Goal: Task Accomplishment & Management: Manage account settings

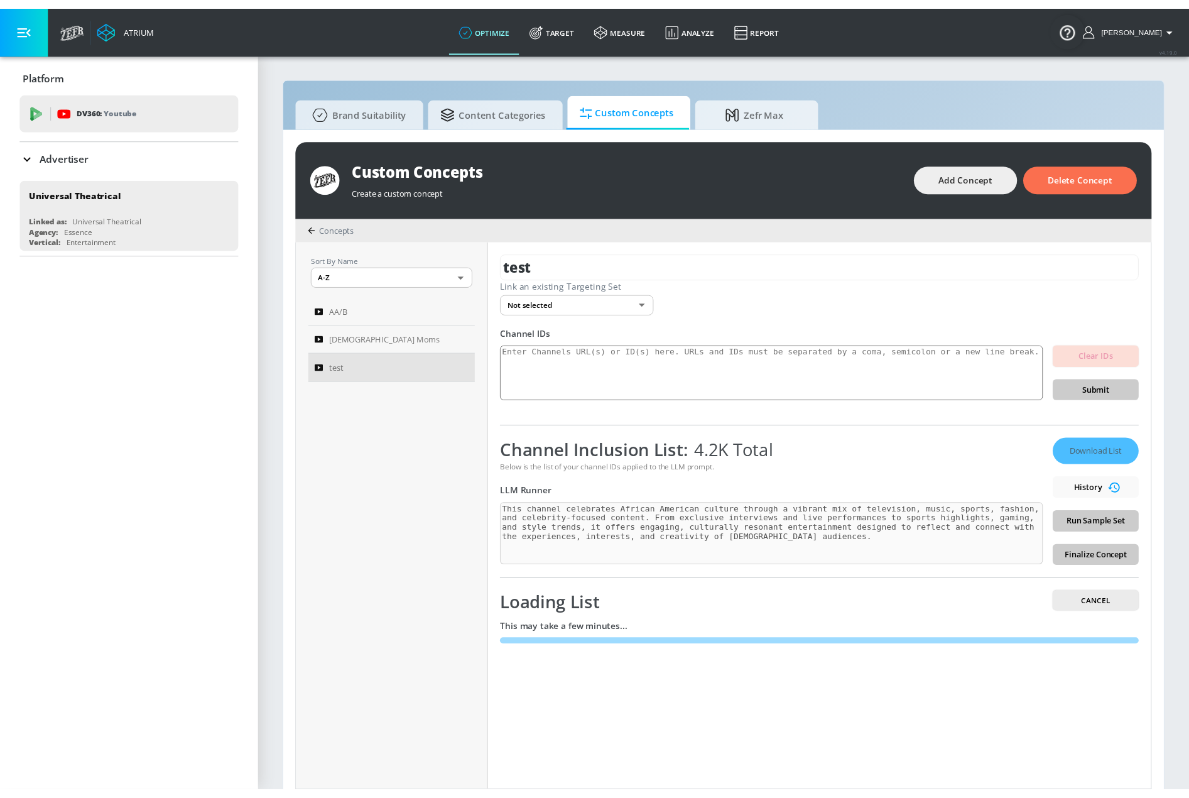
scroll to position [13, 0]
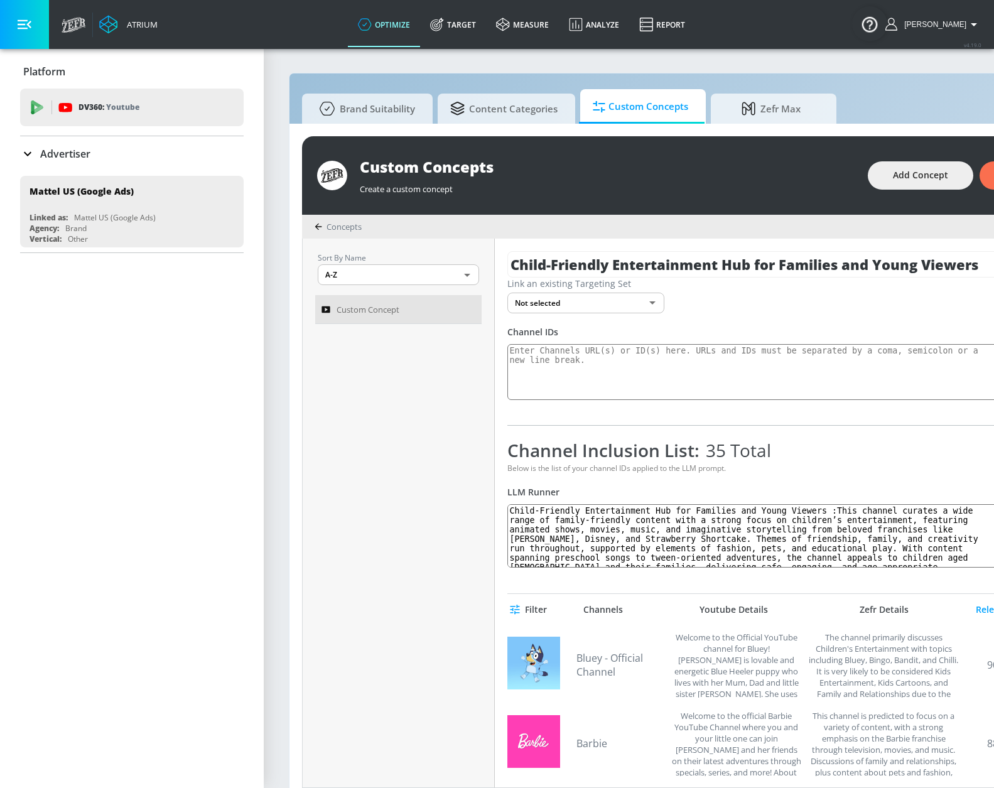
scroll to position [13, 0]
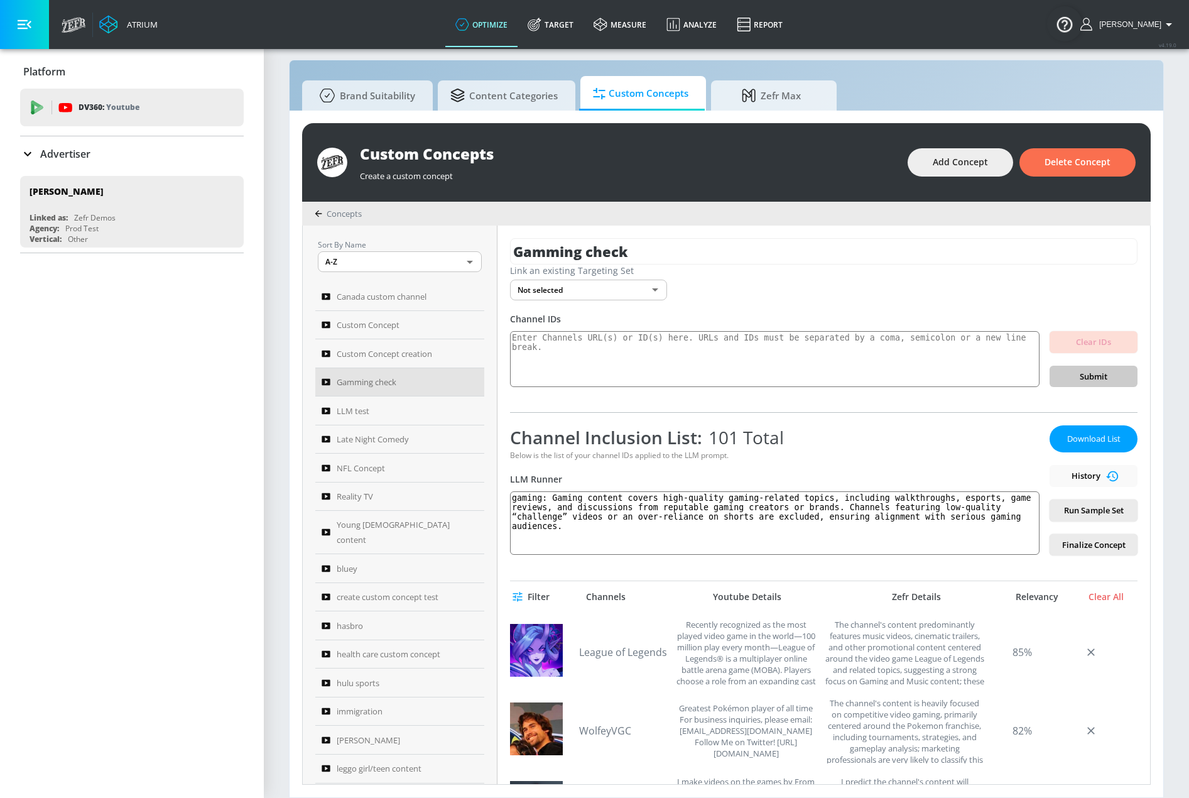
scroll to position [63, 0]
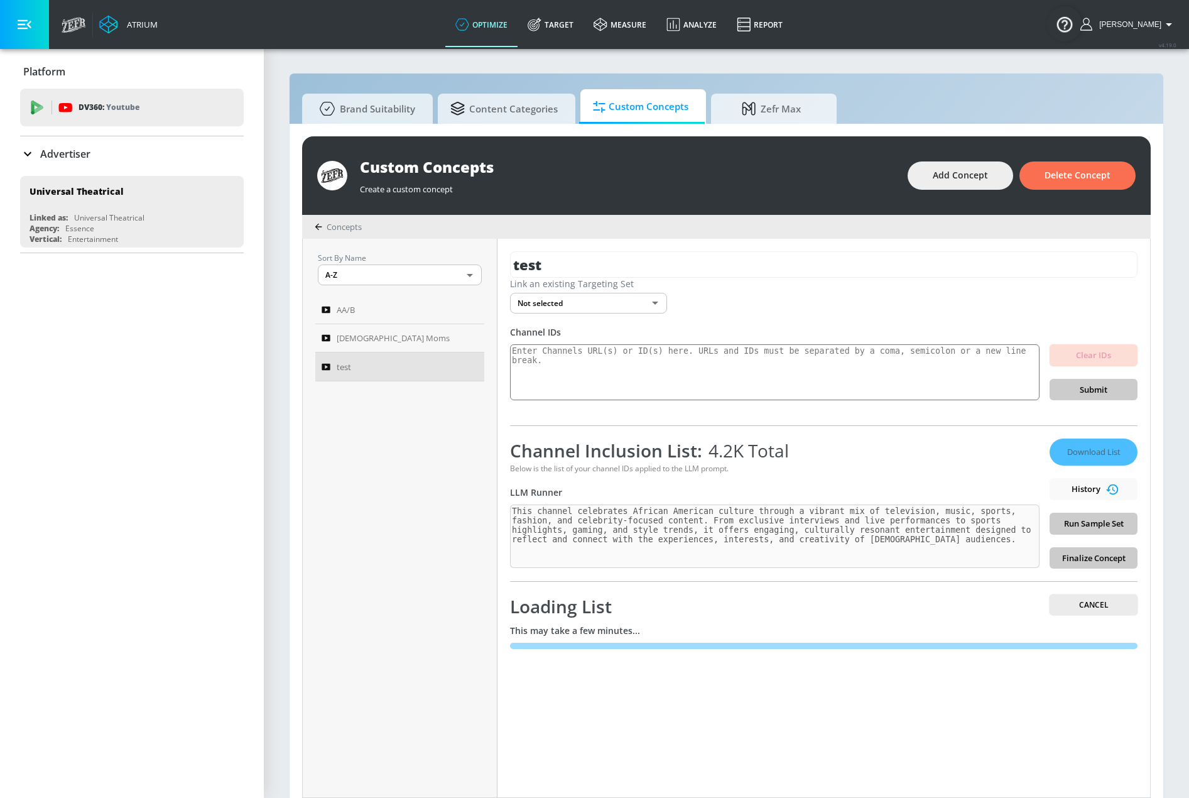
scroll to position [13, 0]
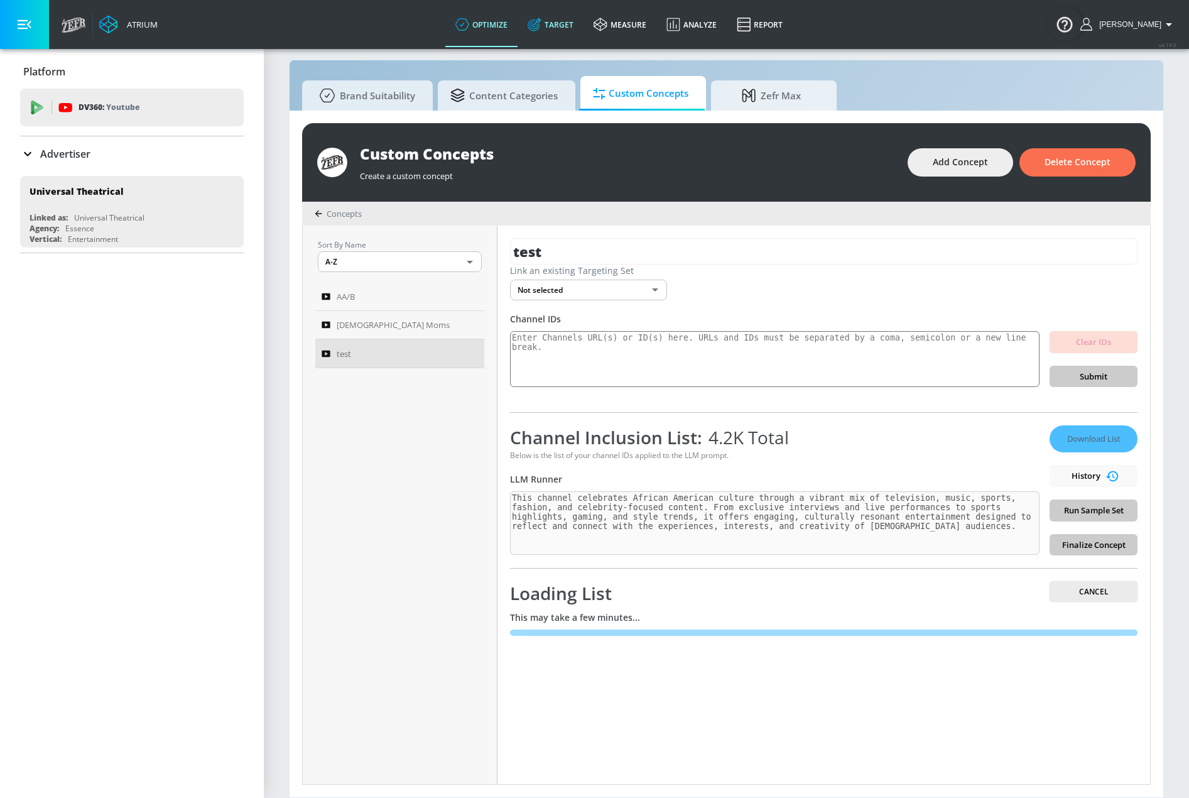
click at [580, 28] on link "Target" at bounding box center [551, 24] width 66 height 45
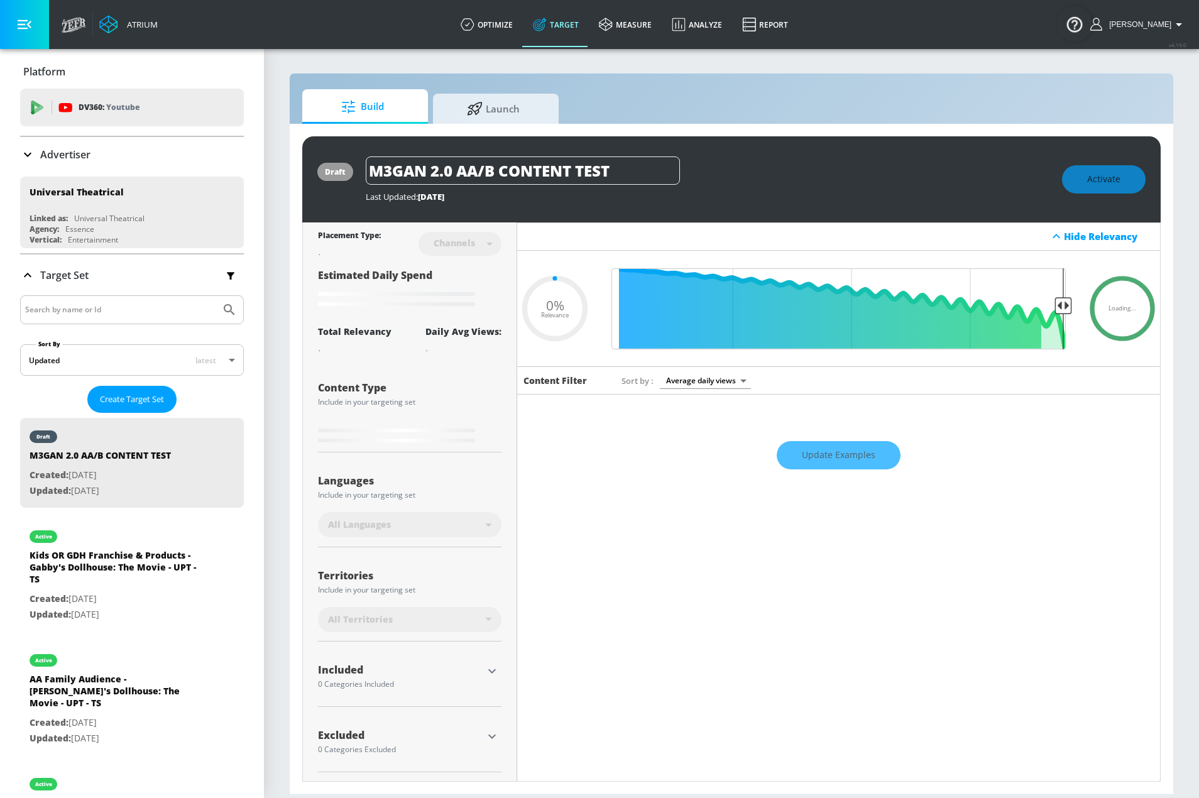
click at [121, 303] on input "Search by name or Id" at bounding box center [120, 310] width 190 height 16
click at [68, 152] on p "Advertiser" at bounding box center [65, 155] width 50 height 14
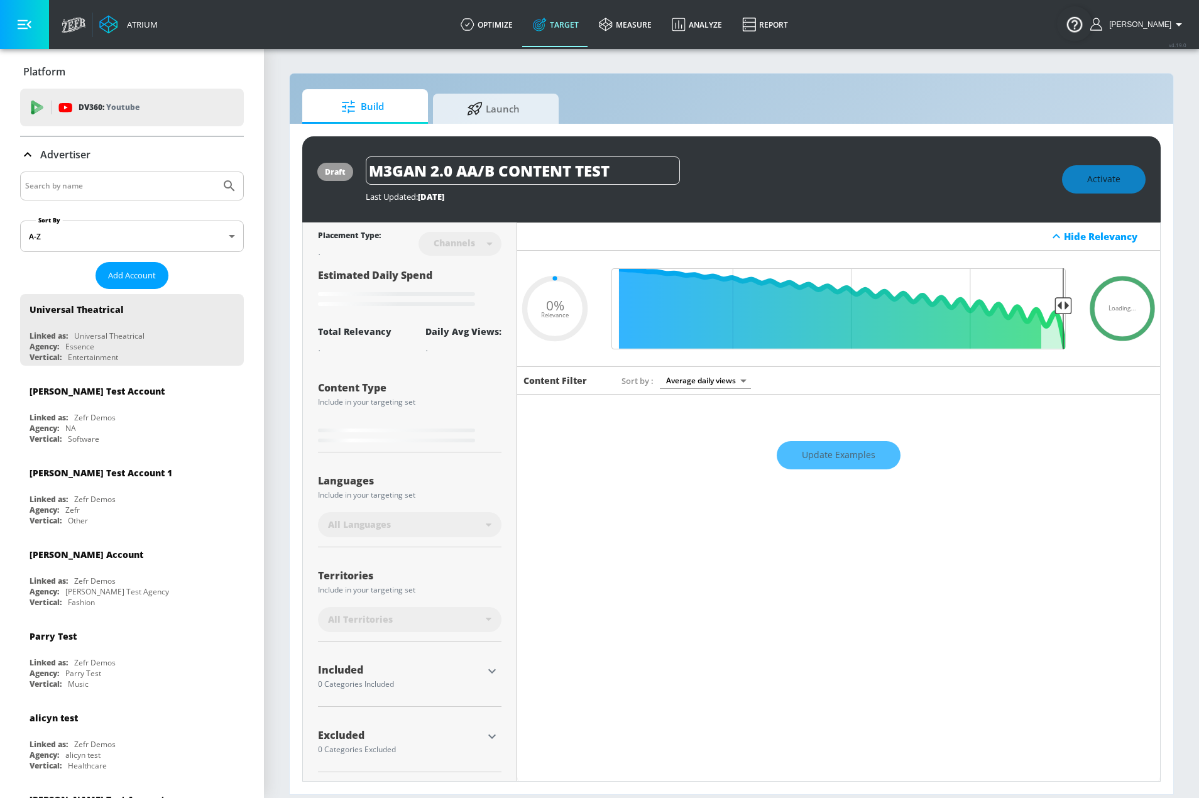
click at [89, 192] on input "Search by name" at bounding box center [120, 186] width 190 height 16
type input "0.6"
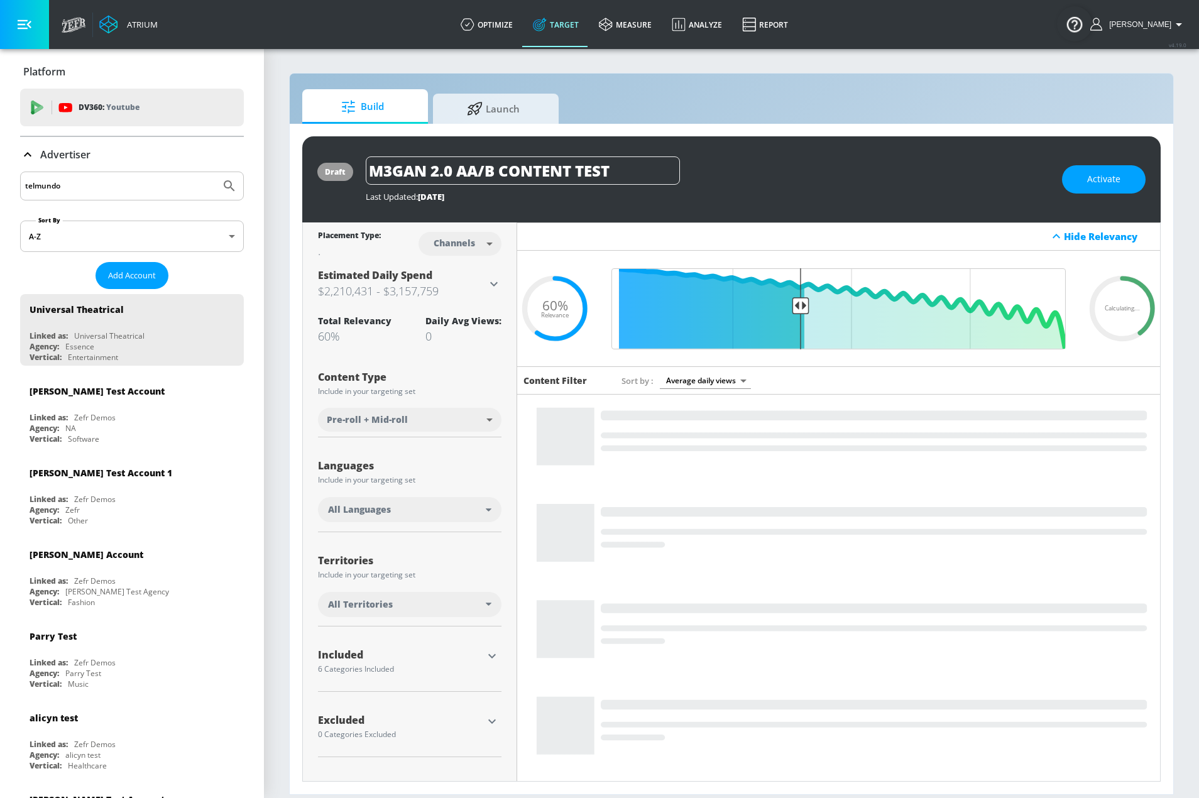
type input "telmundo"
click at [215, 172] on button "Submit Search" at bounding box center [229, 186] width 28 height 28
click at [102, 188] on input "telmundo" at bounding box center [120, 186] width 190 height 16
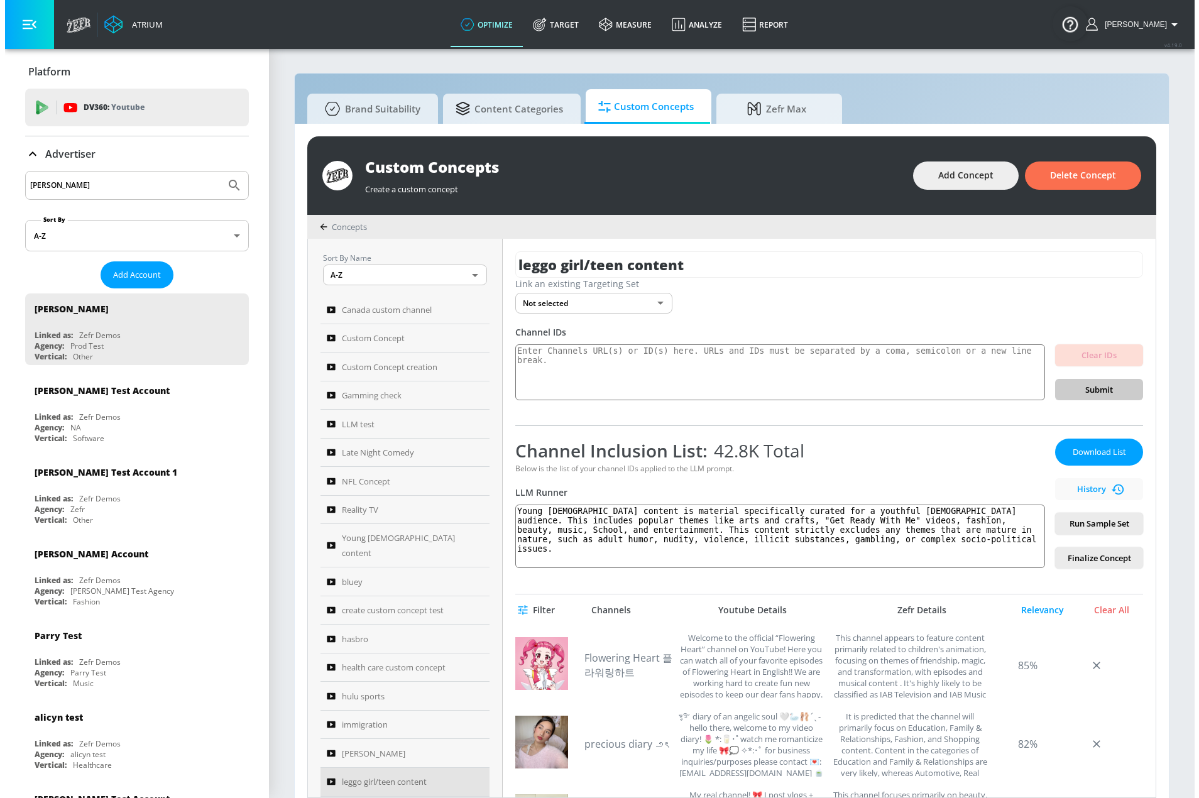
scroll to position [94, 0]
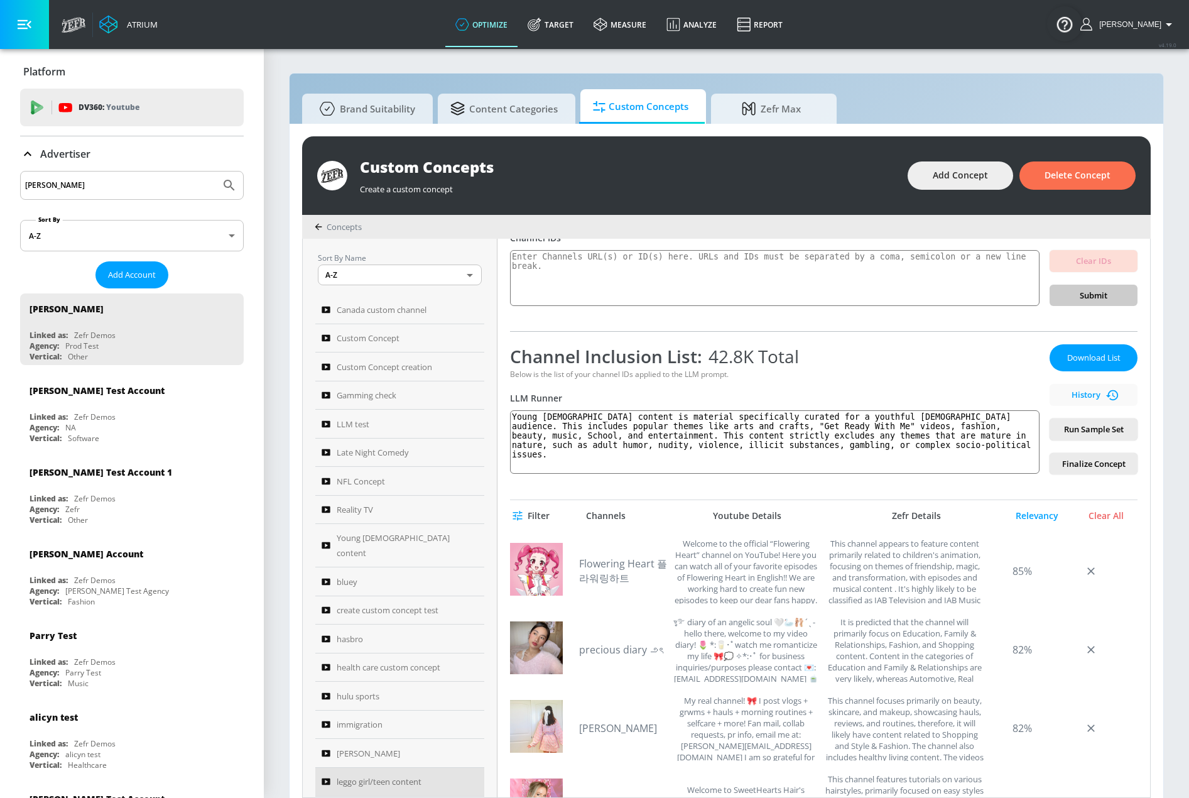
click at [89, 183] on input "justin" at bounding box center [120, 185] width 190 height 16
drag, startPoint x: 92, startPoint y: 183, endPoint x: 14, endPoint y: 187, distance: 78.0
paste input "telemundo"
click at [222, 185] on icon "Submit Search" at bounding box center [229, 185] width 15 height 15
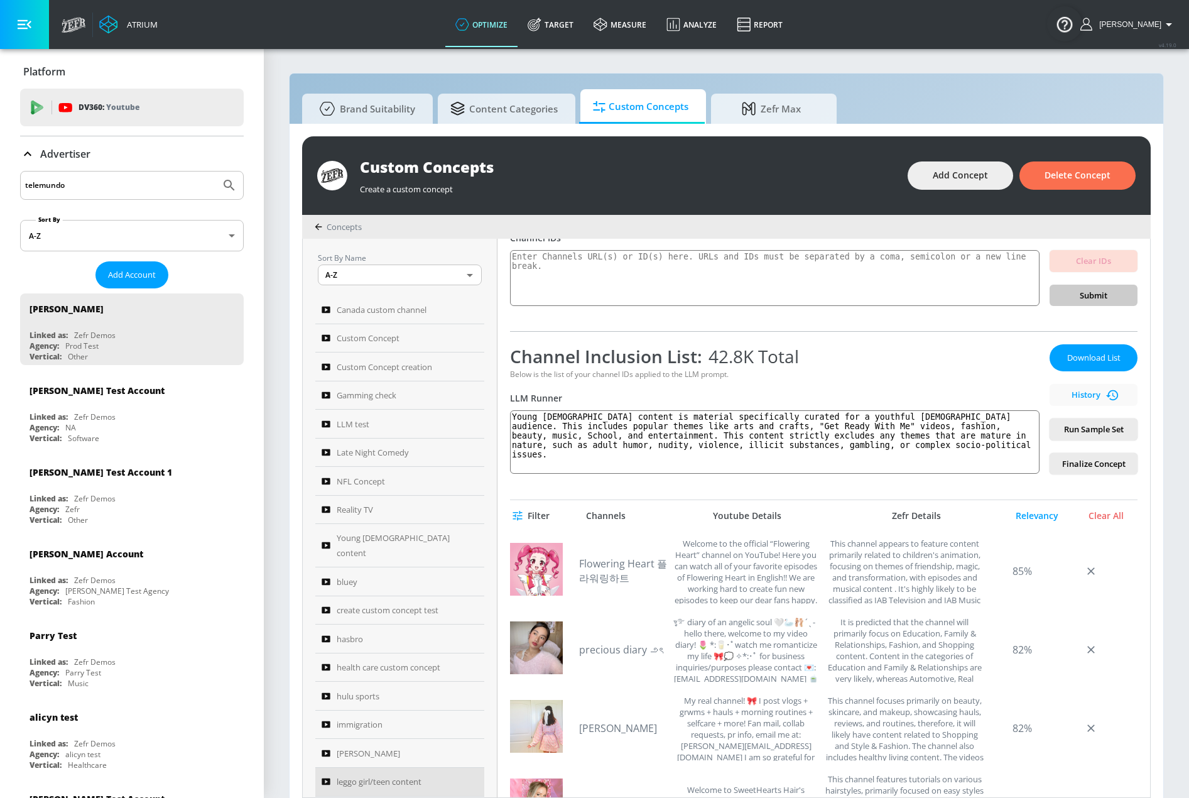
click at [177, 187] on input "telemundo" at bounding box center [120, 185] width 190 height 16
type input "telemundo"
click at [224, 188] on icon "Submit Search" at bounding box center [229, 185] width 15 height 15
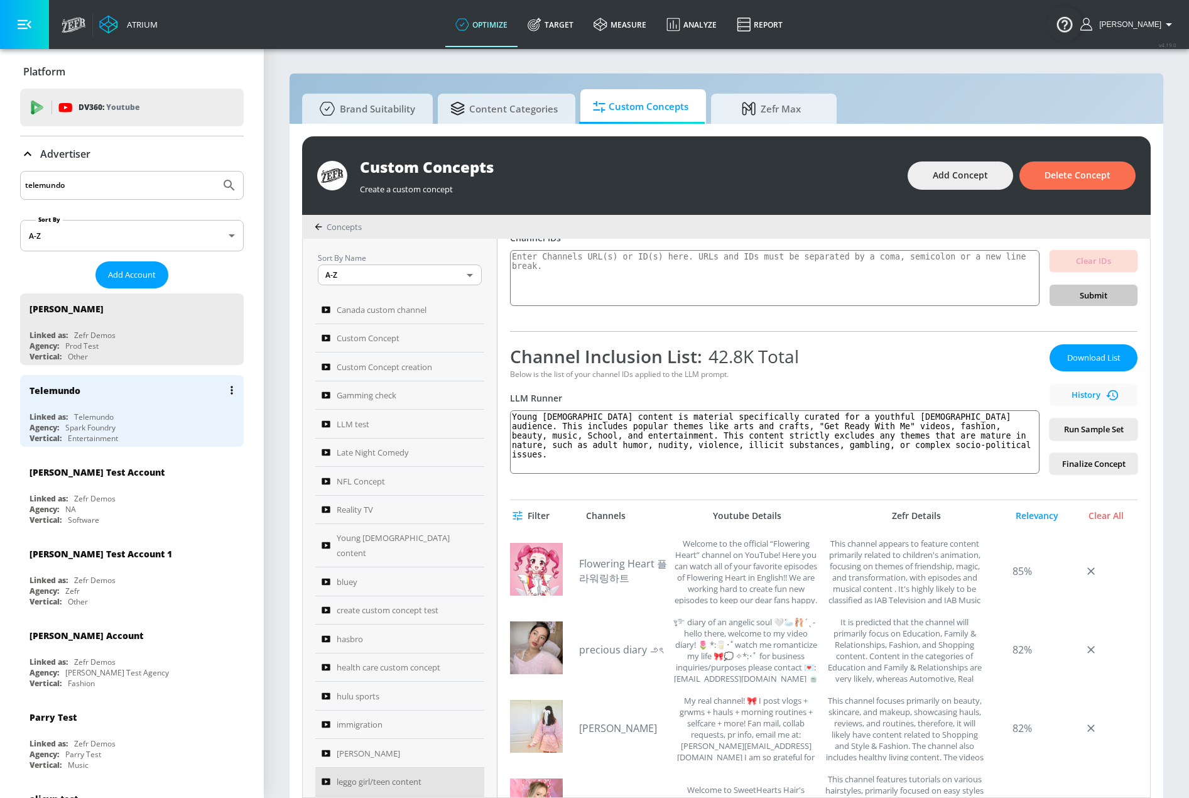
click at [178, 391] on div "Telemundo" at bounding box center [135, 390] width 211 height 30
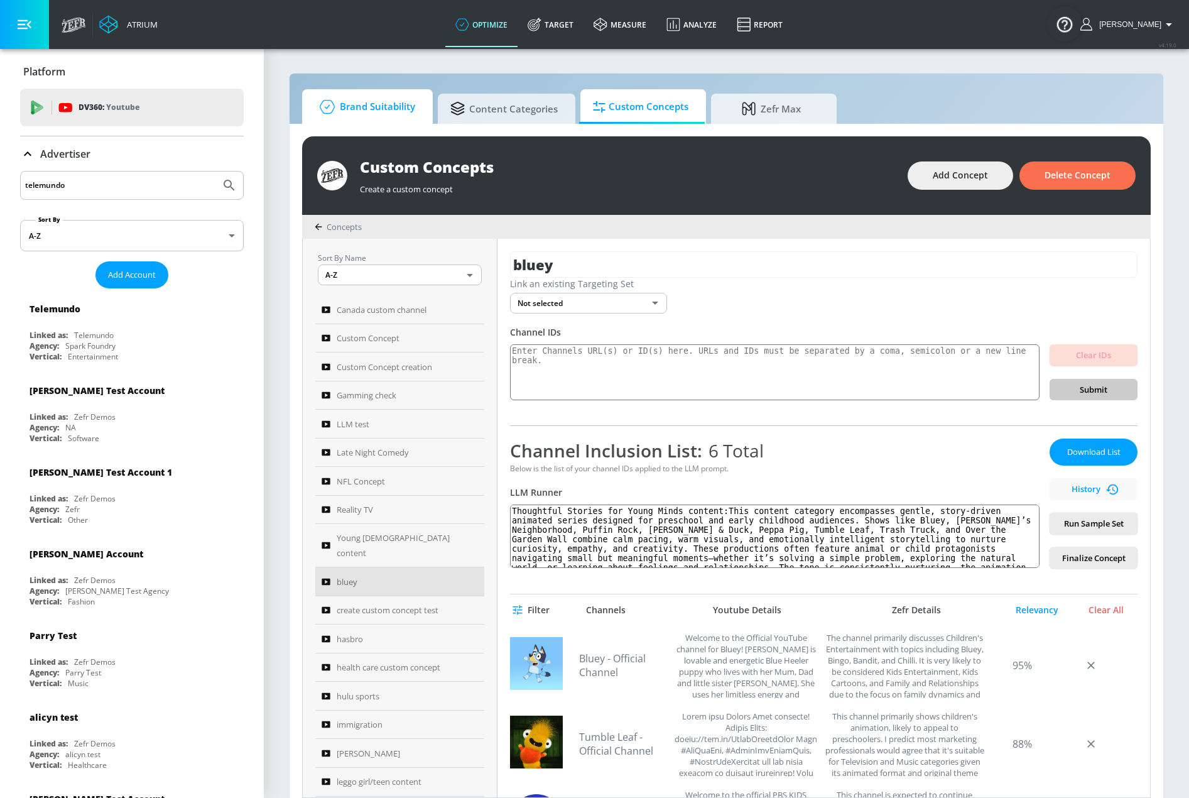
click at [393, 107] on span "Brand Suitability" at bounding box center [365, 107] width 101 height 30
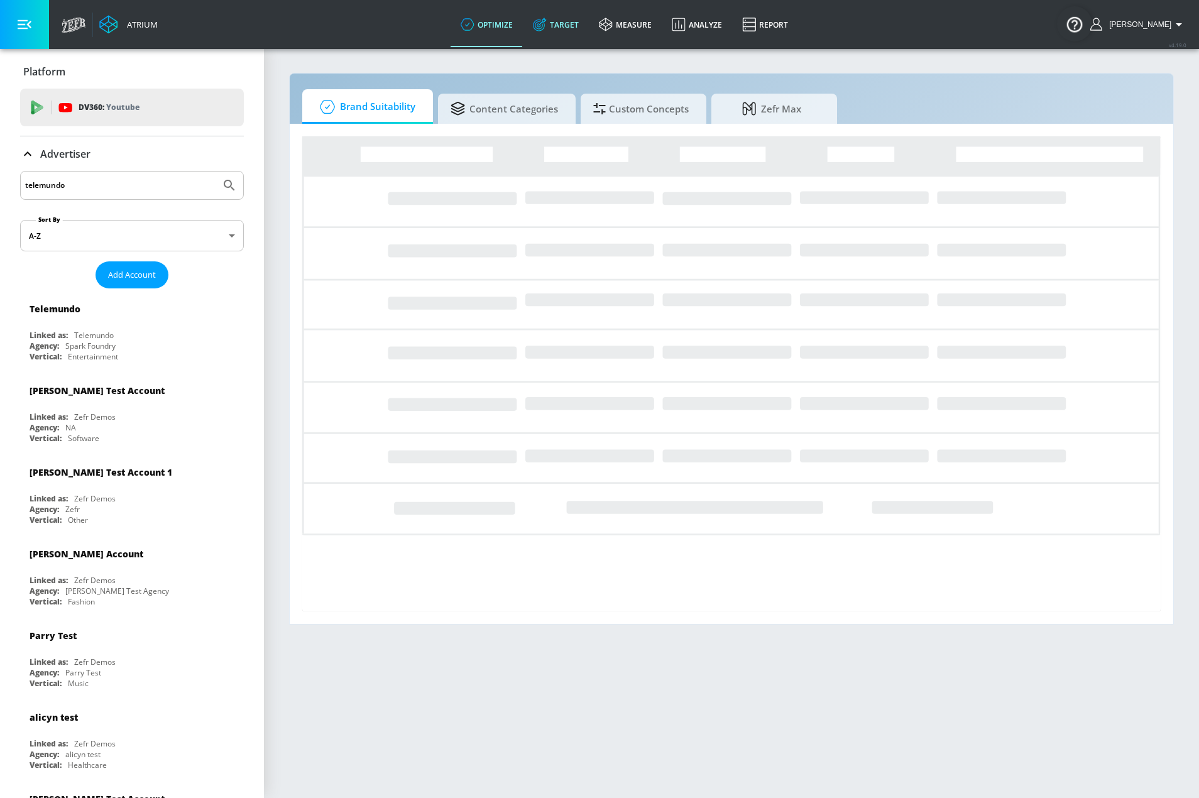
click at [584, 26] on link "Target" at bounding box center [556, 24] width 66 height 45
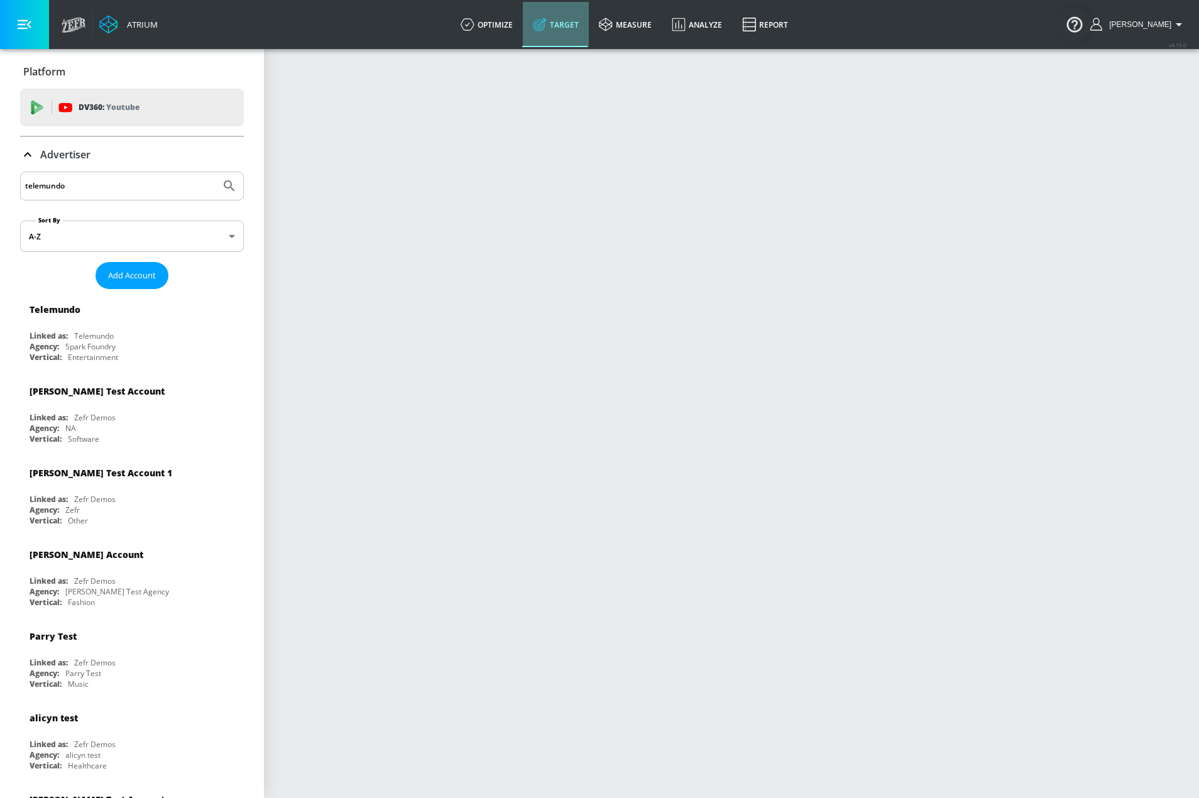
click at [574, 25] on link "Target" at bounding box center [556, 24] width 66 height 45
click at [27, 37] on button "button" at bounding box center [24, 24] width 49 height 49
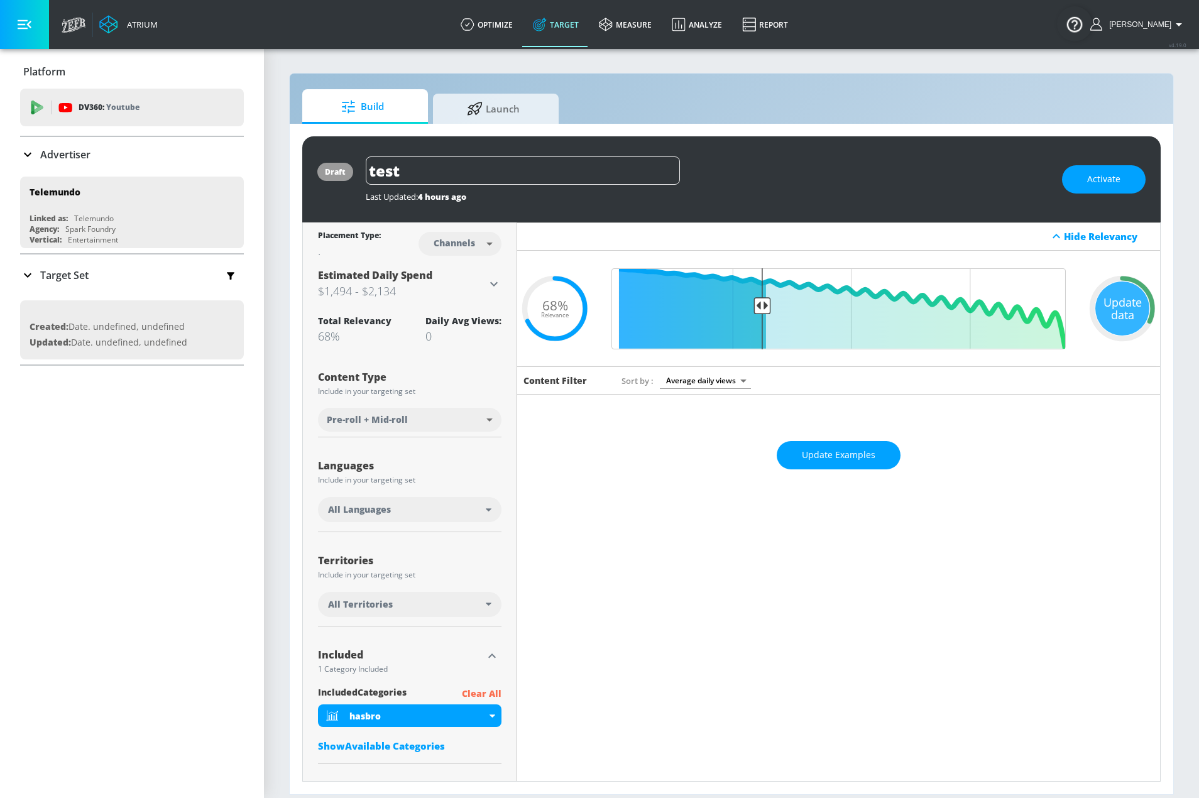
click at [101, 276] on div "Target Set" at bounding box center [132, 275] width 224 height 26
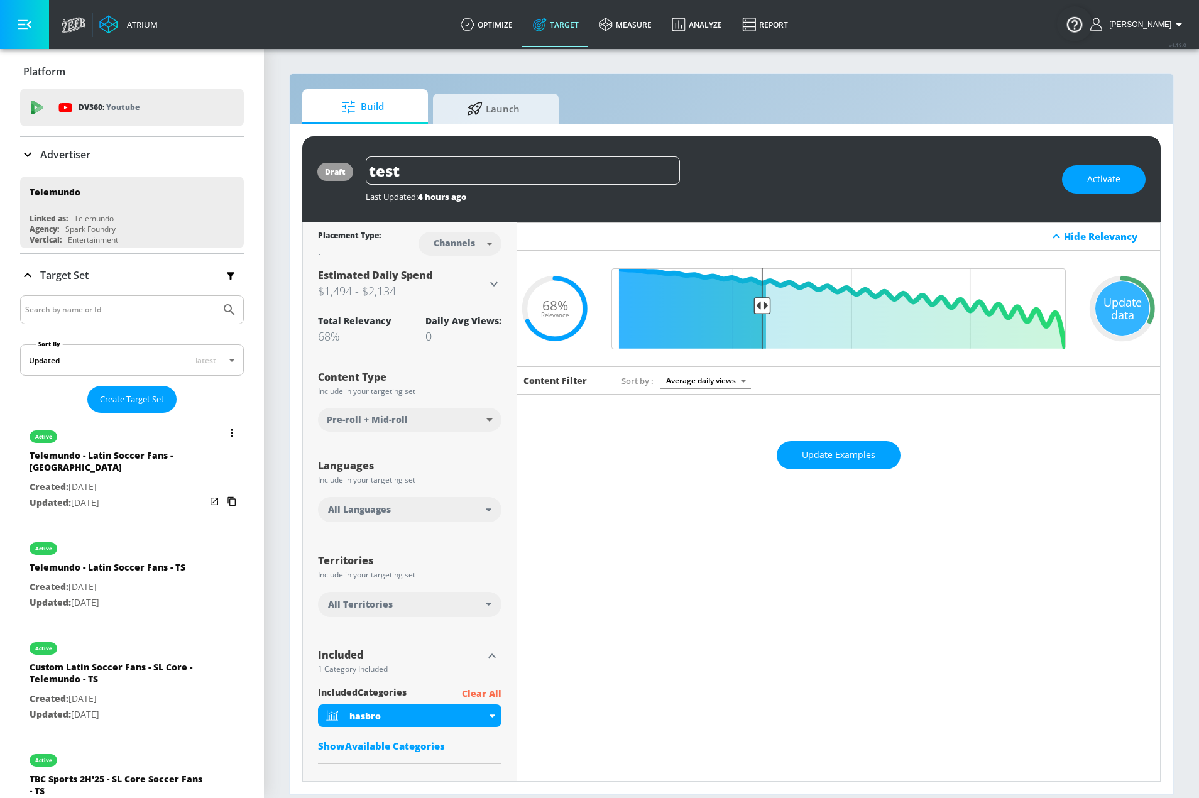
click at [132, 456] on div "Telemundo - Latin Soccer Fans - [GEOGRAPHIC_DATA]" at bounding box center [118, 464] width 176 height 30
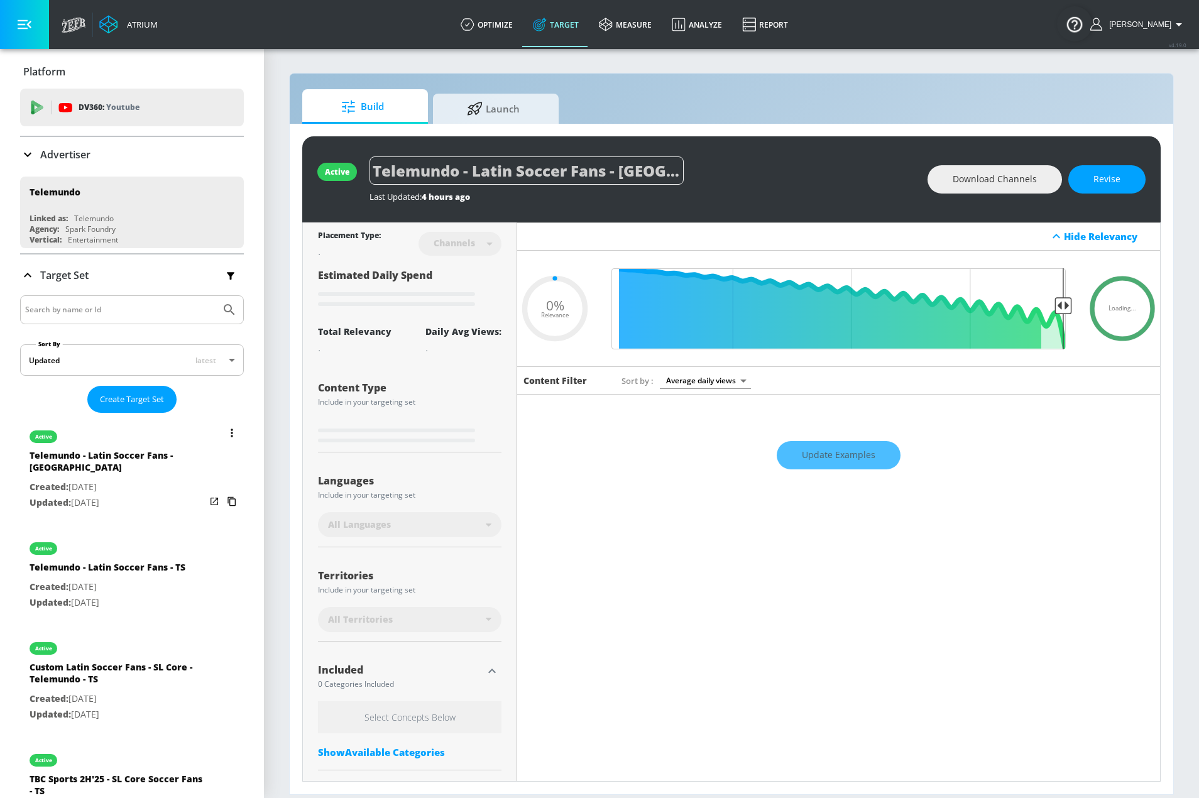
type input "Telemundo - Latin Soccer Fans - [GEOGRAPHIC_DATA]"
type input "0.25"
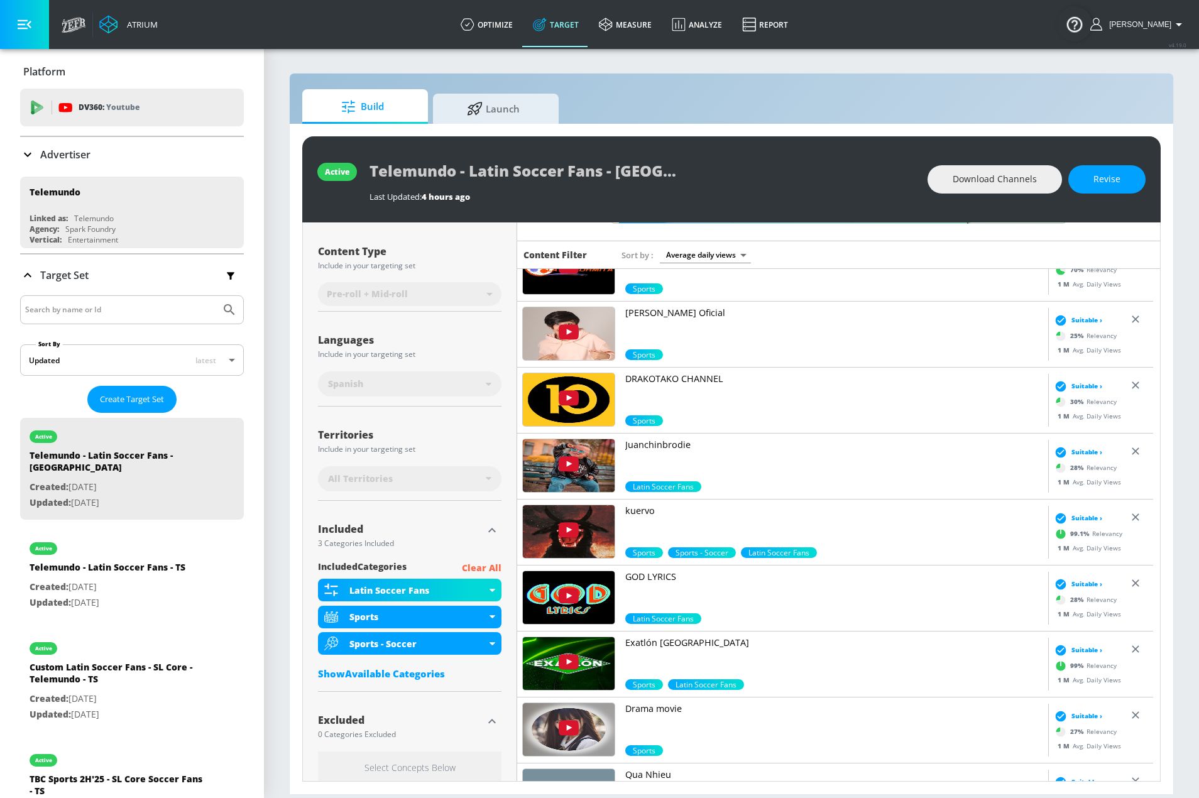
scroll to position [5905, 0]
click at [126, 561] on div "Telemundo - Latin Soccer Fans - TS" at bounding box center [108, 570] width 156 height 18
type input "Telemundo - Latin Soccer Fans - TS"
type input "videos"
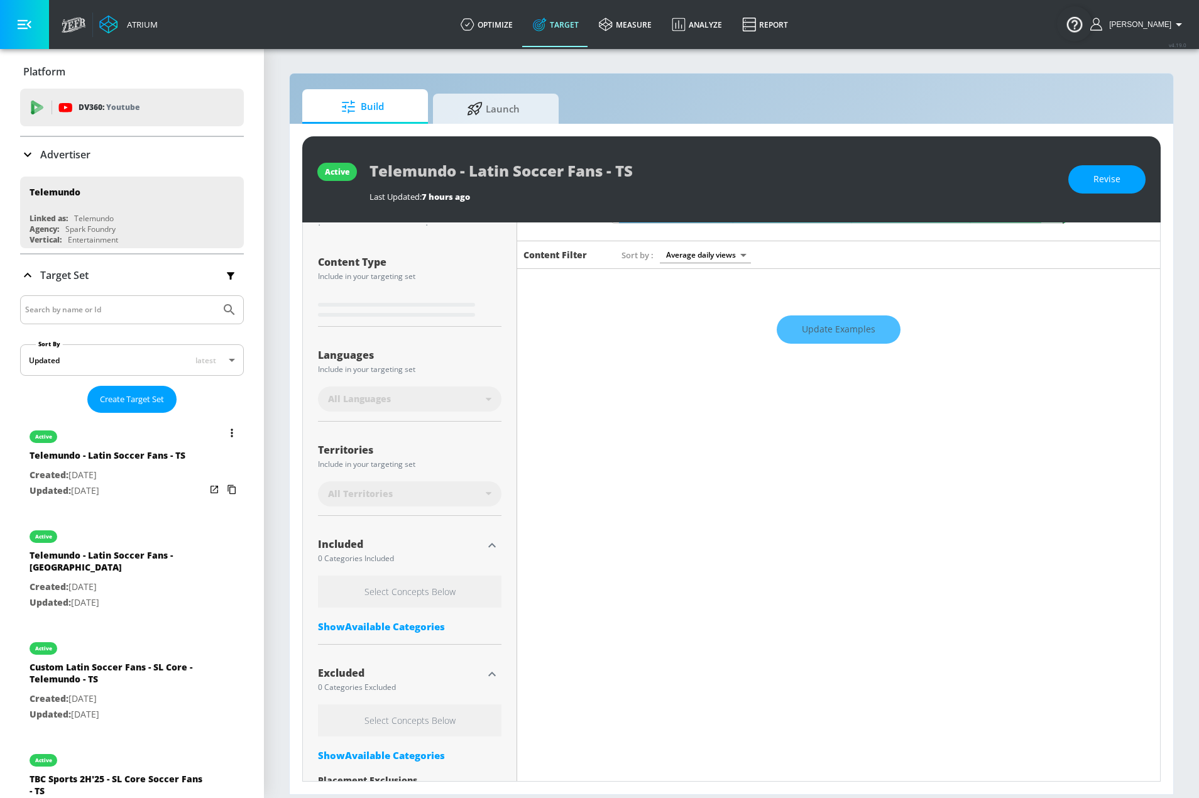
scroll to position [136, 0]
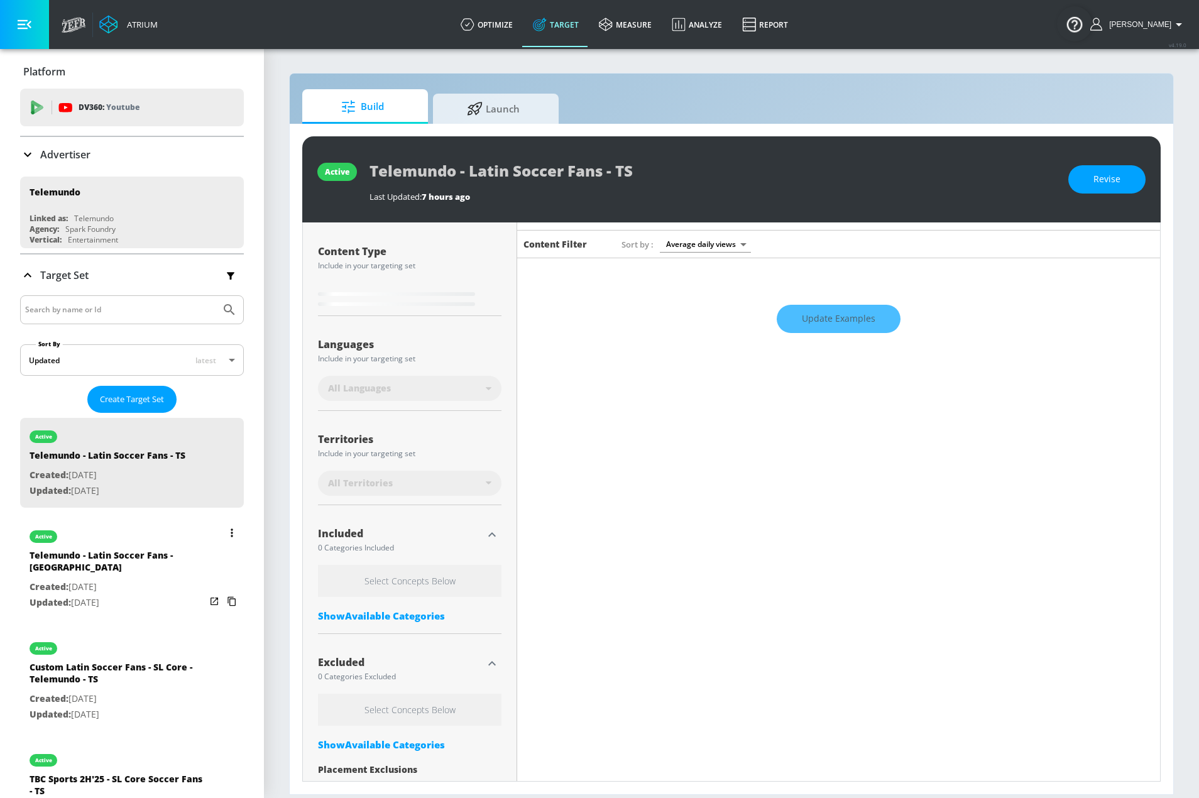
type input "0.25"
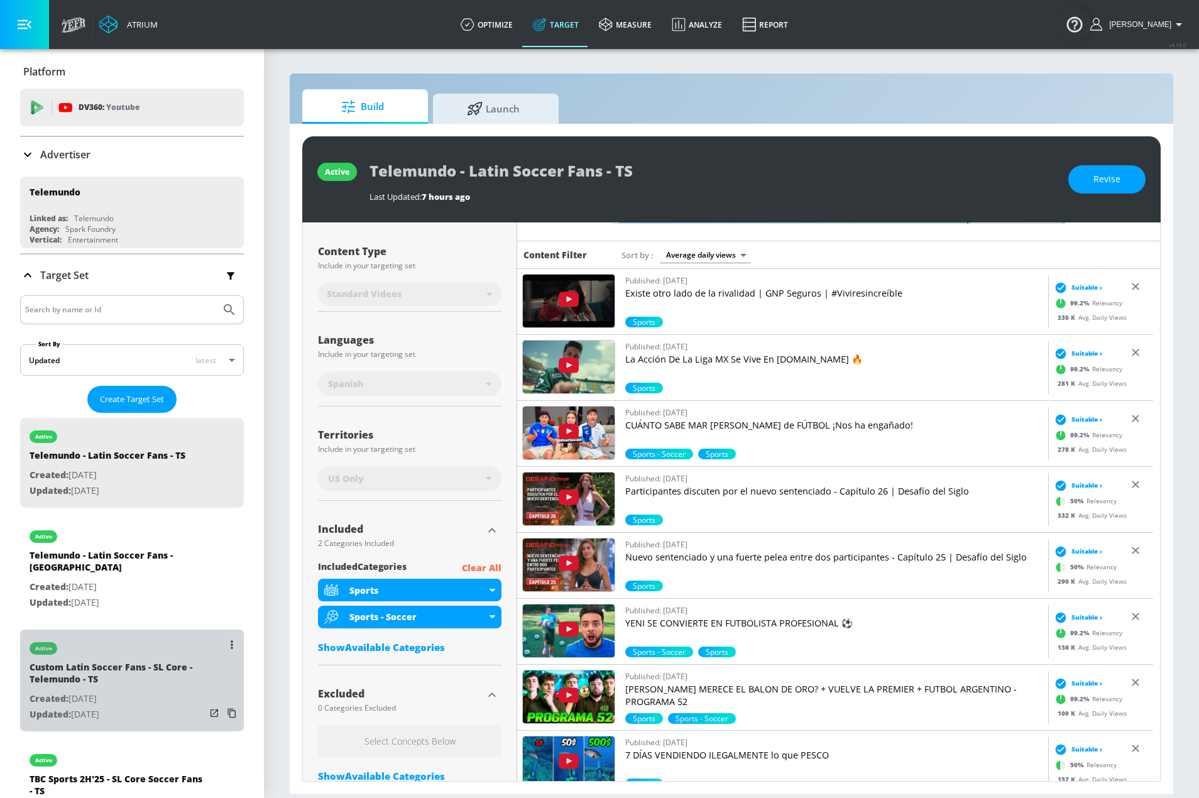
click at [131, 667] on div "Custom Latin Soccer Fans - SL Core - Telemundo - TS" at bounding box center [118, 676] width 176 height 30
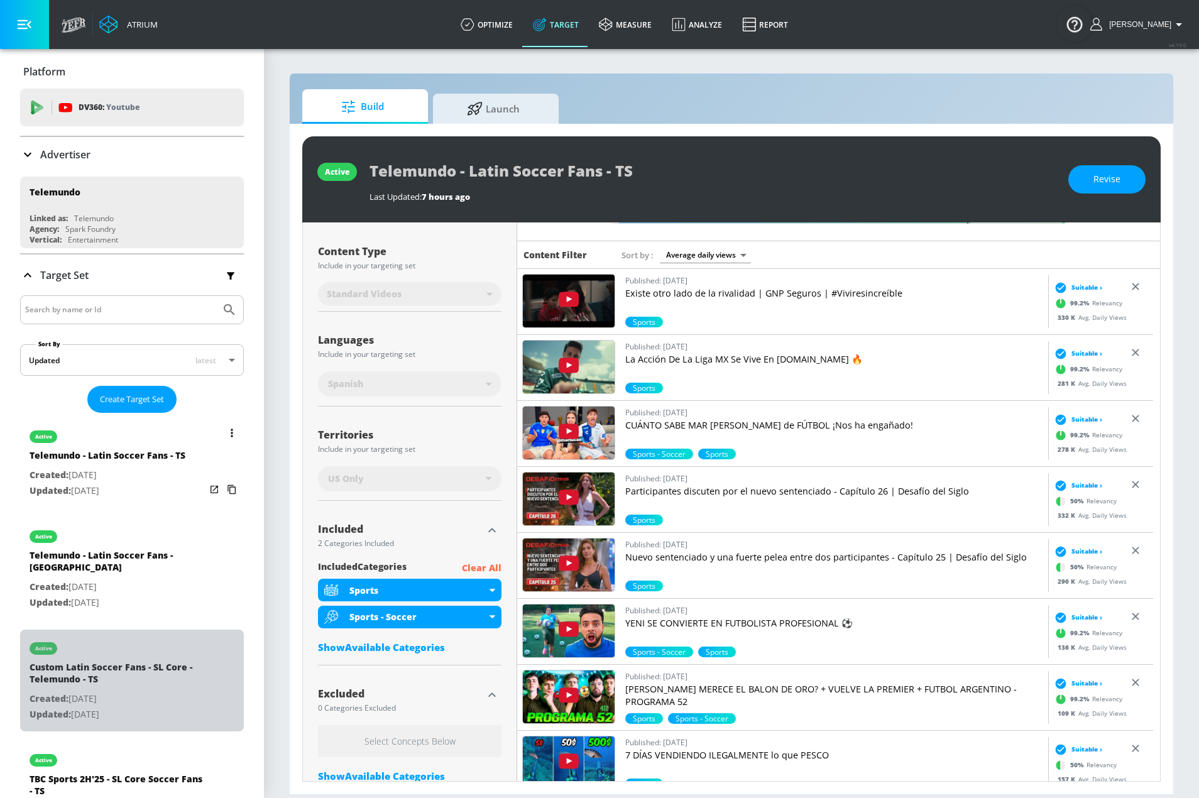
type input "Custom Latin Soccer Fans - SL Core - Telemundo - TS"
type input "channels"
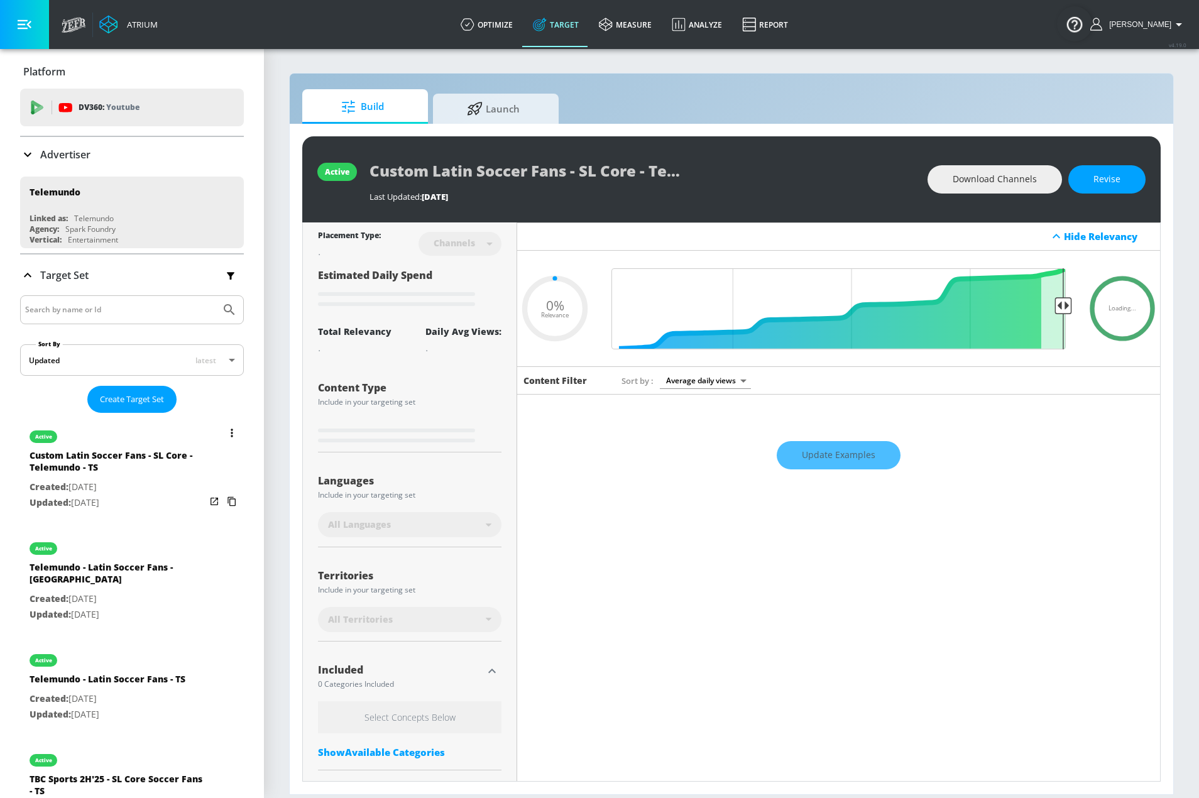
type input "0.65"
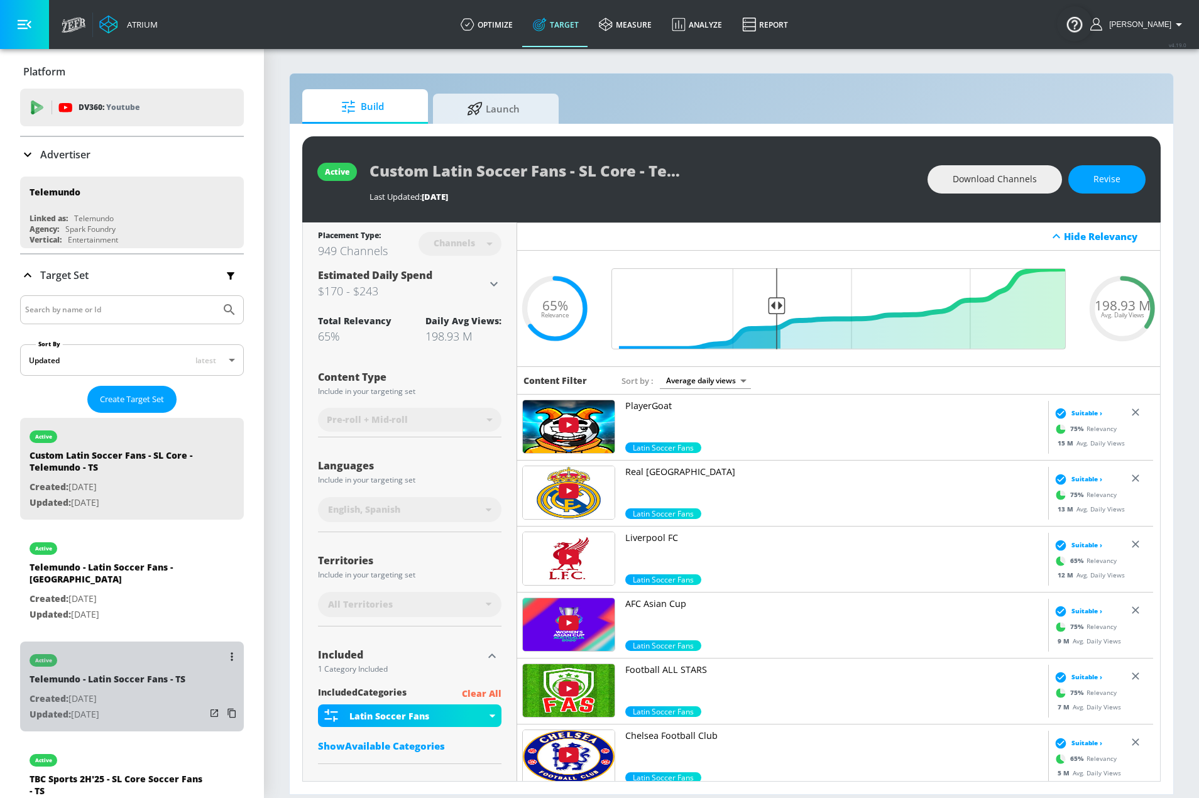
click at [139, 673] on div "Telemundo - Latin Soccer Fans - TS" at bounding box center [108, 682] width 156 height 18
type input "Telemundo - Latin Soccer Fans - TS"
type input "videos"
type input "0.05"
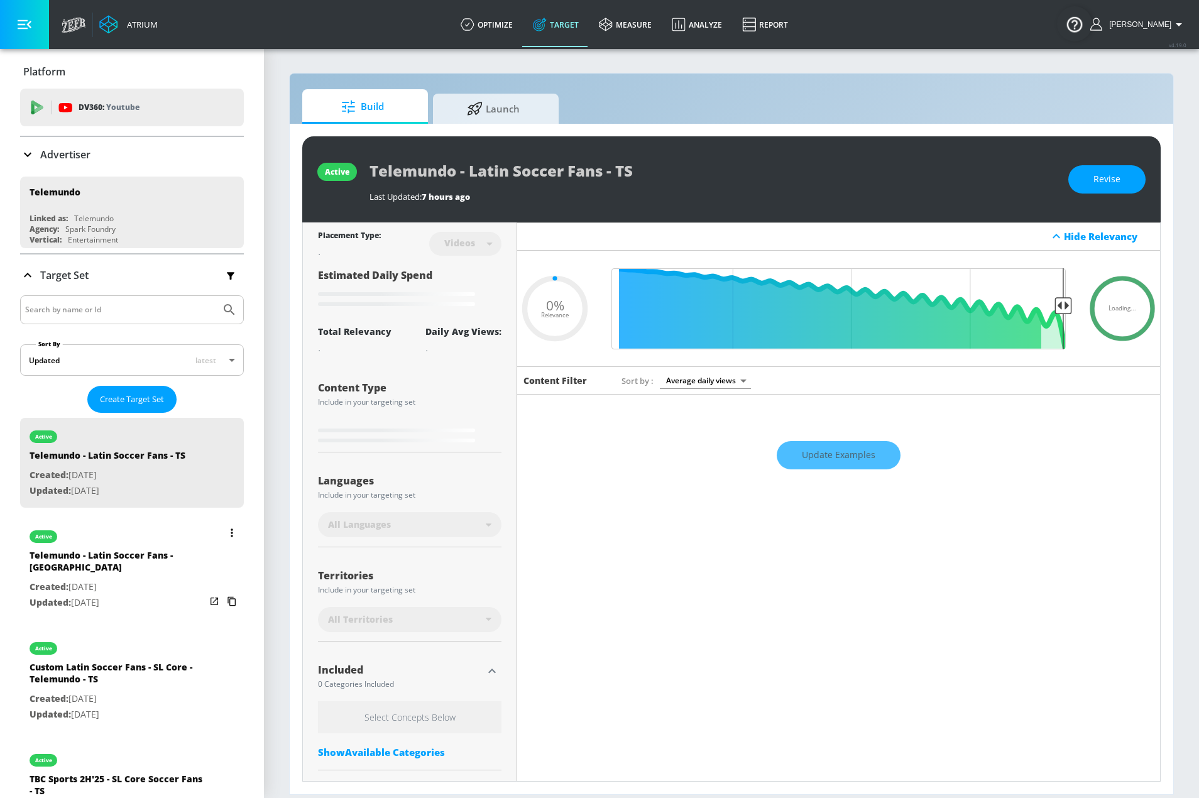
click at [151, 560] on div "Telemundo - Latin Soccer Fans - CT" at bounding box center [118, 564] width 176 height 30
type input "Telemundo - Latin Soccer Fans - CT"
type input "channels"
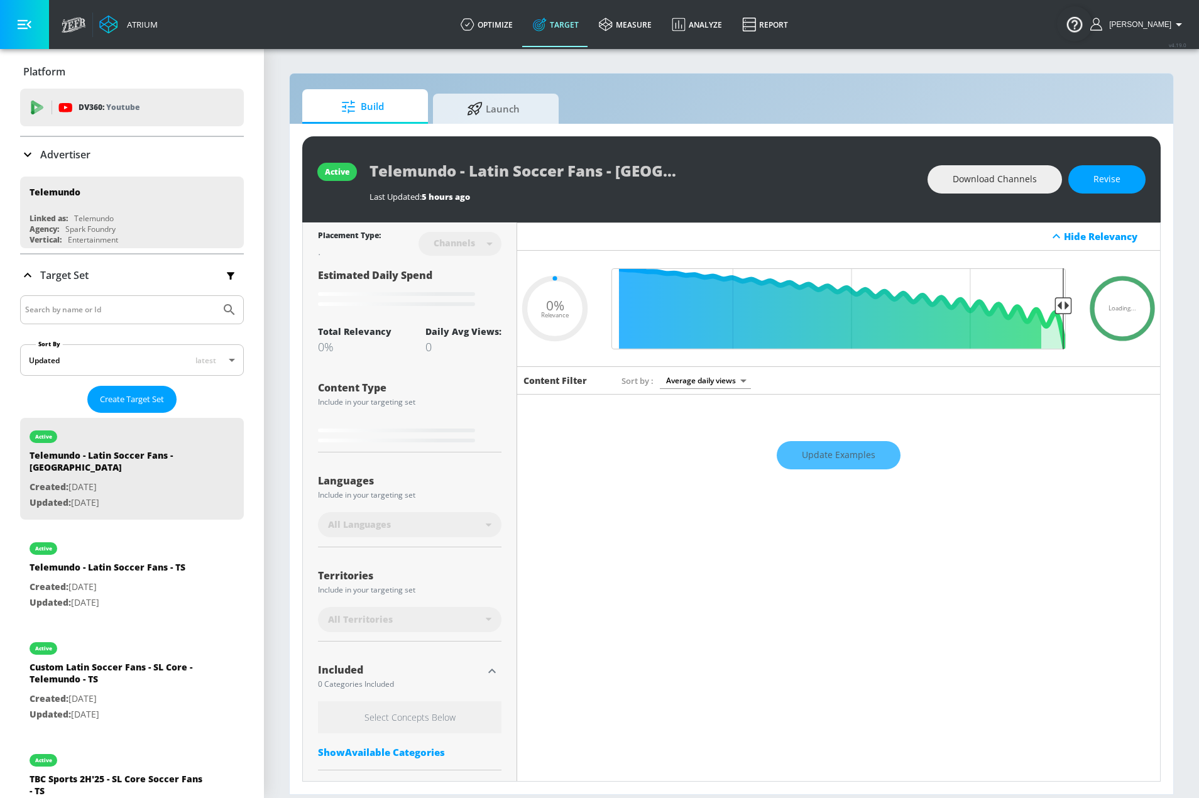
type input "0.25"
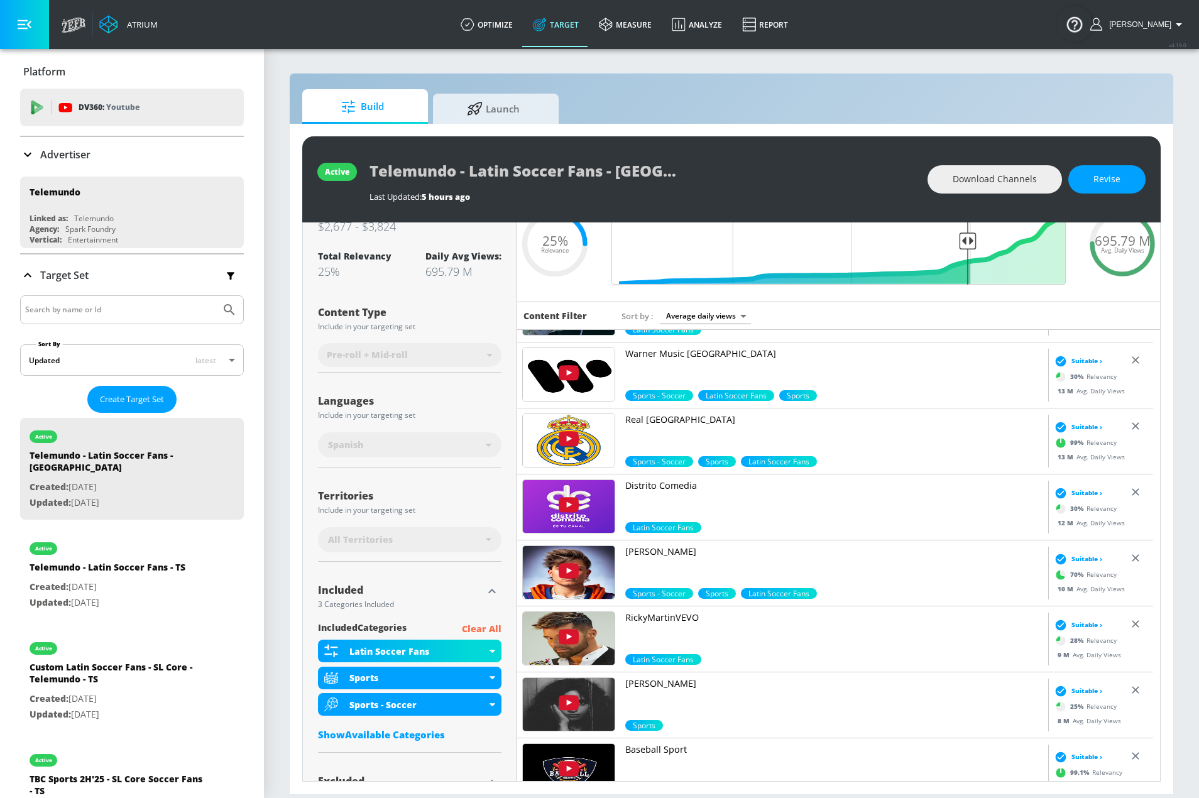
scroll to position [188, 0]
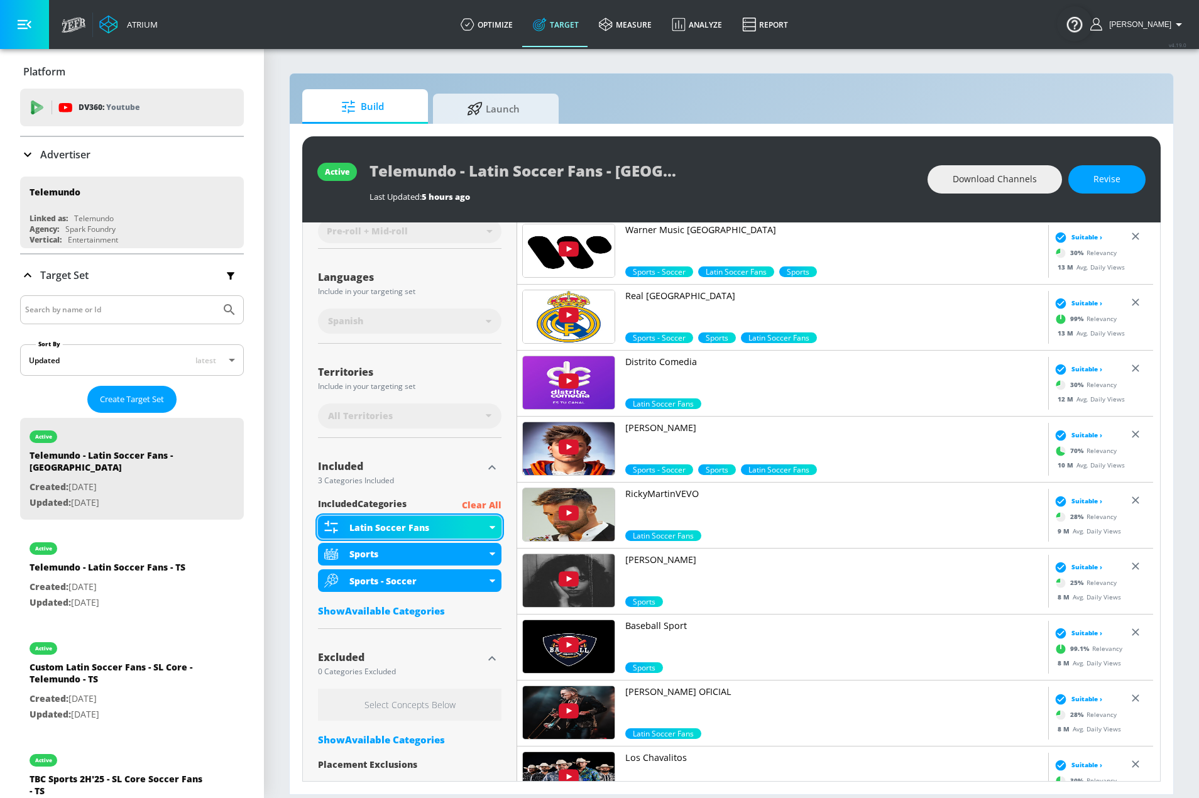
click at [458, 523] on div "Latin Soccer Fans" at bounding box center [417, 527] width 137 height 12
click at [493, 526] on div "Latin Soccer Fans" at bounding box center [409, 527] width 183 height 23
click at [498, 520] on div "Latin Soccer Fans" at bounding box center [409, 527] width 183 height 23
click at [465, 527] on div "Latin Soccer Fans" at bounding box center [417, 527] width 137 height 12
click at [489, 528] on icon at bounding box center [492, 527] width 6 height 3
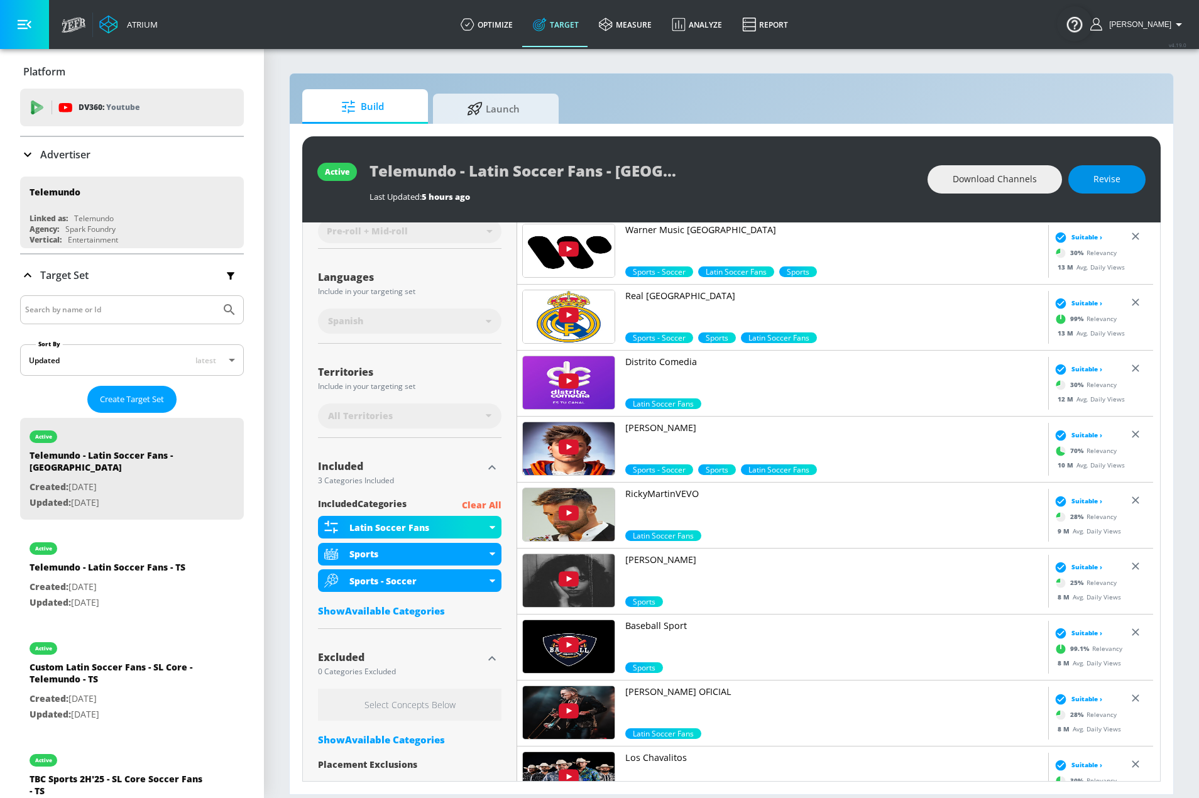
click at [1098, 178] on span "Revise" at bounding box center [1106, 180] width 27 height 16
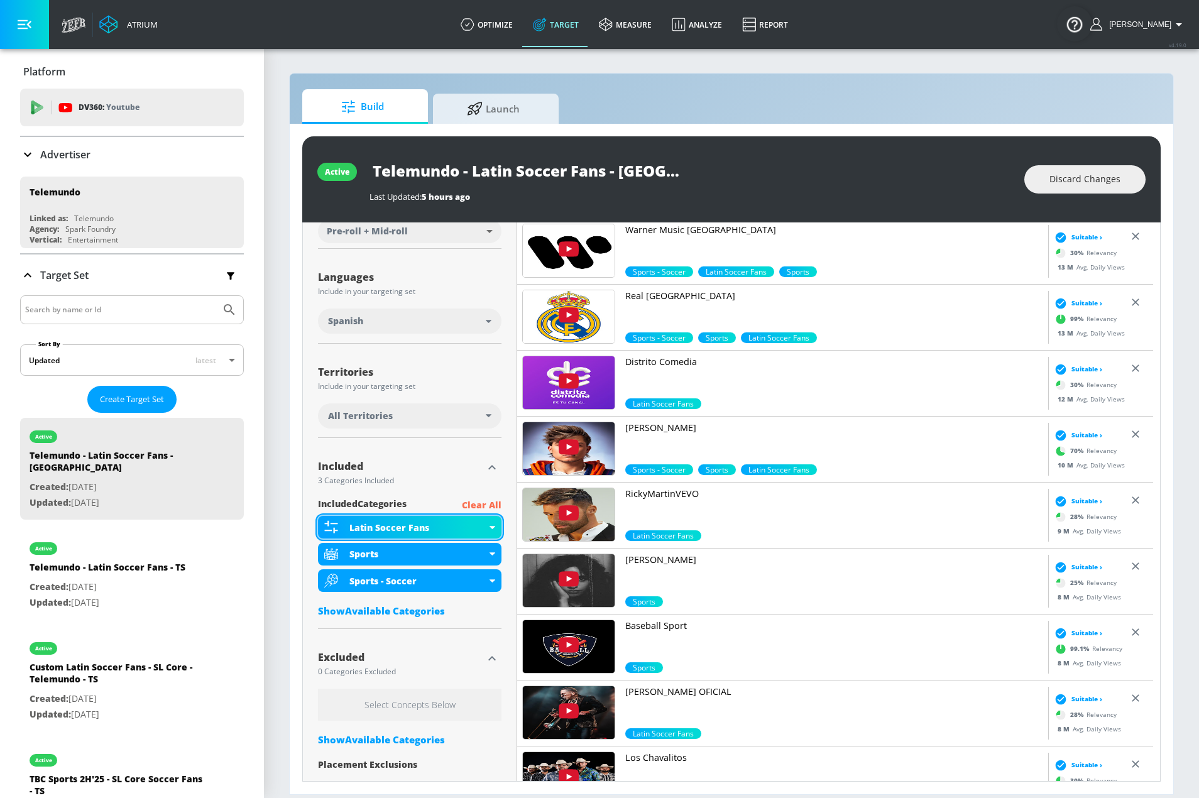
click at [469, 525] on div "Latin Soccer Fans" at bounding box center [417, 527] width 137 height 12
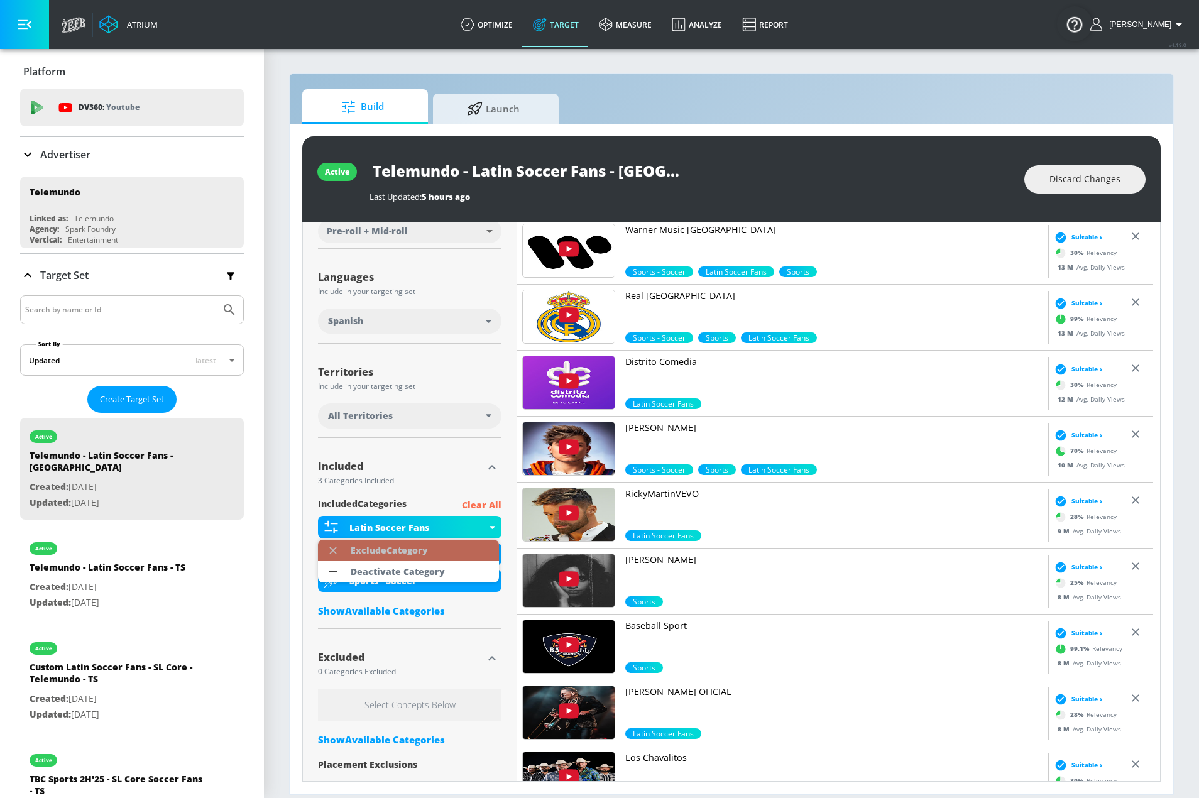
click at [424, 553] on div "Exclude Category" at bounding box center [389, 550] width 77 height 9
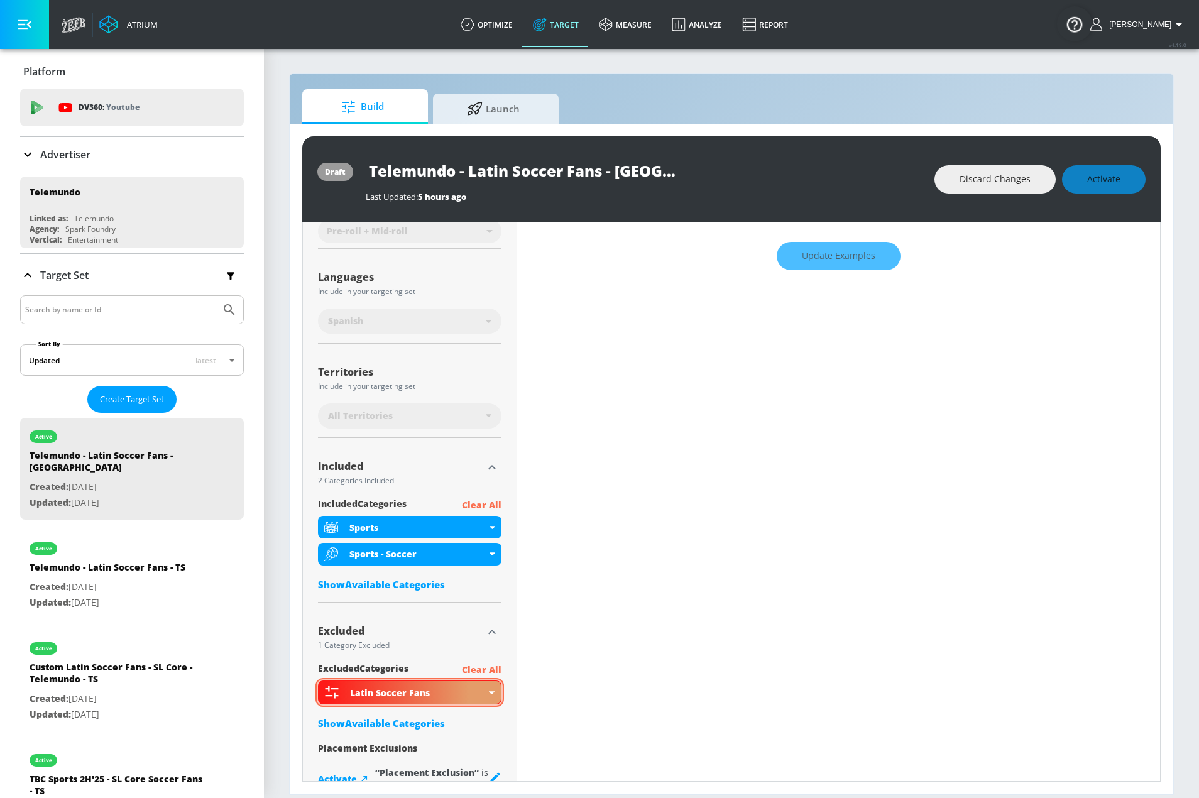
click at [444, 695] on div "Latin Soccer Fans" at bounding box center [418, 693] width 136 height 12
click at [491, 695] on div "Latin Soccer Fans" at bounding box center [409, 692] width 183 height 24
click at [492, 693] on icon at bounding box center [492, 692] width 6 height 3
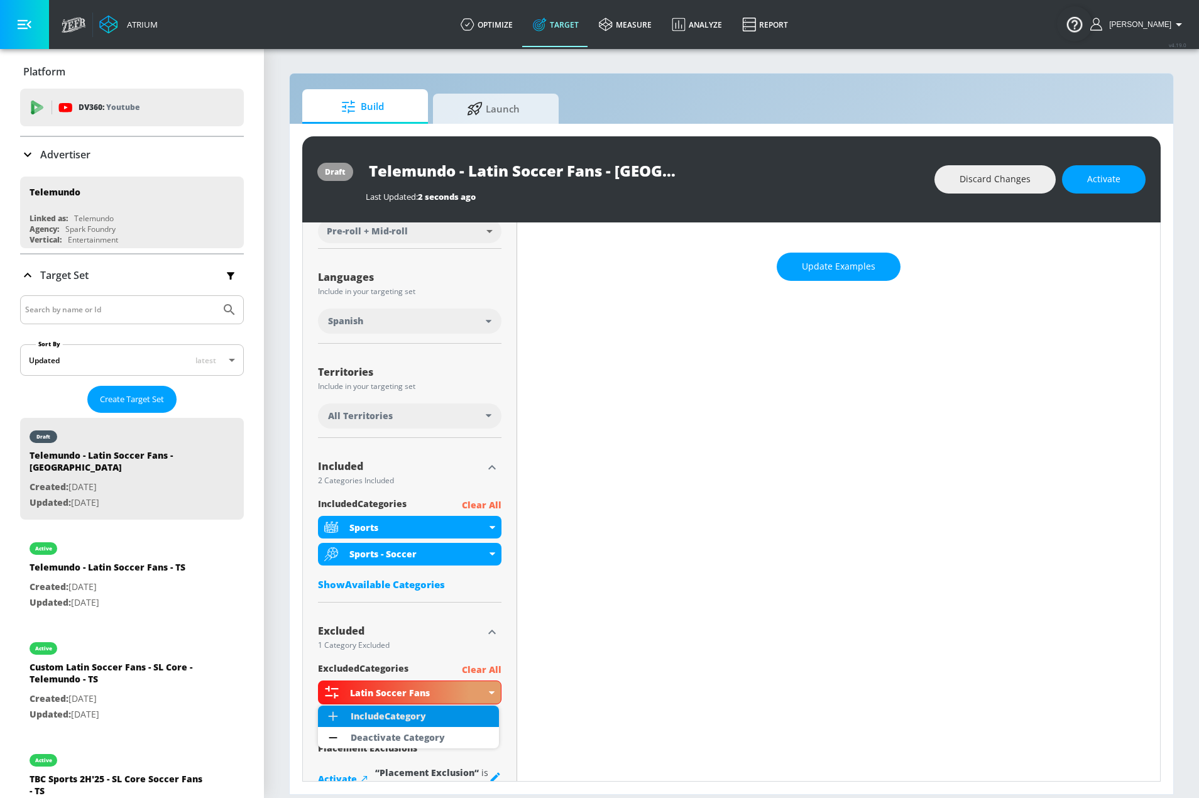
click at [439, 718] on li "Include Category" at bounding box center [408, 716] width 181 height 21
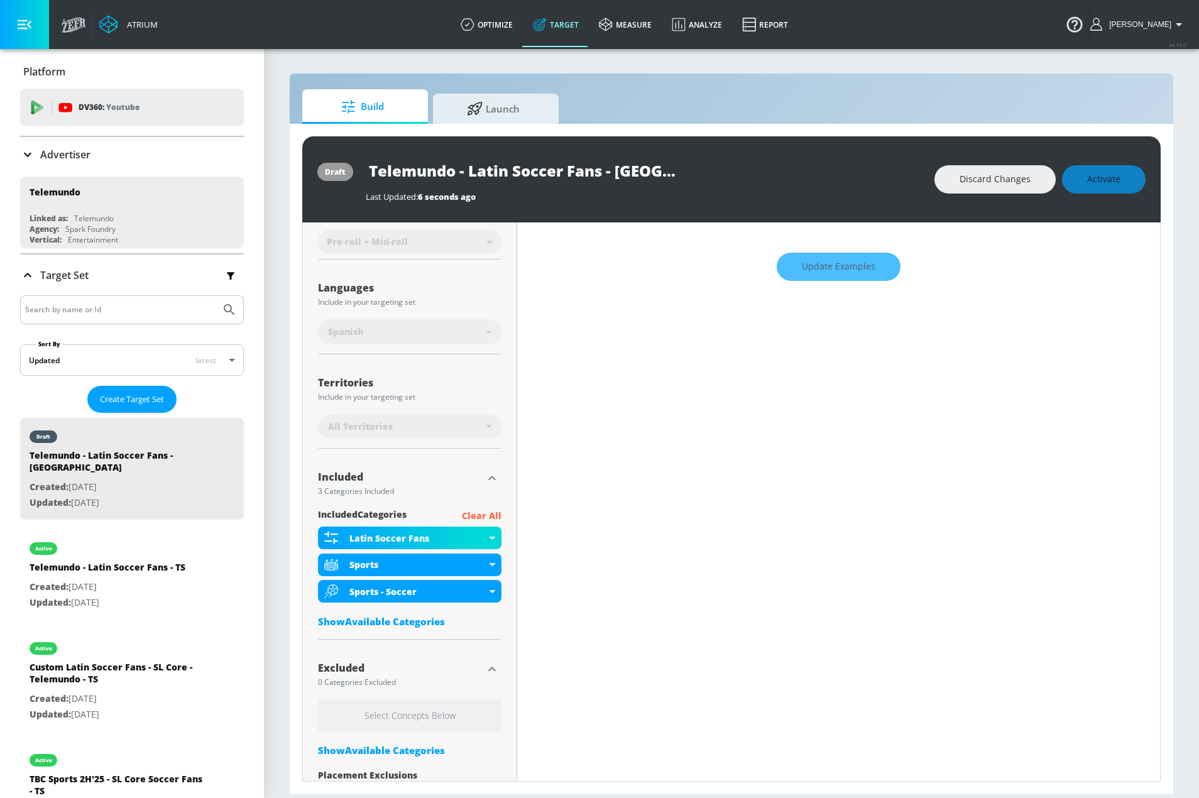
scroll to position [199, 0]
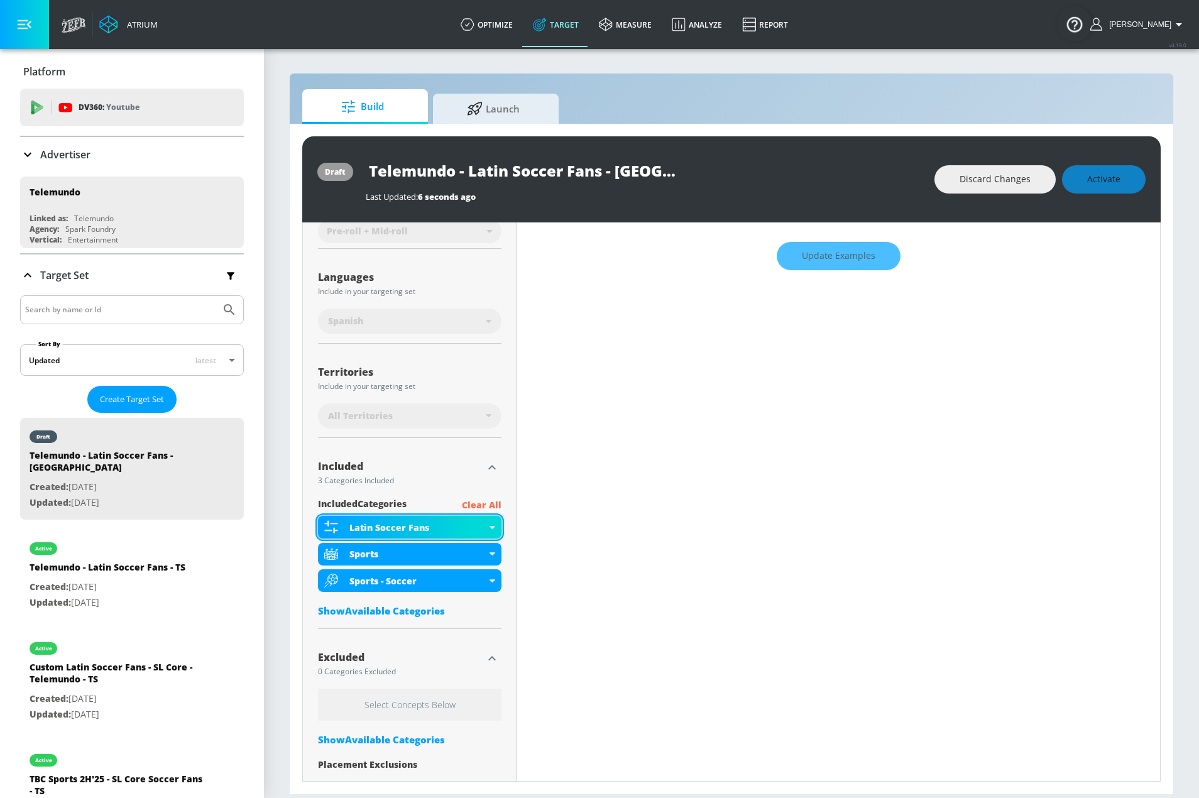
click at [495, 528] on div "Latin Soccer Fans" at bounding box center [409, 527] width 183 height 23
click at [511, 516] on div "Placement Type: Channels channels ​ Estimated Daily Spend Loading... Activation…" at bounding box center [410, 426] width 214 height 806
click at [489, 526] on icon at bounding box center [492, 527] width 6 height 3
click at [489, 527] on icon at bounding box center [492, 527] width 6 height 3
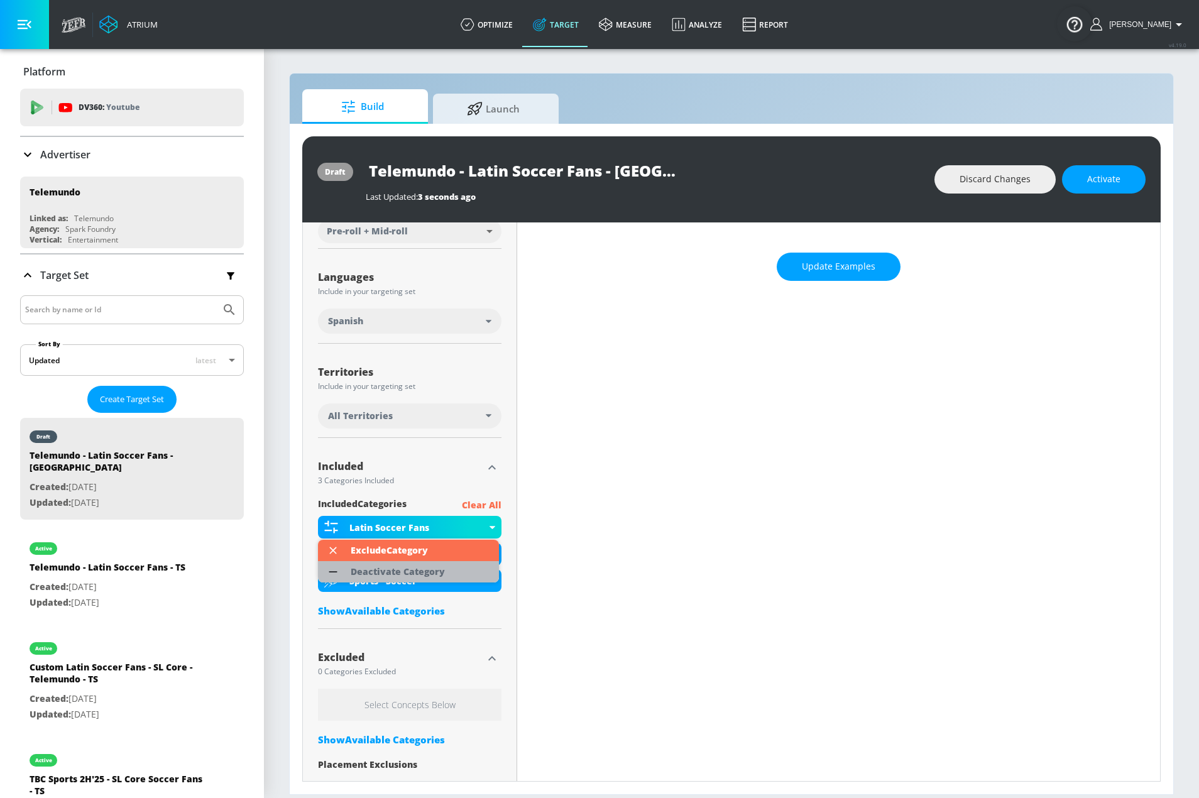
click at [433, 572] on div "Deactivate Category" at bounding box center [398, 571] width 94 height 9
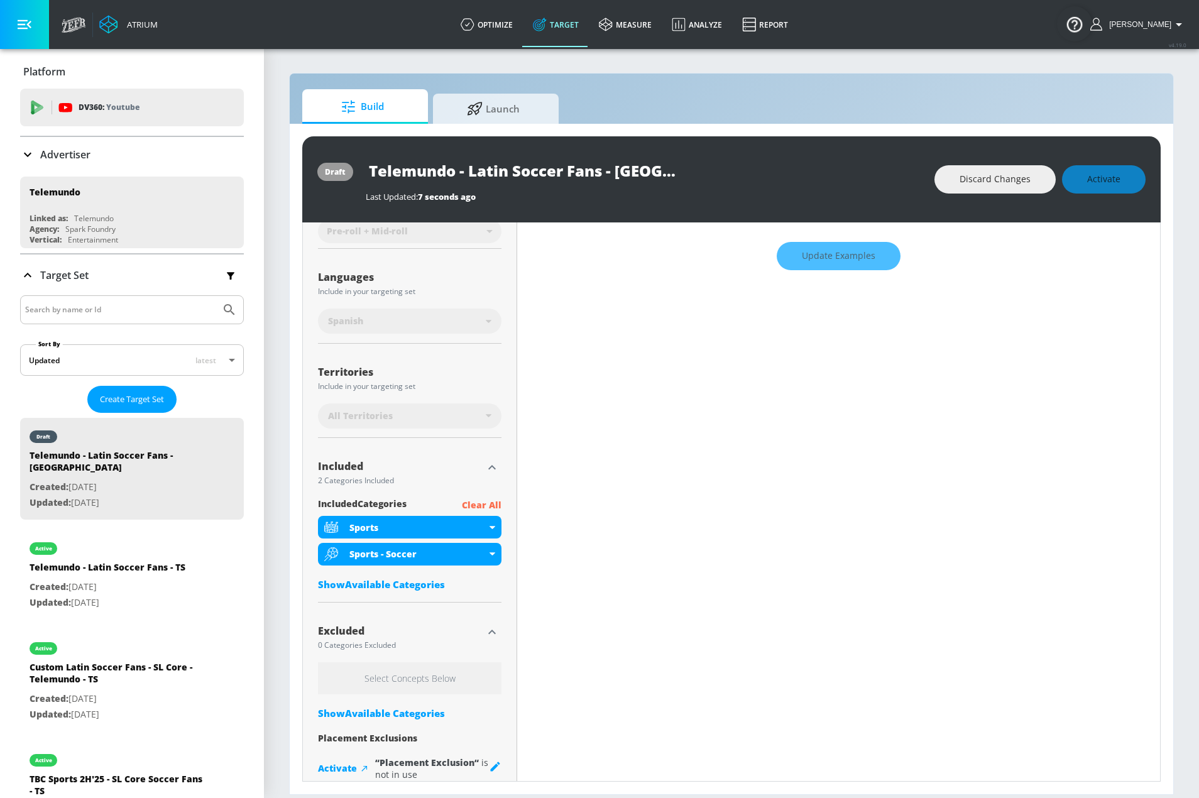
click at [1102, 182] on div "Discard Changes Activate" at bounding box center [1039, 179] width 211 height 28
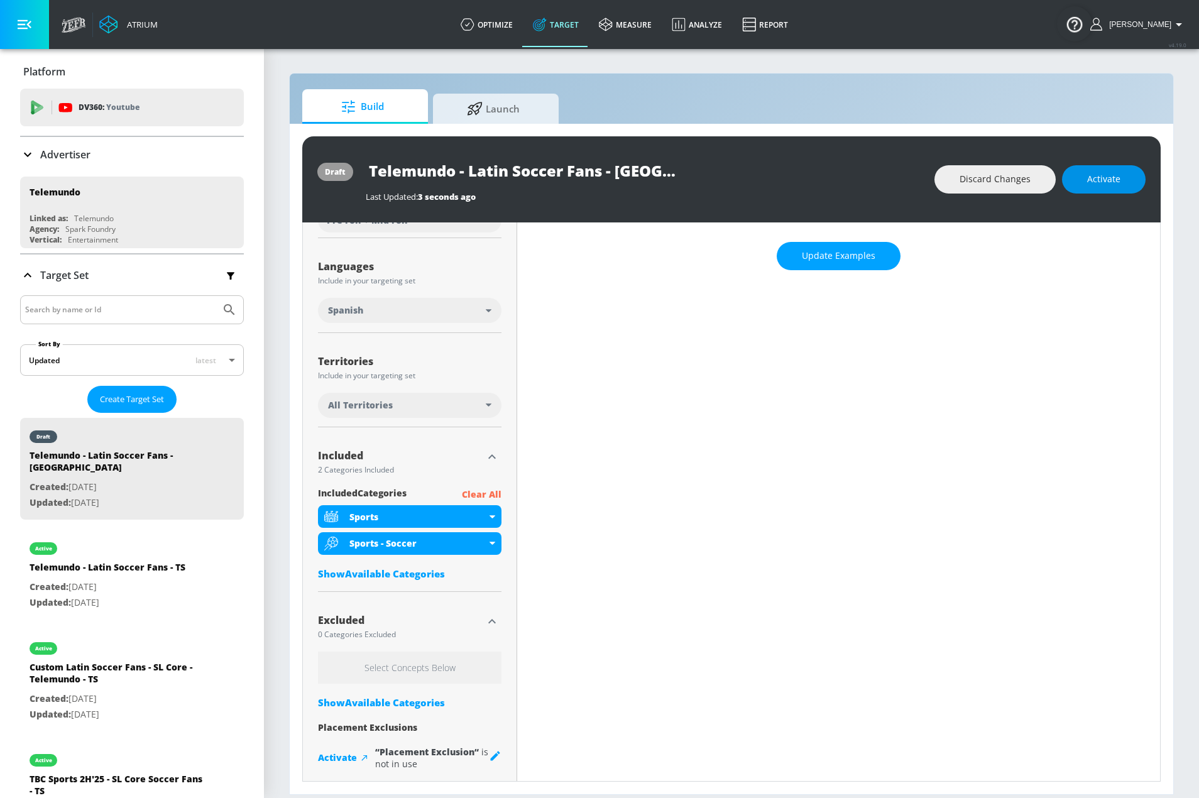
scroll to position [188, 0]
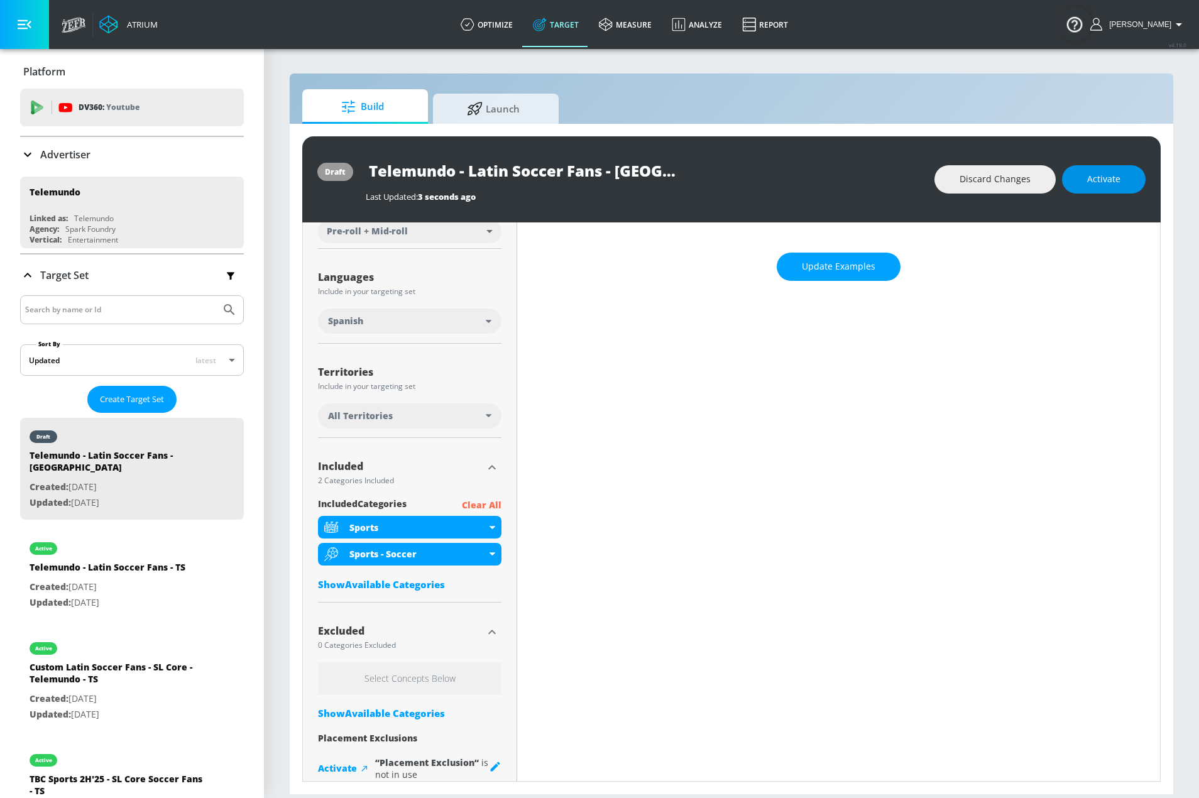
click at [1087, 178] on span "Activate" at bounding box center [1103, 180] width 33 height 16
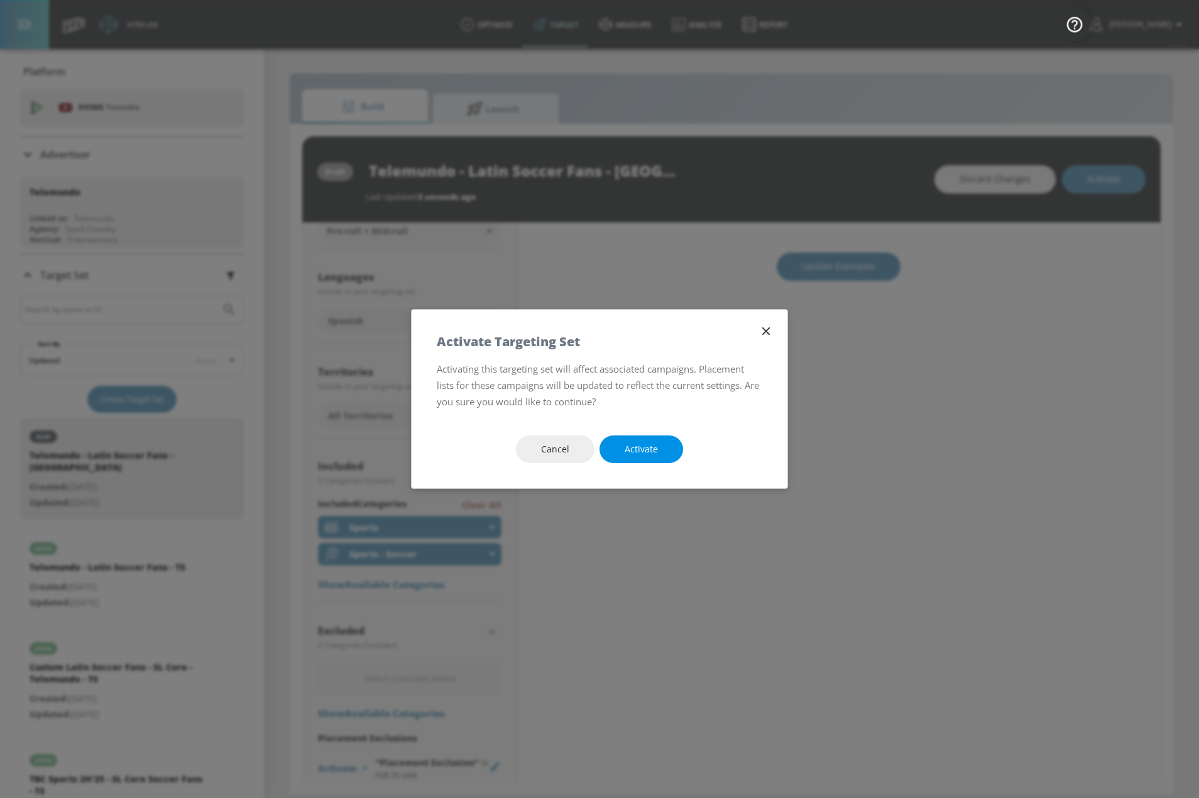
click at [655, 452] on span "Activate" at bounding box center [640, 450] width 33 height 16
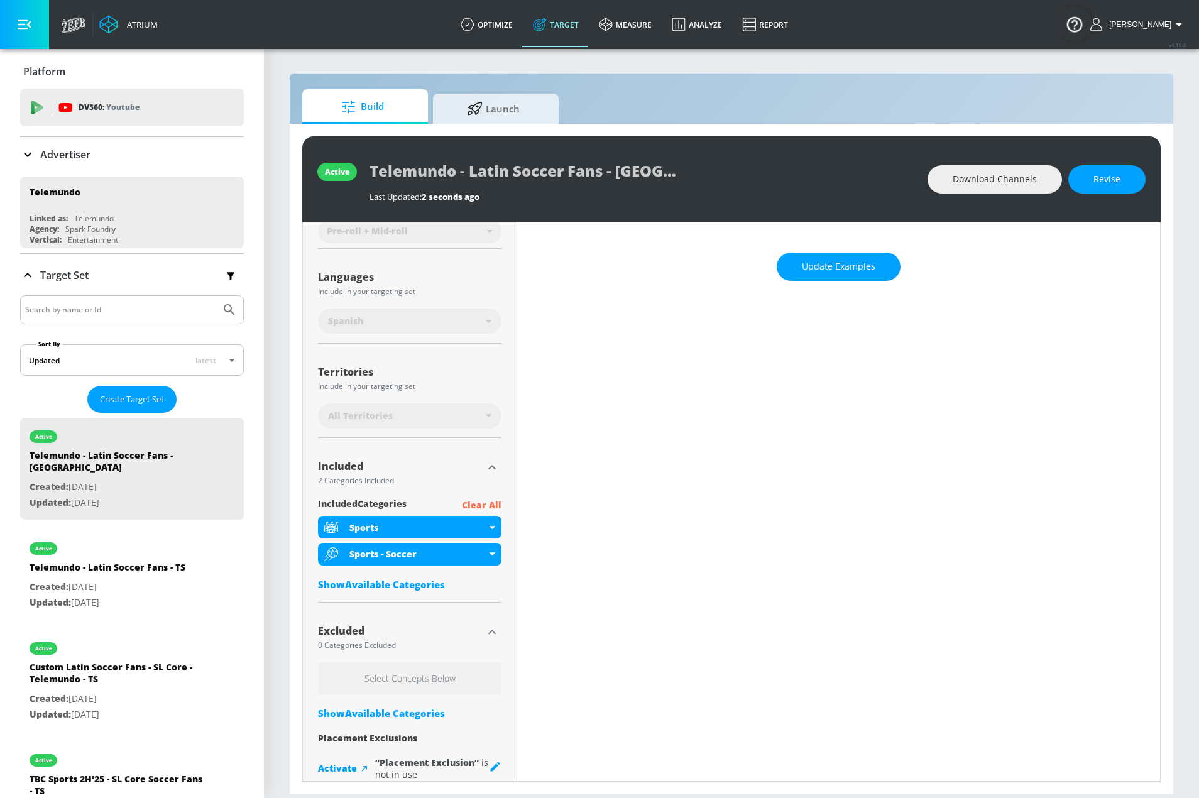
scroll to position [0, 0]
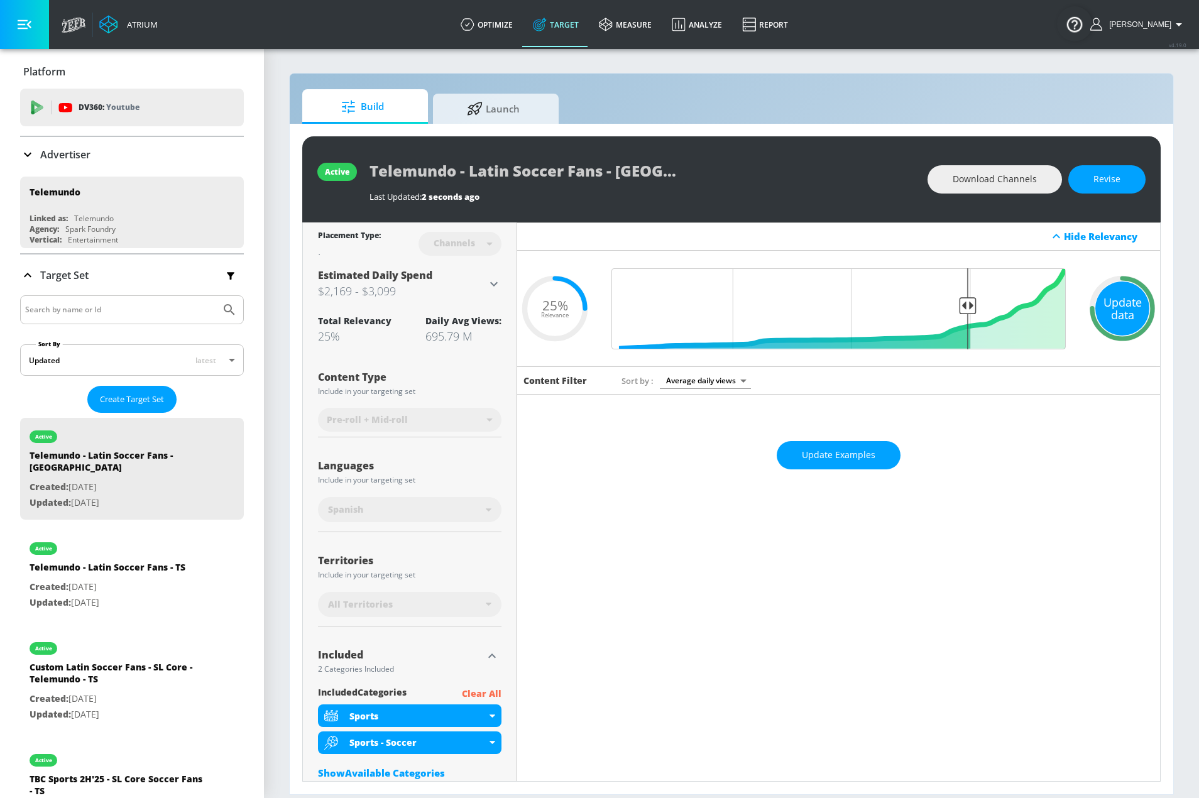
click at [1104, 310] on div "Update data" at bounding box center [1122, 308] width 54 height 54
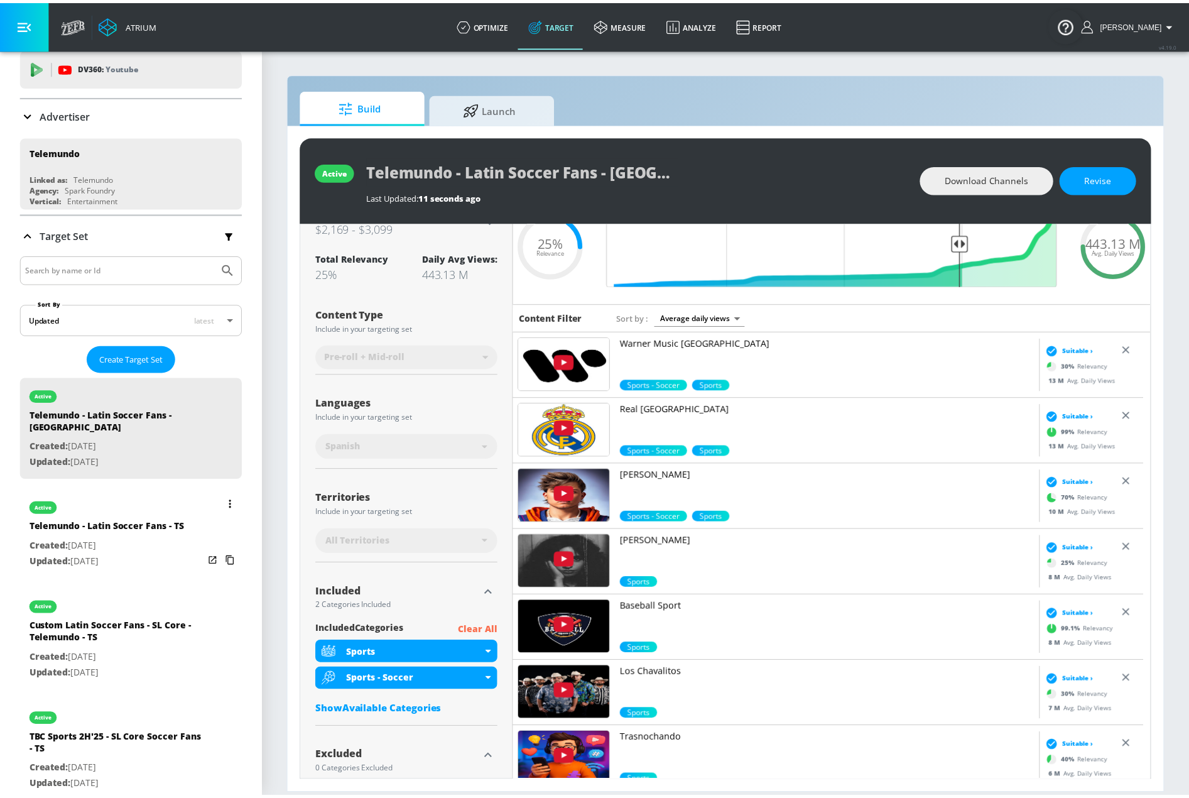
scroll to position [63, 0]
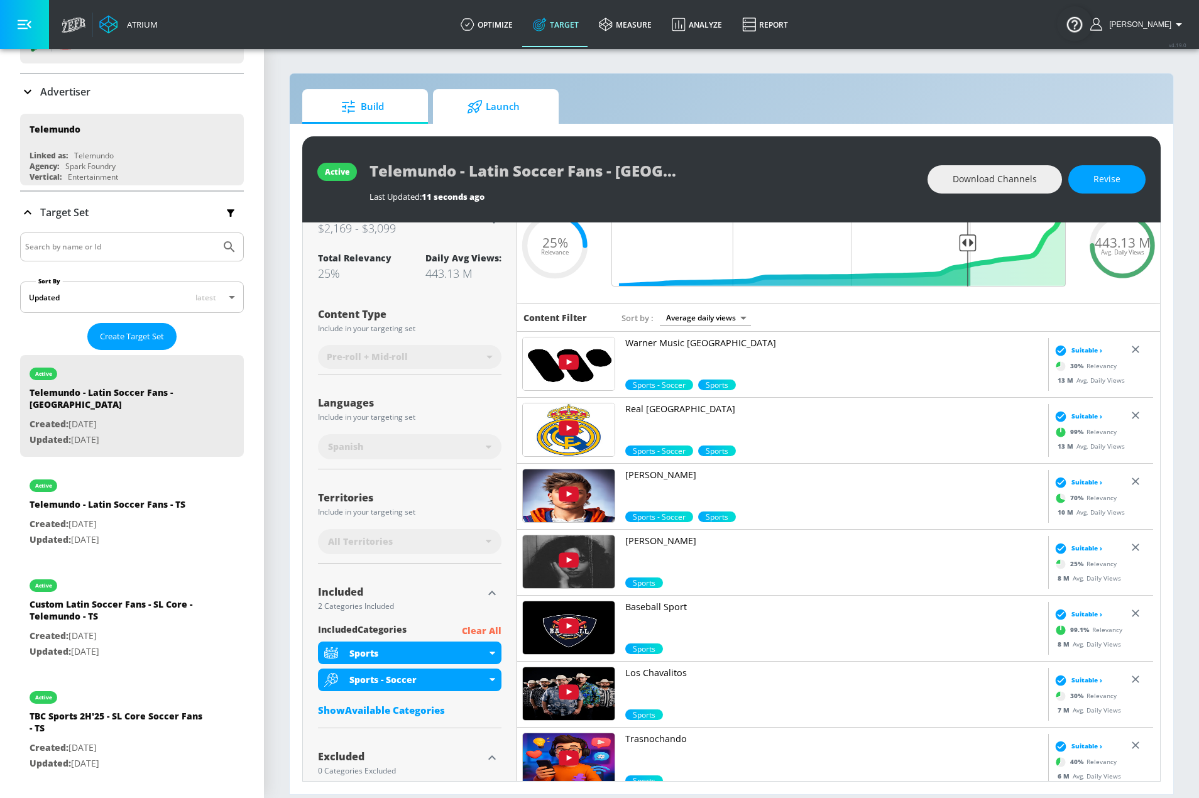
click at [521, 113] on span "Launch" at bounding box center [492, 107] width 95 height 30
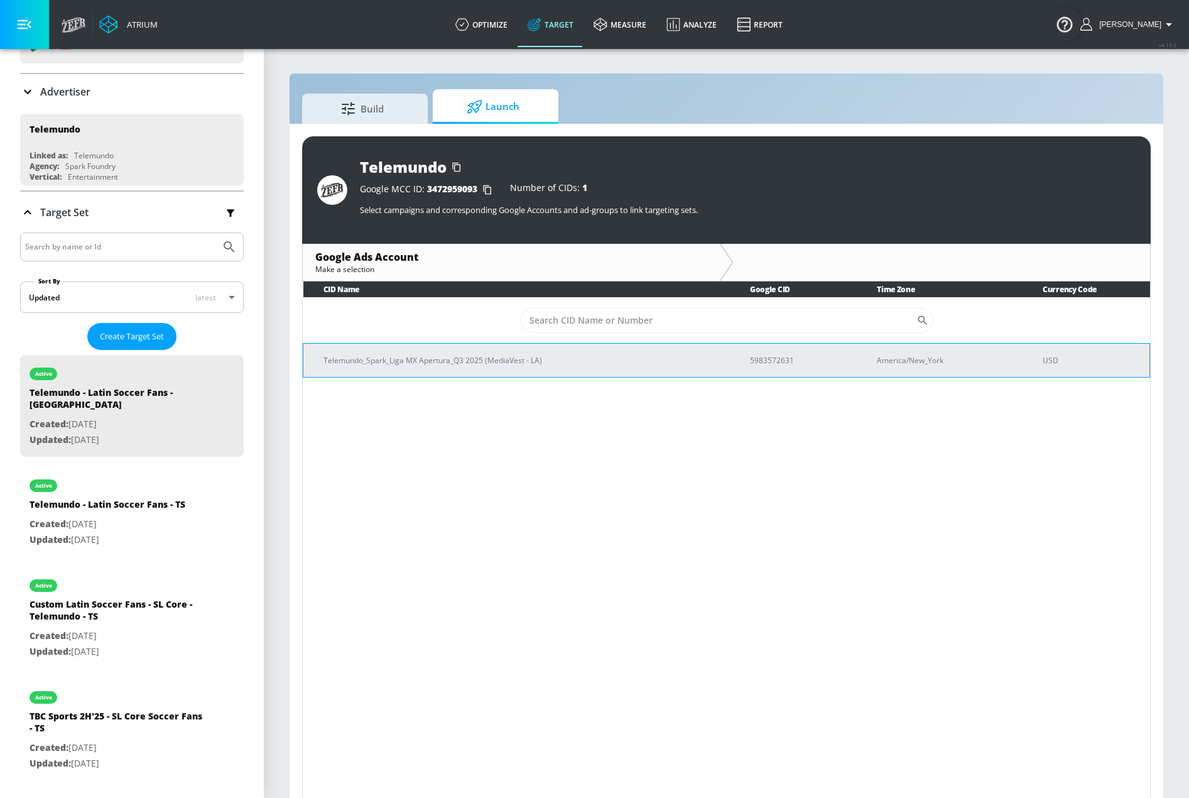
click at [431, 360] on p "Telemundo_Spark_Liga MX Apertura_Q3 2025 (MediaVest - LA)" at bounding box center [522, 360] width 396 height 13
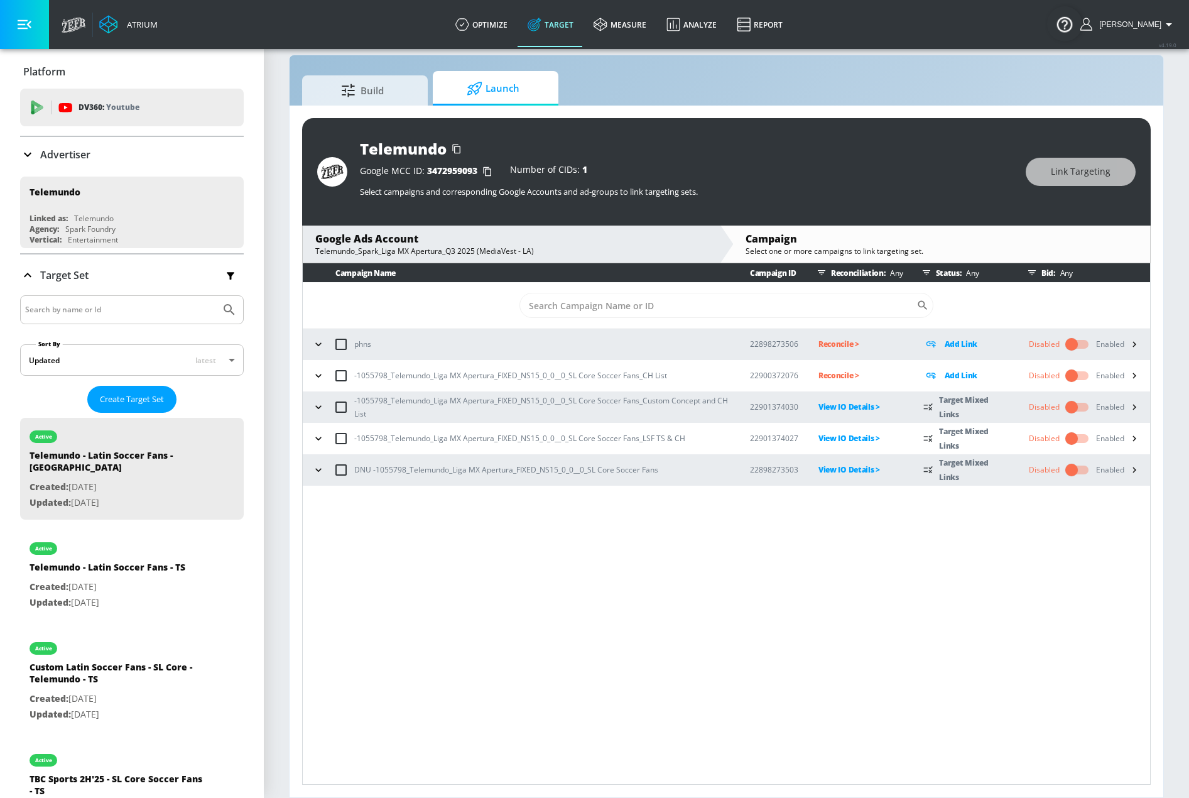
click at [320, 410] on icon "button" at bounding box center [318, 407] width 13 height 13
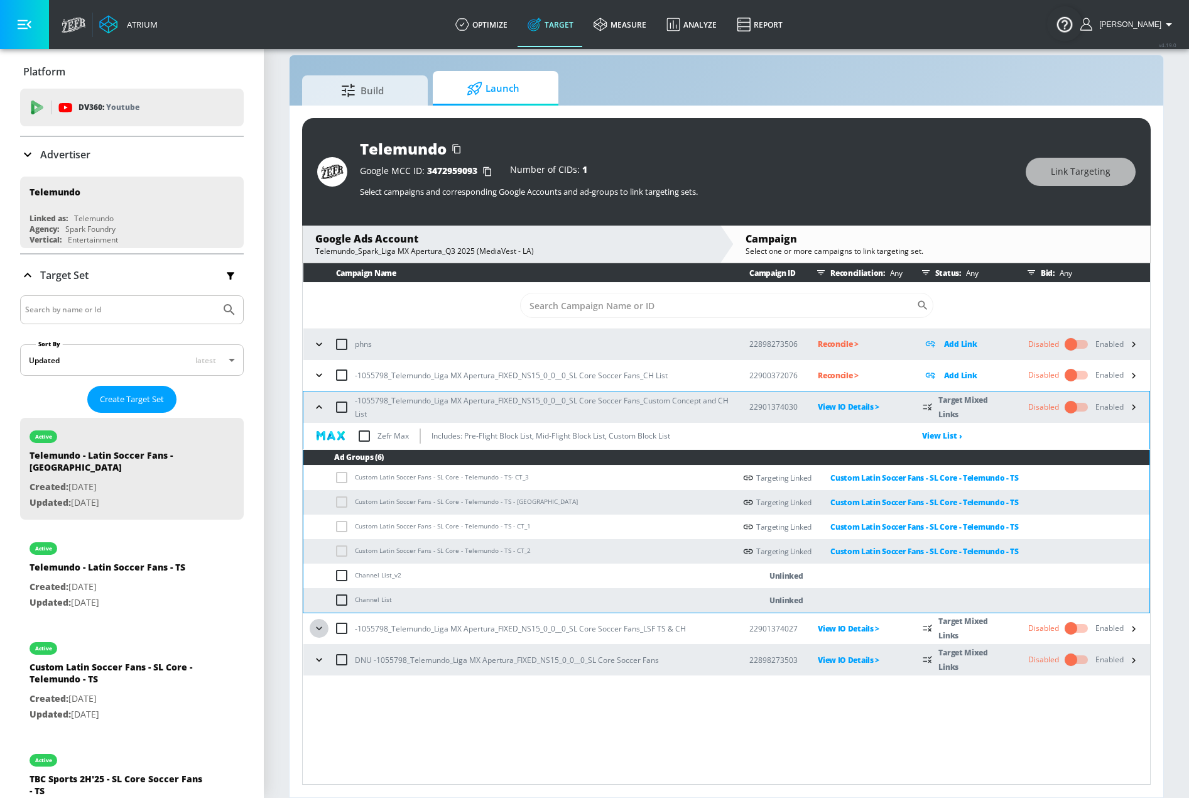
click at [320, 629] on icon "button" at bounding box center [319, 628] width 6 height 3
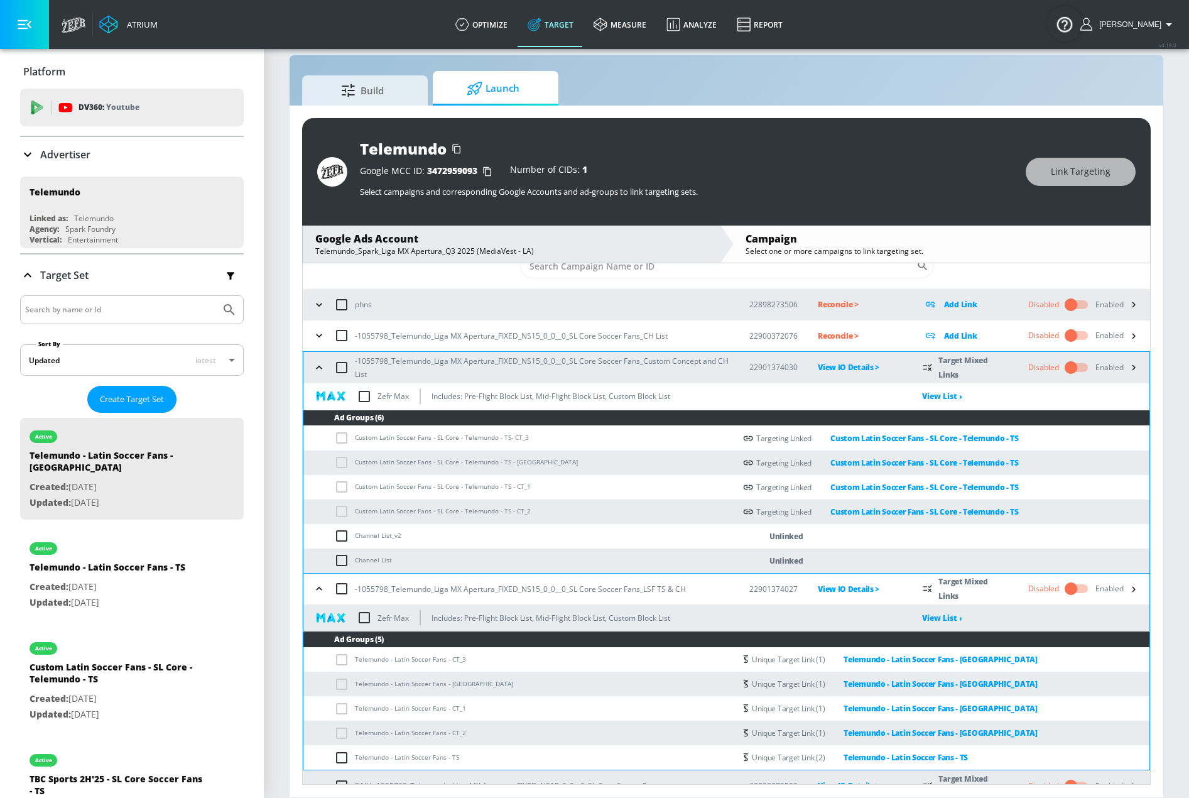
scroll to position [57, 0]
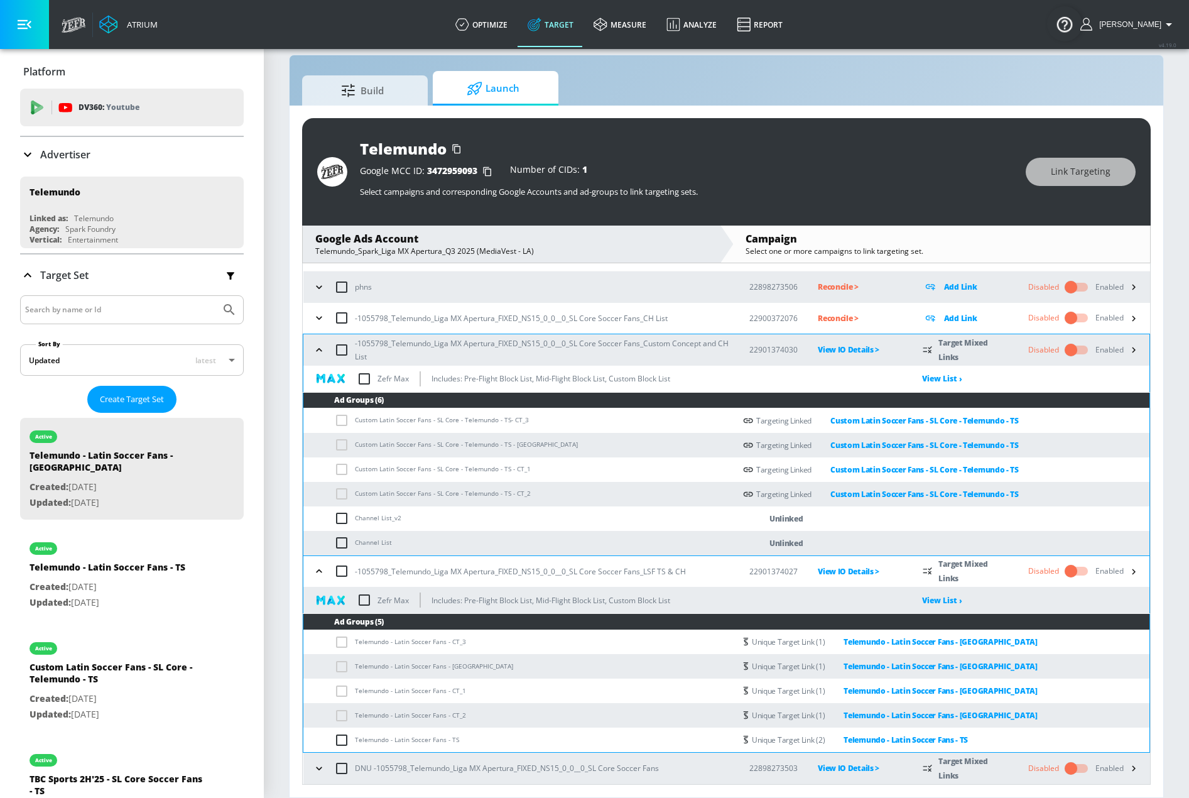
click at [315, 316] on icon "button" at bounding box center [319, 318] width 13 height 13
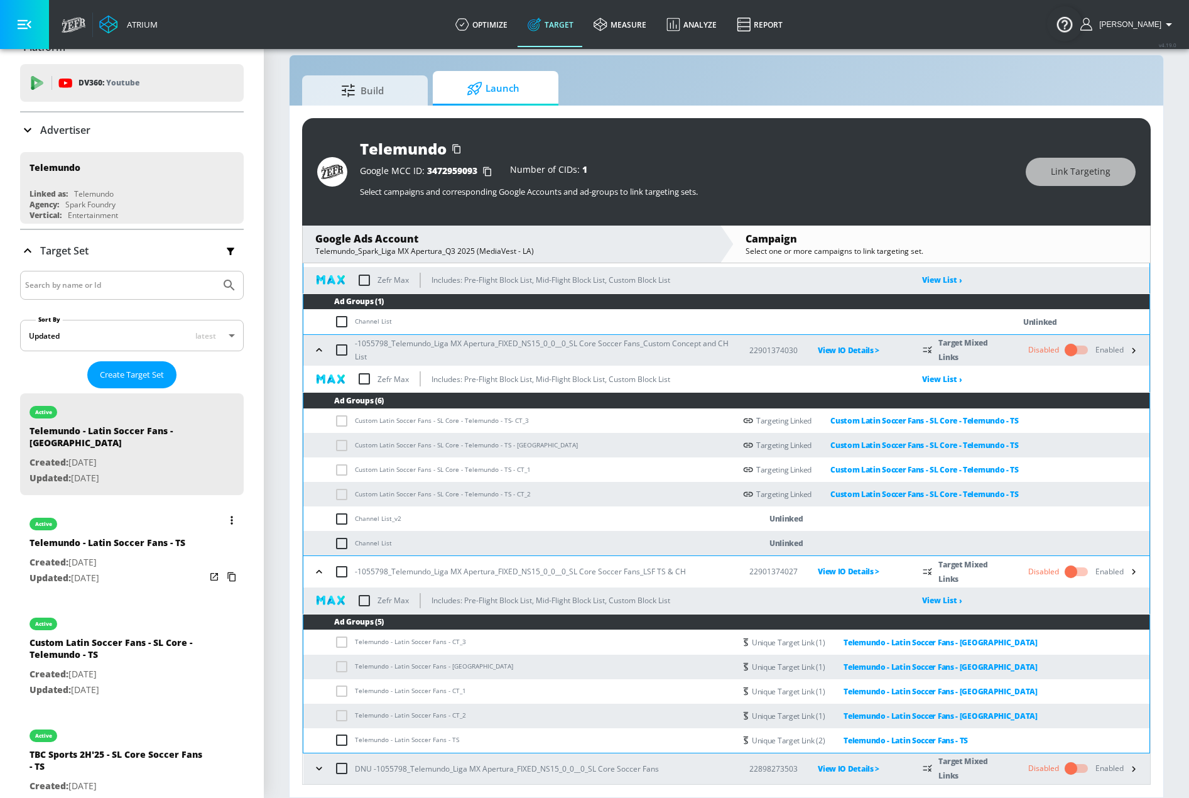
scroll to position [5, 0]
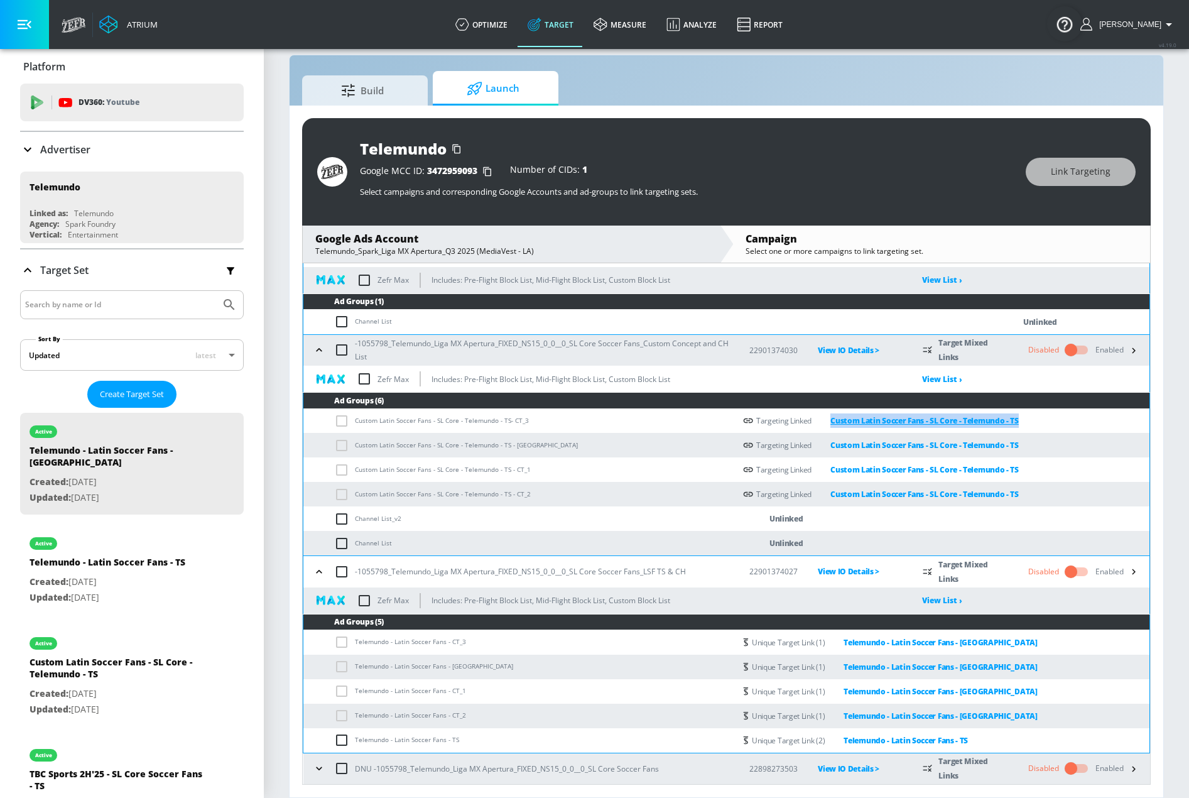
drag, startPoint x: 1032, startPoint y: 425, endPoint x: 818, endPoint y: 417, distance: 214.4
click at [818, 417] on div "Targeting Linked Custom Latin Soccer Fans - SL Core - Telemundo - TS" at bounding box center [946, 420] width 406 height 14
copy link "Custom Latin Soccer Fans - SL Core - Telemundo - TS"
click at [136, 656] on div "Custom Latin Soccer Fans - SL Core - Telemundo - TS" at bounding box center [118, 671] width 176 height 30
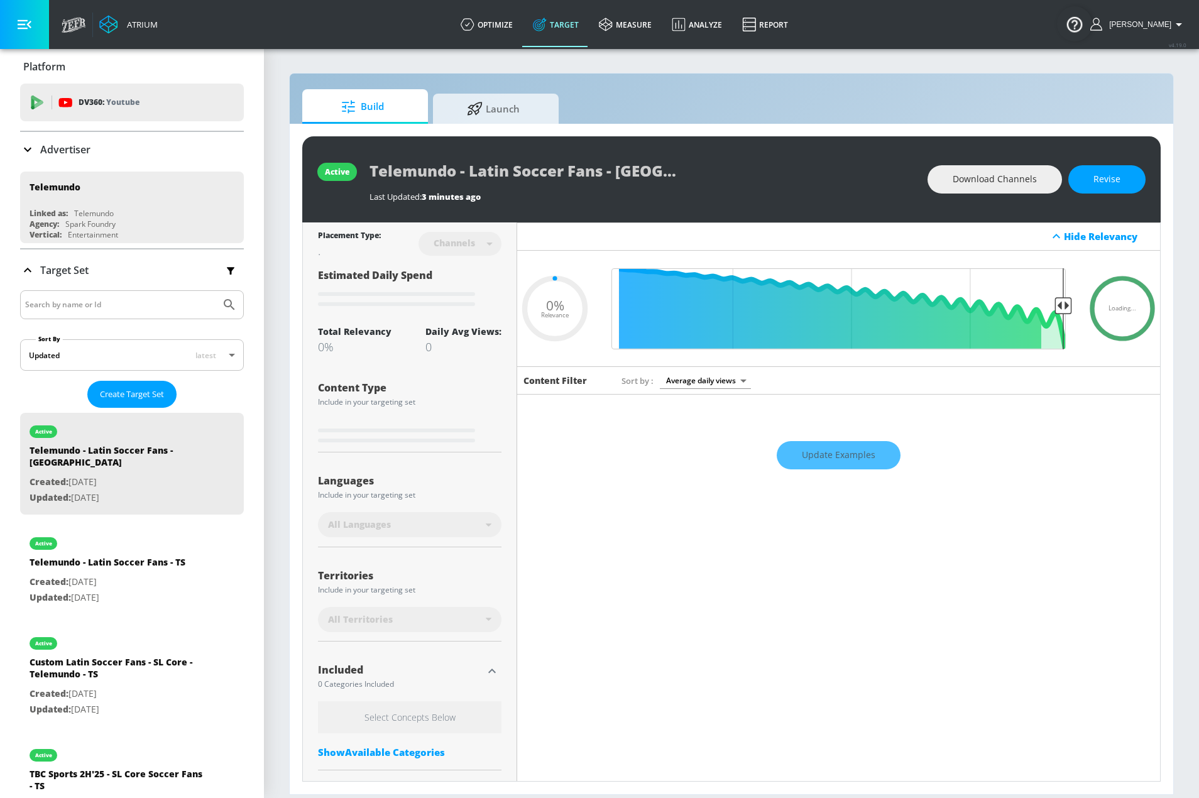
type input "0.25"
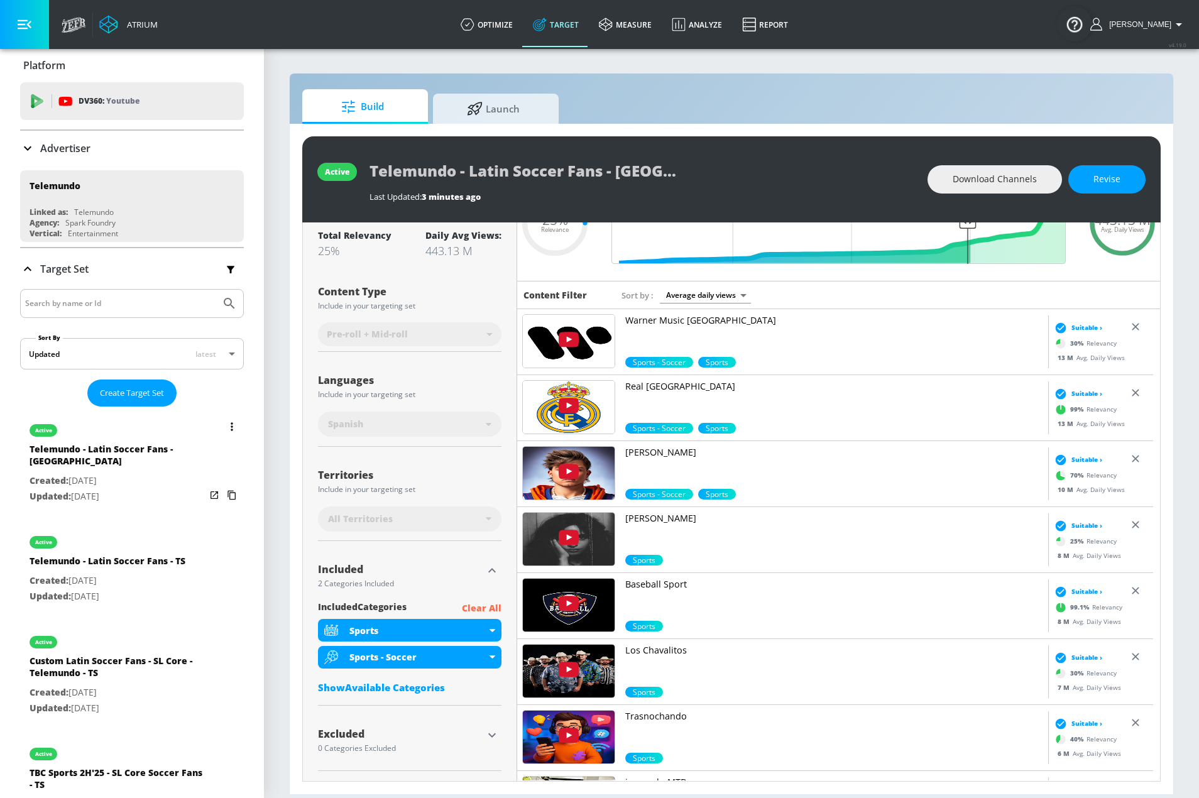
scroll to position [5, 0]
click at [152, 474] on p "Created: Aug. 12, 2025" at bounding box center [118, 482] width 176 height 16
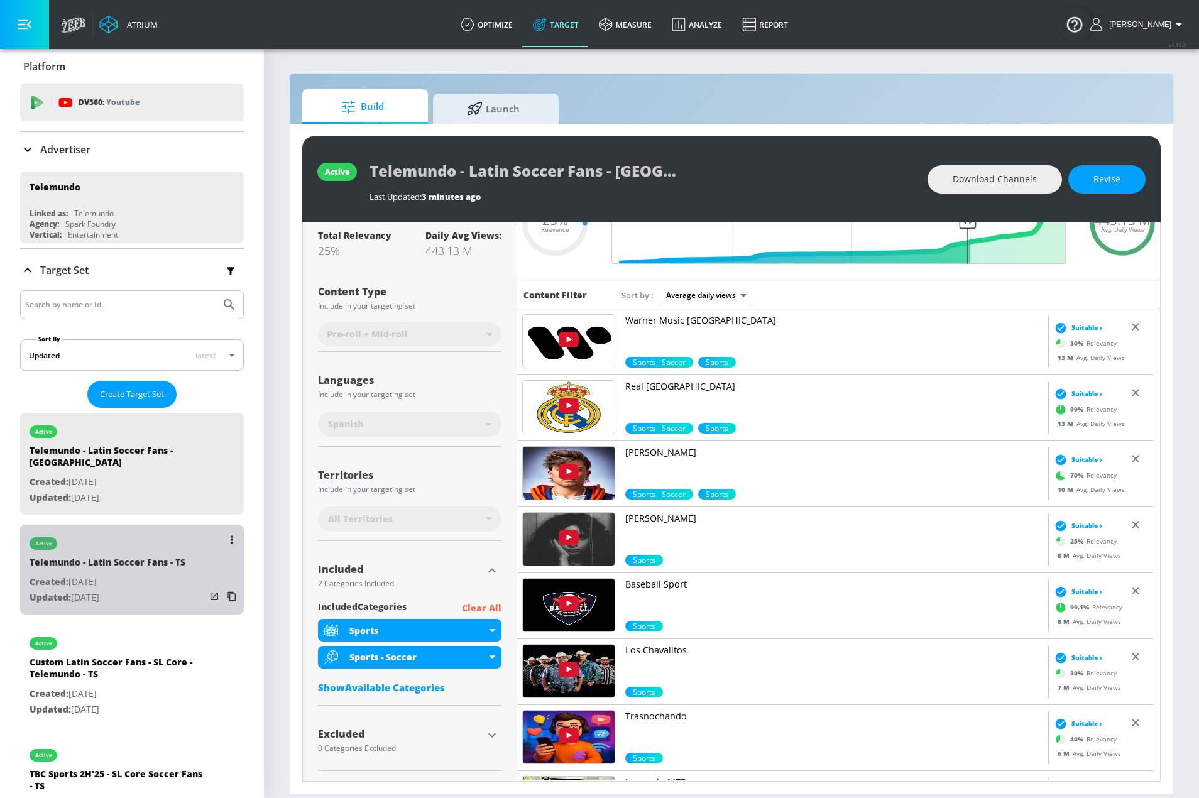
click at [172, 574] on p "Created: Aug. 12, 2025" at bounding box center [108, 582] width 156 height 16
type input "Telemundo - Latin Soccer Fans - TS"
type input "videos"
type input "0.05"
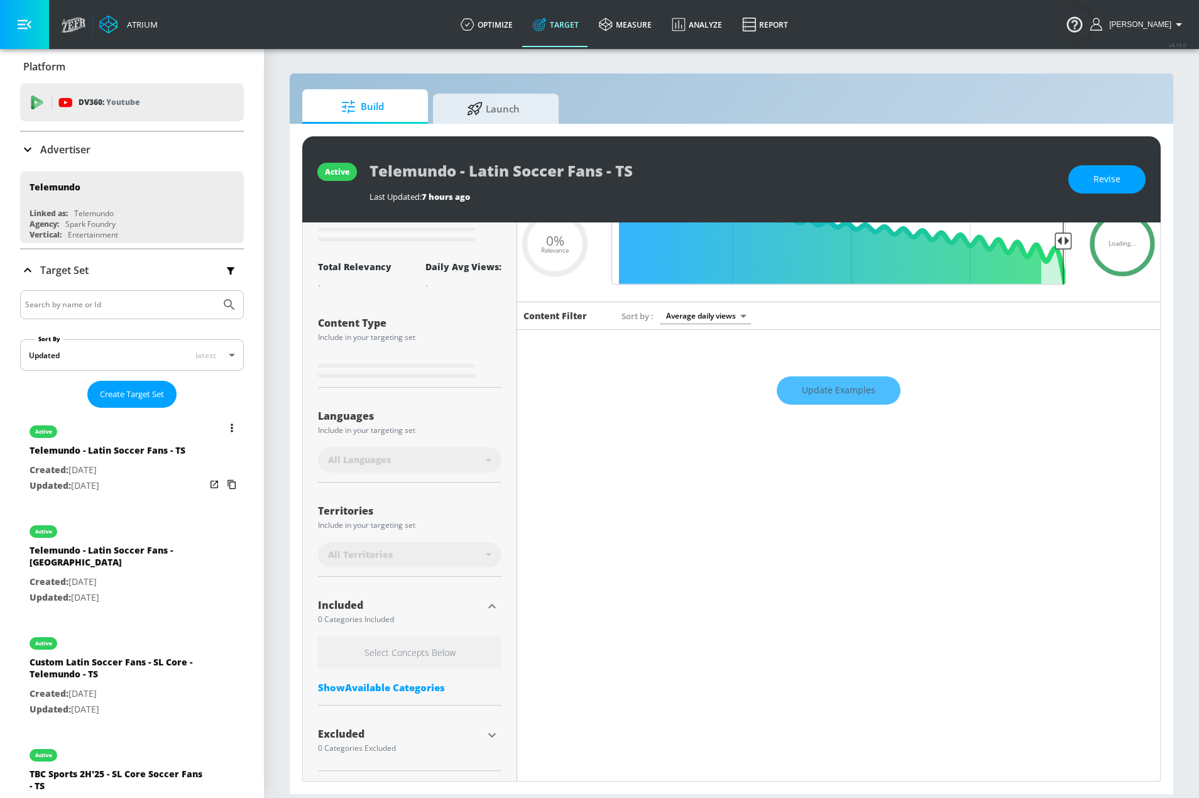
scroll to position [65, 0]
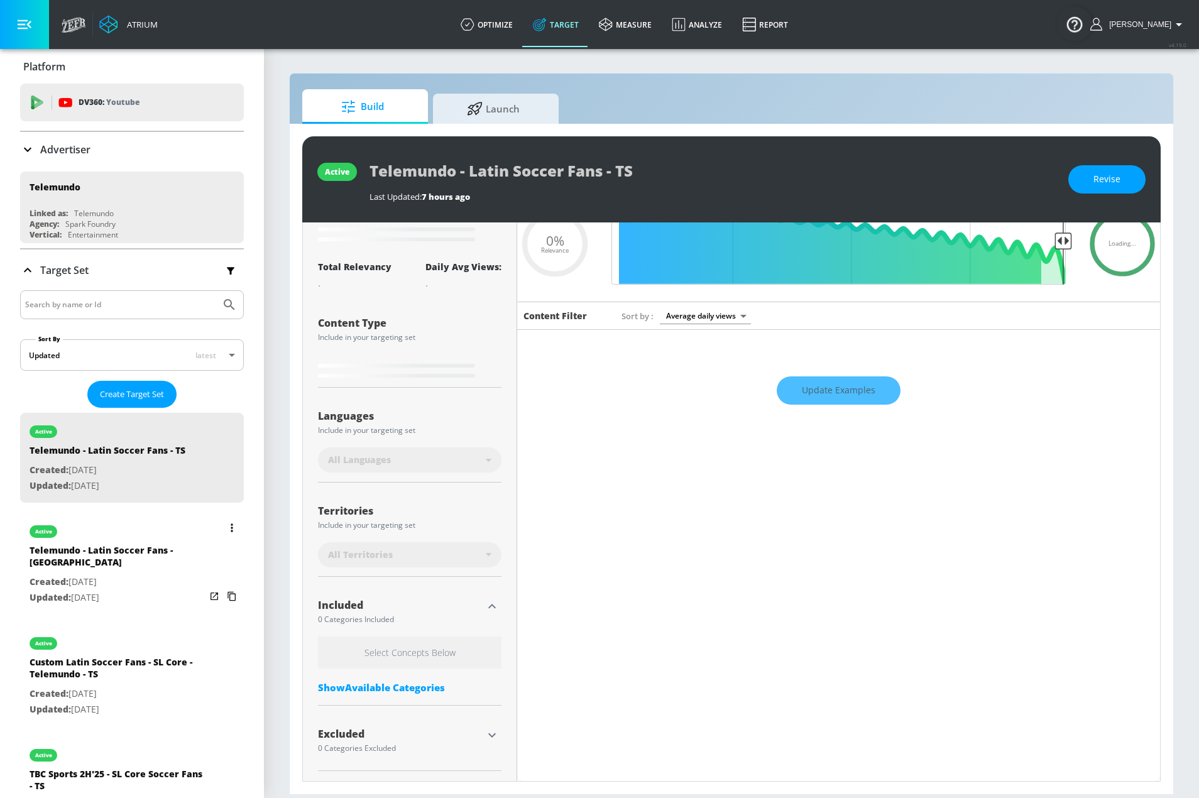
click at [131, 574] on p "Created: Aug. 12, 2025" at bounding box center [118, 582] width 176 height 16
type input "Telemundo - Latin Soccer Fans - CT"
type input "channels"
type input "0.05"
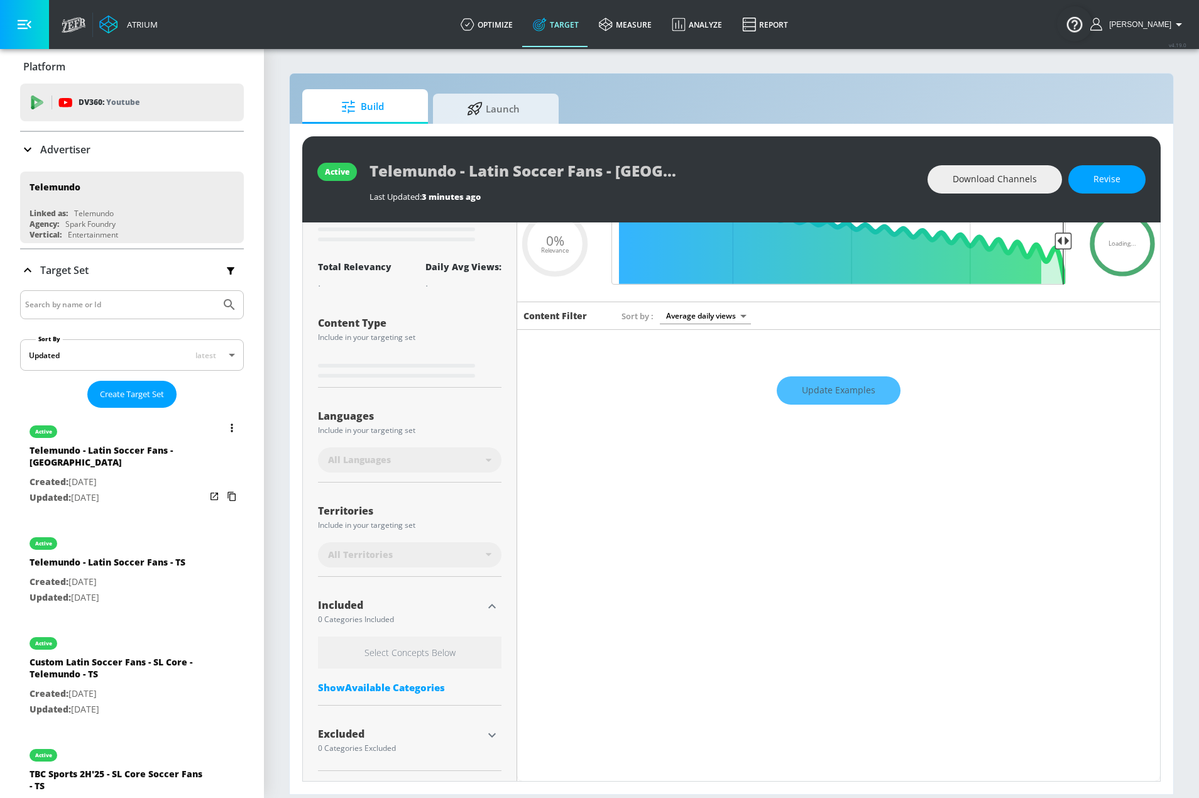
scroll to position [65, 0]
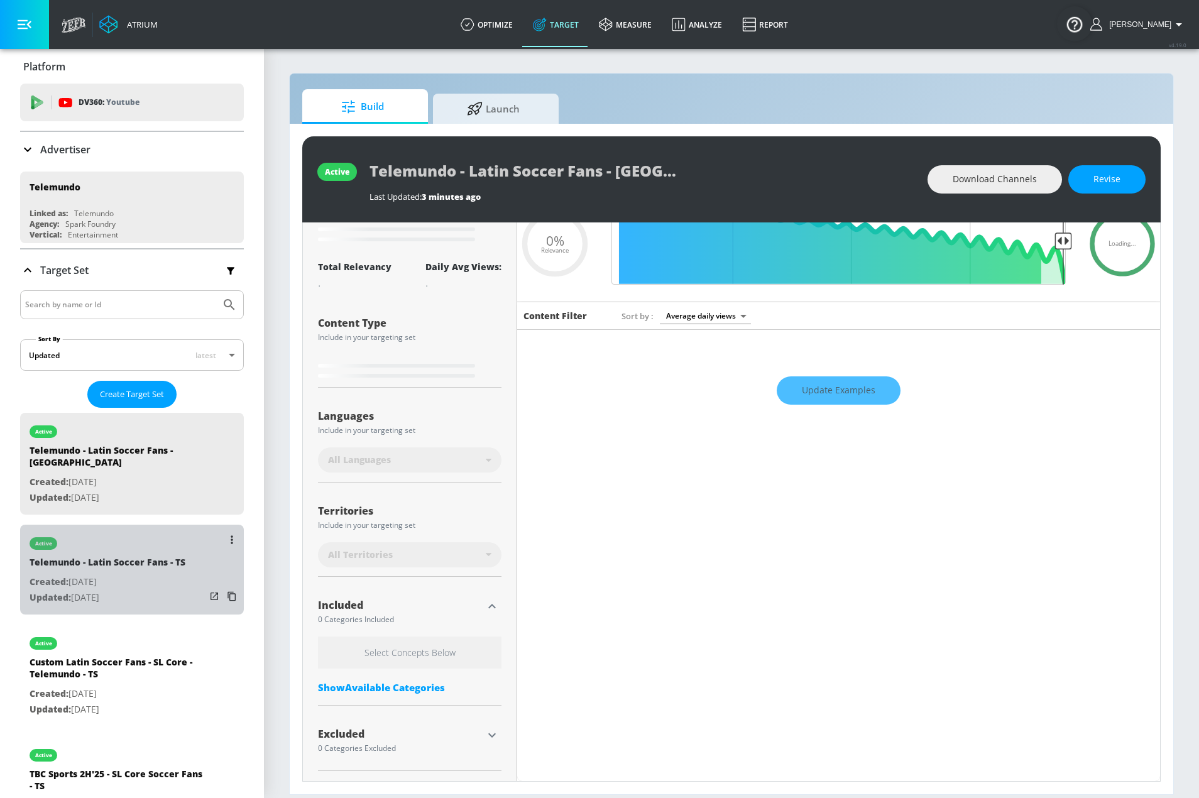
click at [147, 556] on div "Telemundo - Latin Soccer Fans - TS" at bounding box center [108, 565] width 156 height 18
type input "Telemundo - Latin Soccer Fans - TS"
type input "videos"
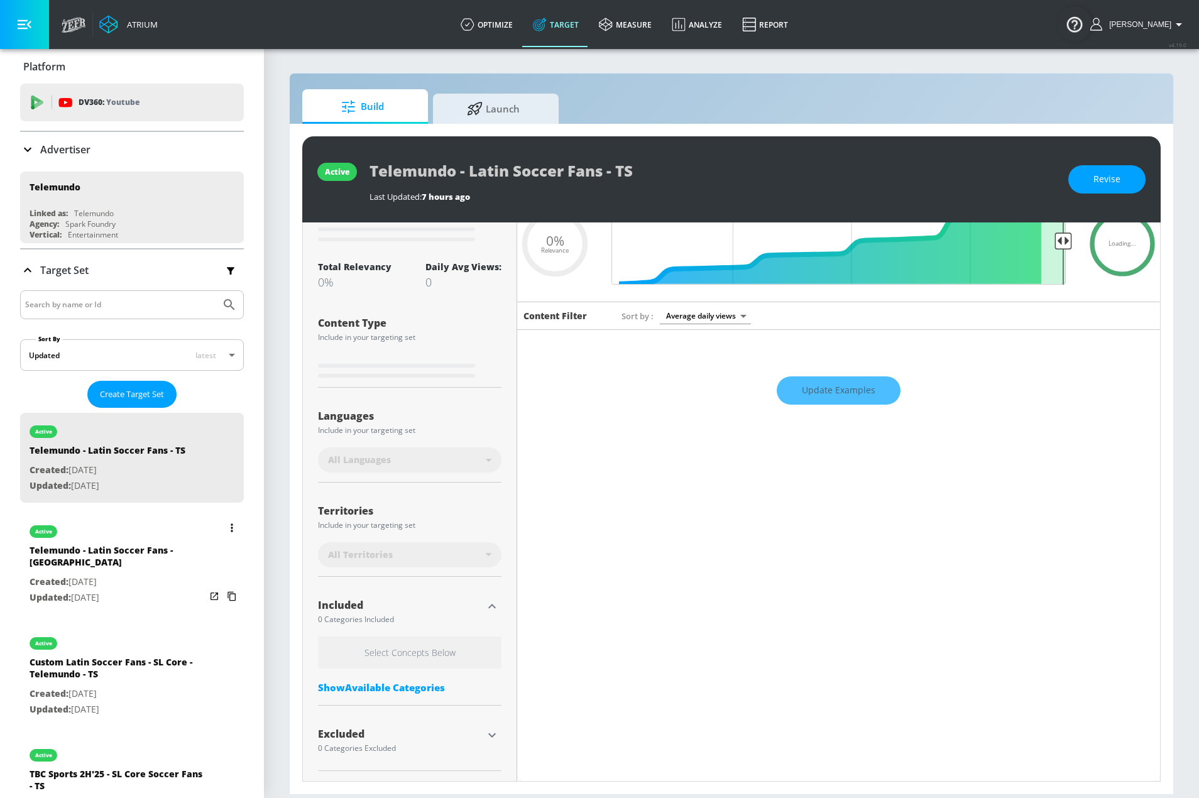
scroll to position [170, 0]
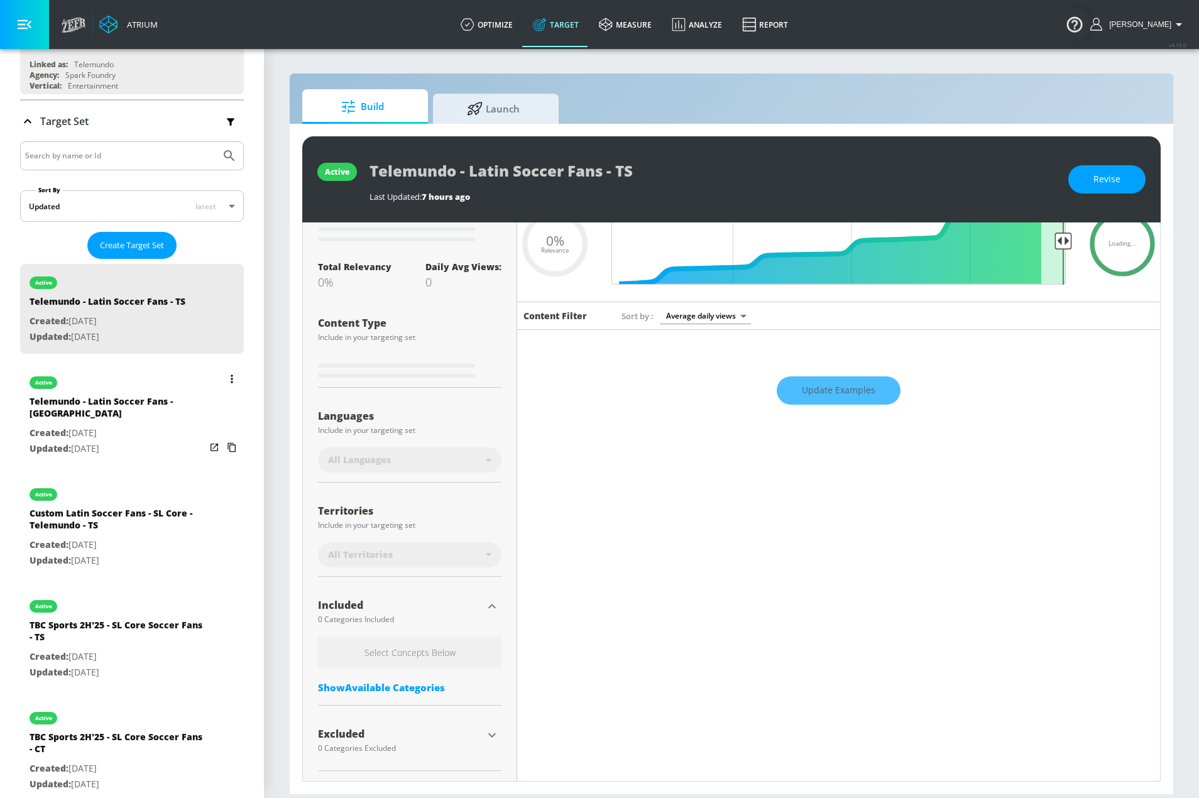
type input "0.25"
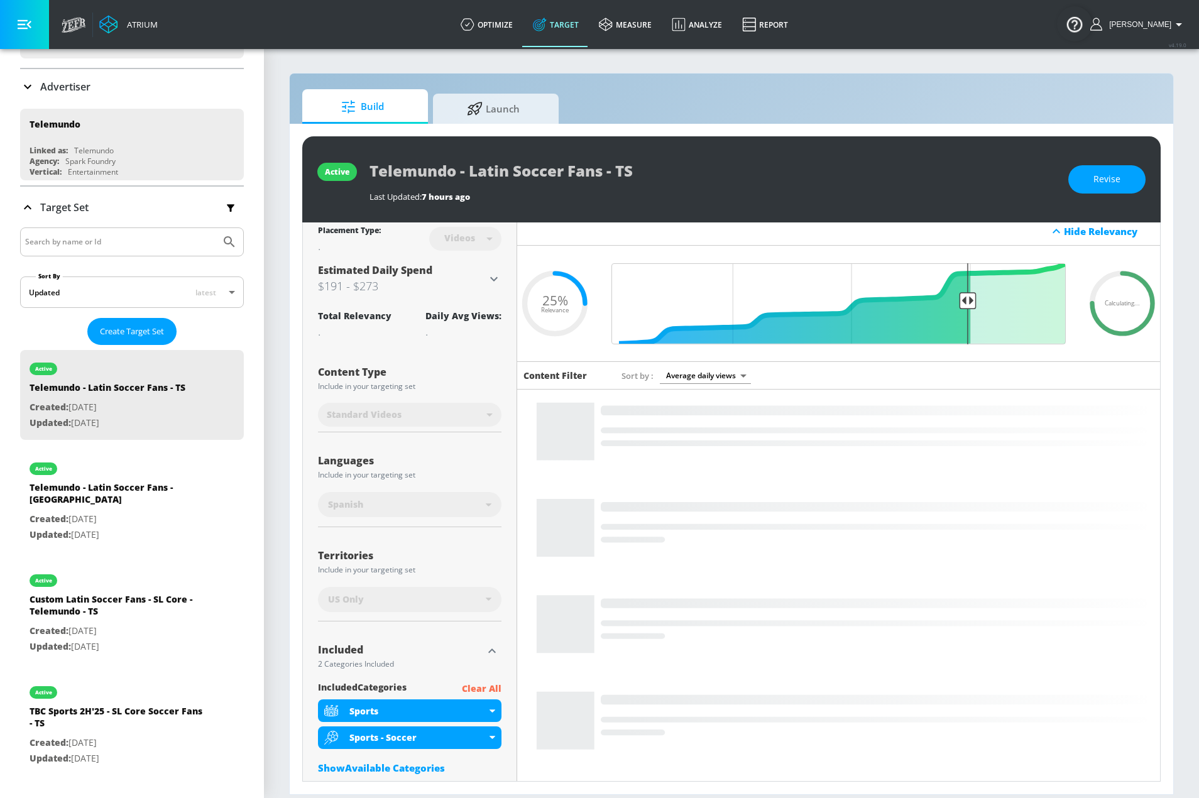
scroll to position [0, 0]
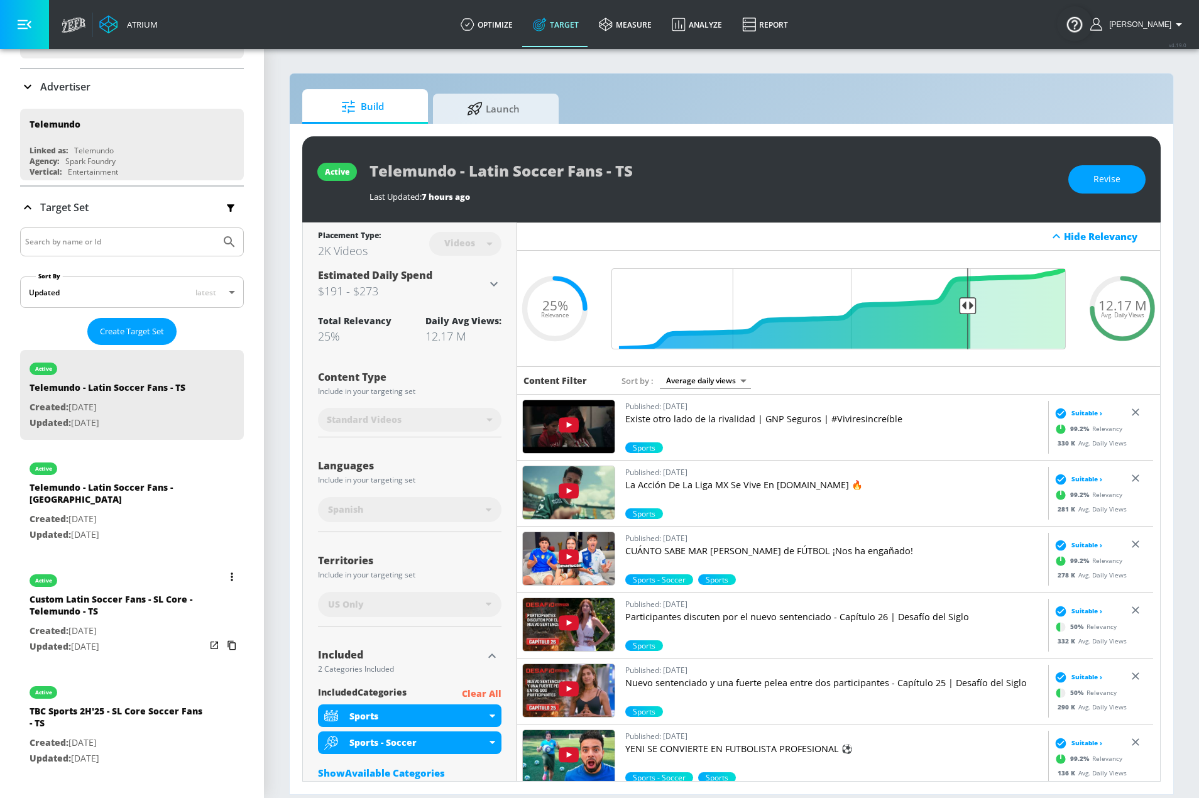
click at [125, 593] on div "Custom Latin Soccer Fans - SL Core - Telemundo - TS" at bounding box center [118, 608] width 176 height 30
type input "Custom Latin Soccer Fans - SL Core - Telemundo - TS"
type input "channels"
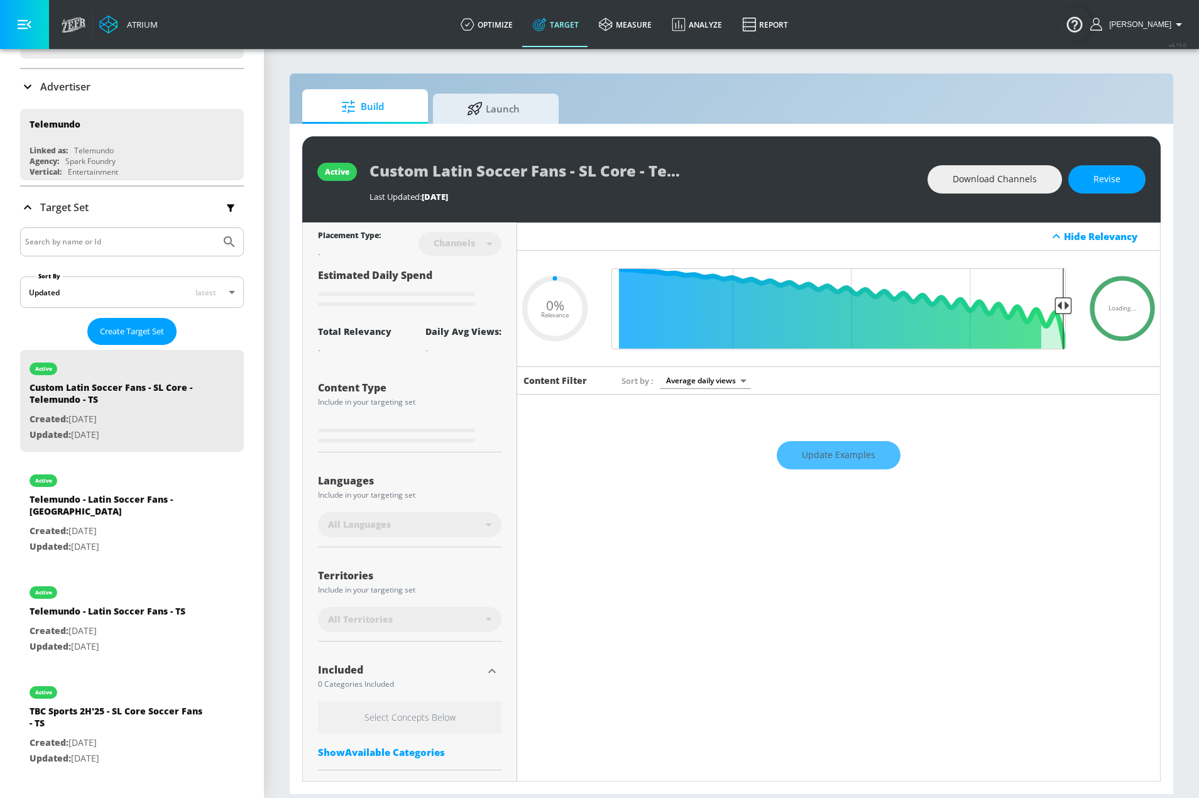
type input "0.65"
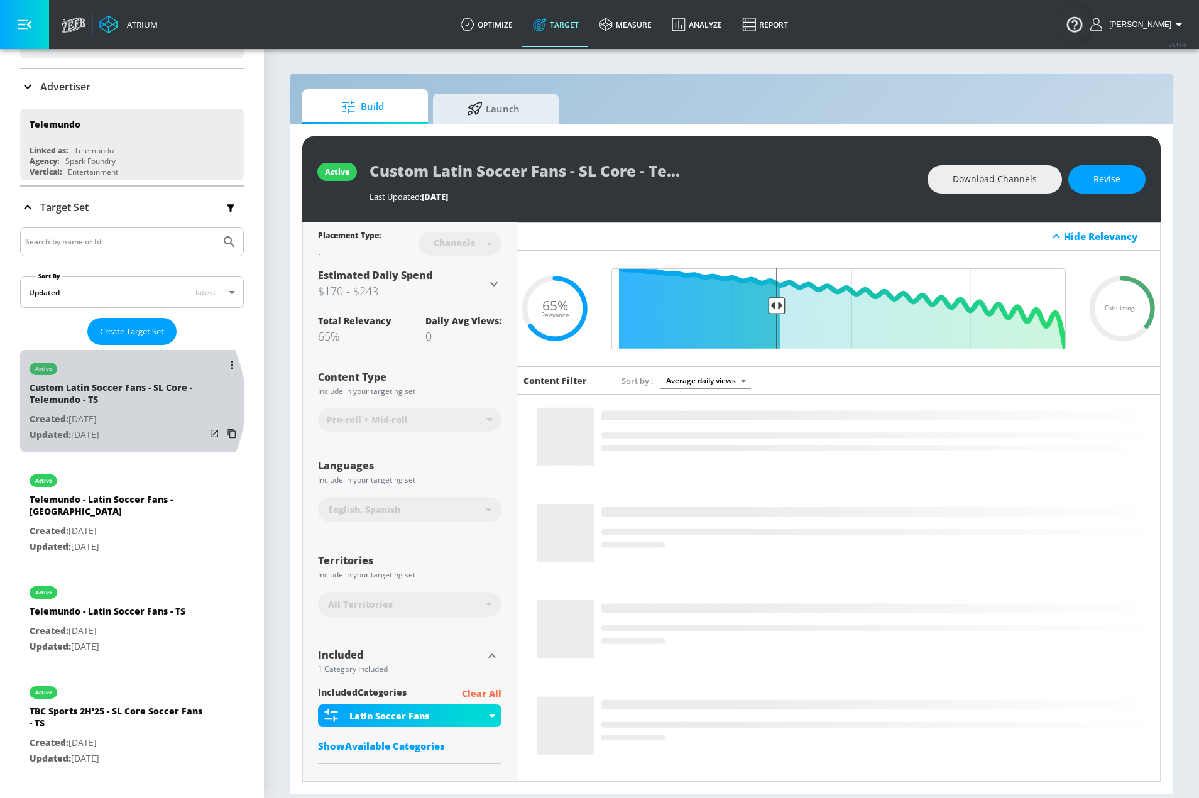
drag, startPoint x: 89, startPoint y: 402, endPoint x: 28, endPoint y: 398, distance: 60.4
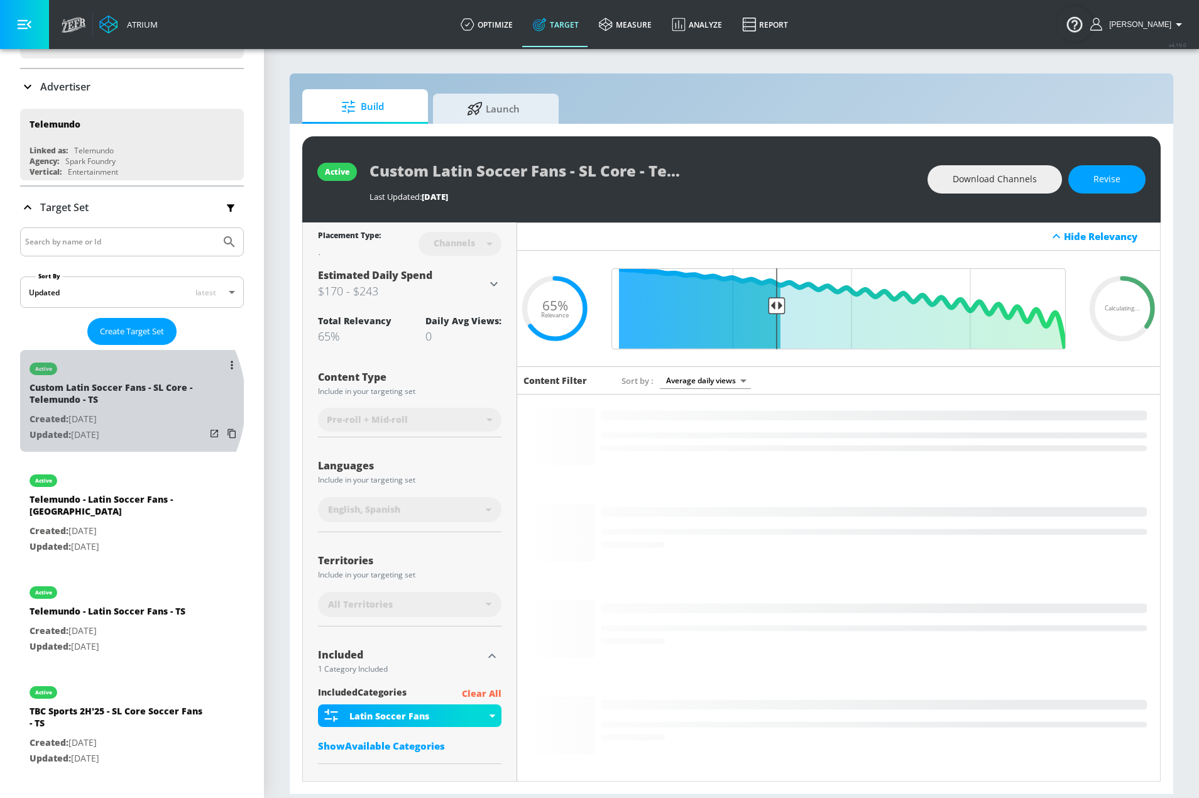
click at [28, 398] on div "active Custom Latin Soccer Fans - SL Core - Telemundo - TS Created: Aug. 11, 20…" at bounding box center [132, 401] width 224 height 102
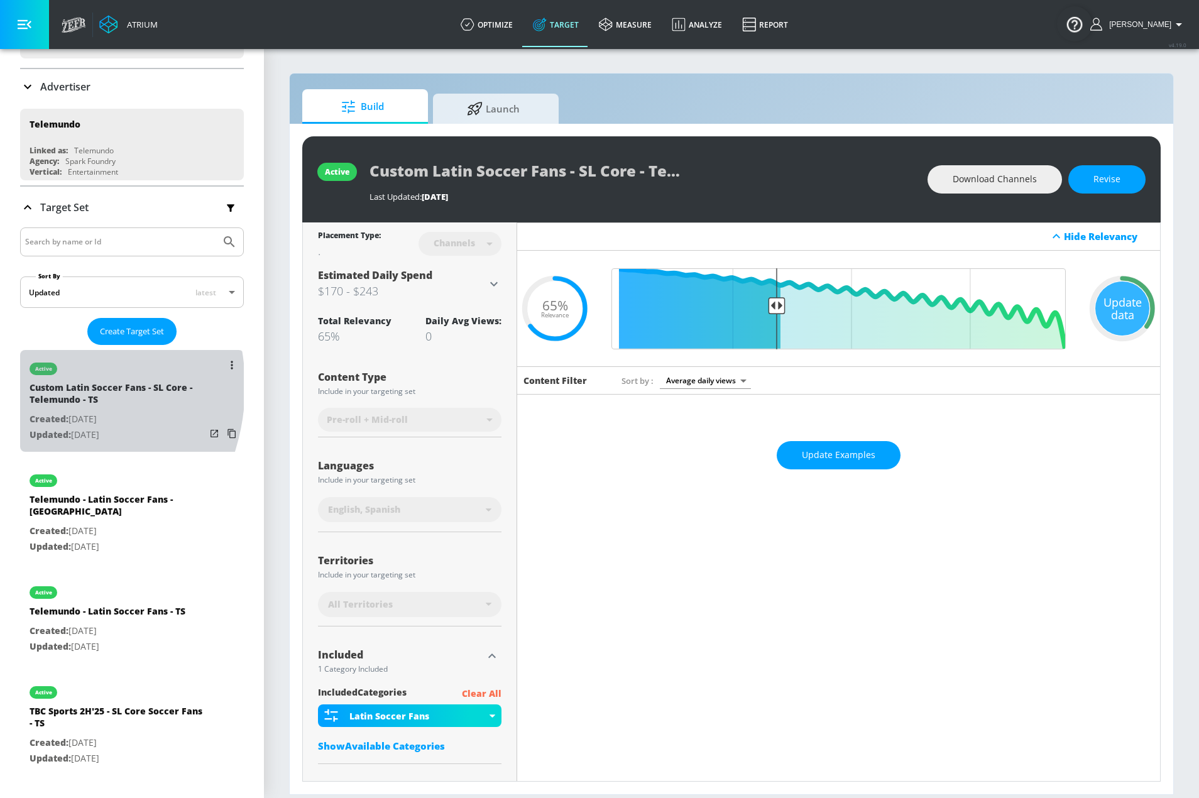
drag, startPoint x: 29, startPoint y: 386, endPoint x: 121, endPoint y: 389, distance: 91.8
click at [121, 389] on div "active Custom Latin Soccer Fans - SL Core - Telemundo - TS Created: Aug. 11, 20…" at bounding box center [132, 401] width 224 height 102
drag, startPoint x: 34, startPoint y: 390, endPoint x: 123, endPoint y: 389, distance: 89.2
click at [123, 389] on div "Custom Latin Soccer Fans - SL Core - Telemundo - TS" at bounding box center [118, 396] width 176 height 30
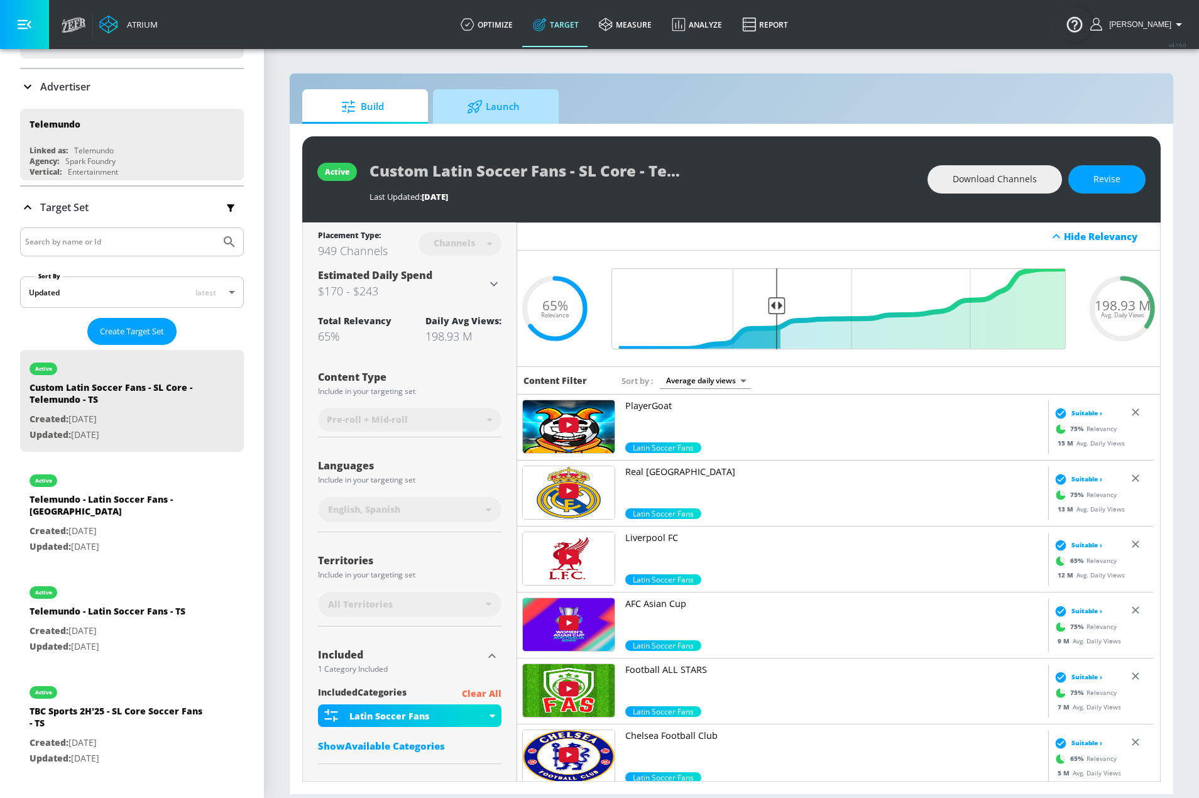
click at [518, 107] on span "Launch" at bounding box center [492, 107] width 95 height 30
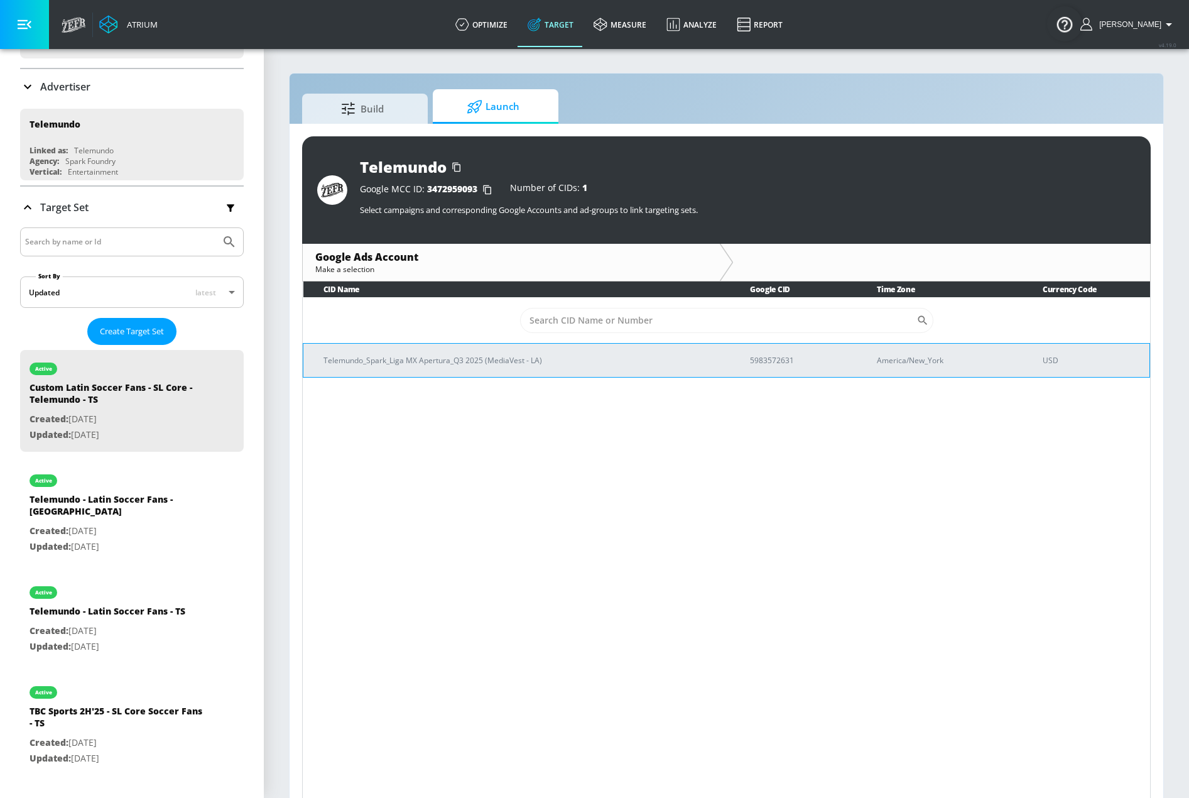
click at [437, 356] on p "Telemundo_Spark_Liga MX Apertura_Q3 2025 (MediaVest - LA)" at bounding box center [522, 360] width 396 height 13
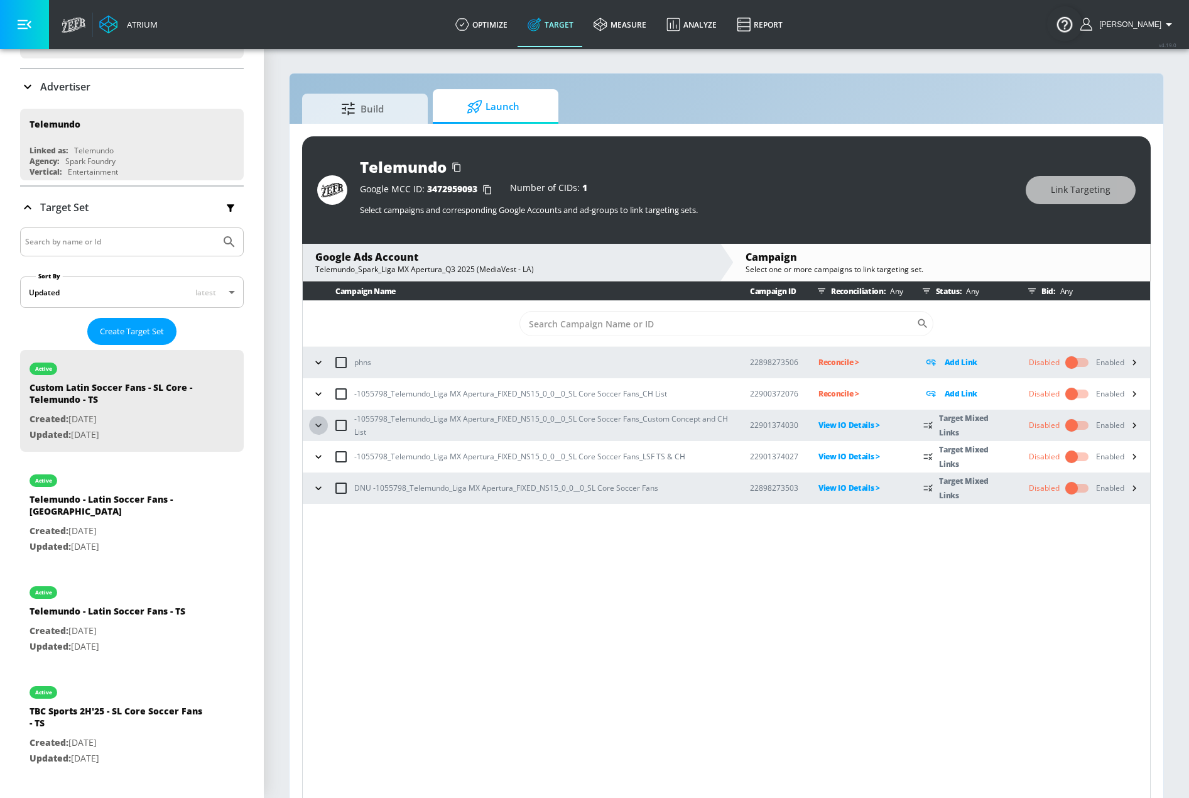
click at [316, 424] on icon "button" at bounding box center [318, 424] width 6 height 3
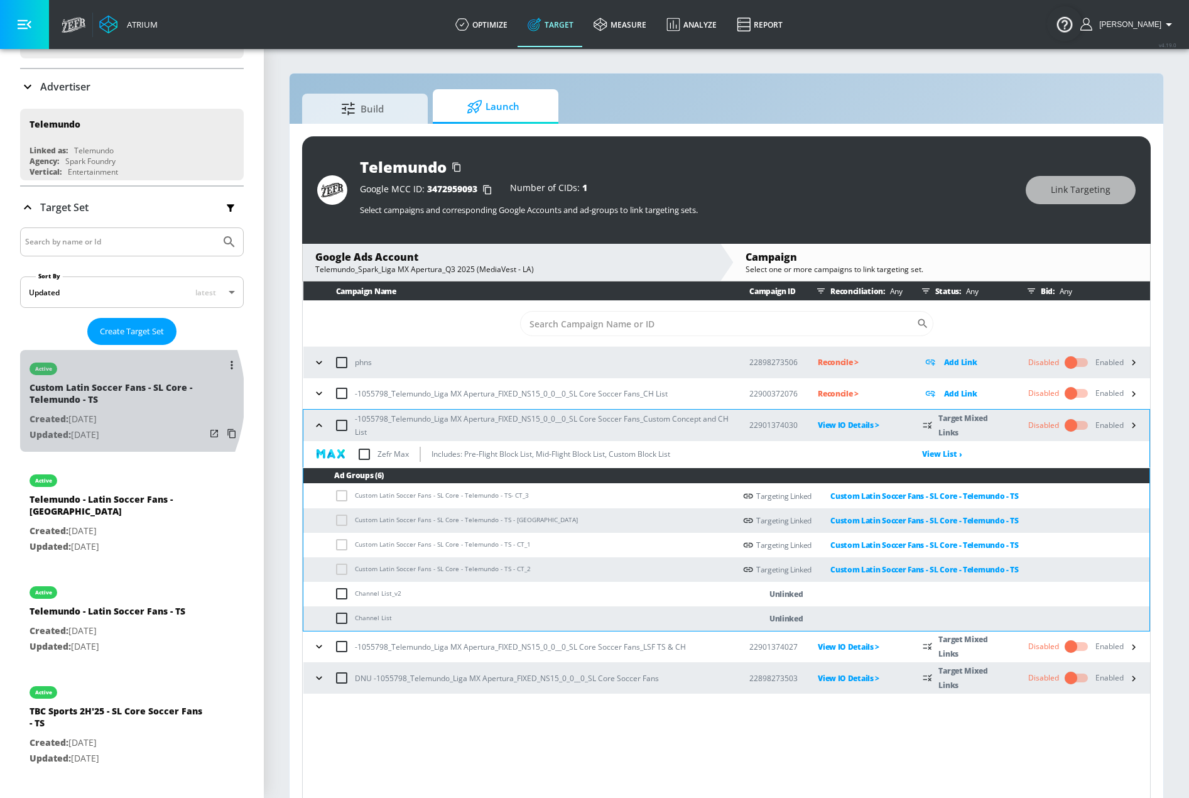
click at [93, 398] on div "Custom Latin Soccer Fans - SL Core - Telemundo - TS" at bounding box center [118, 396] width 176 height 30
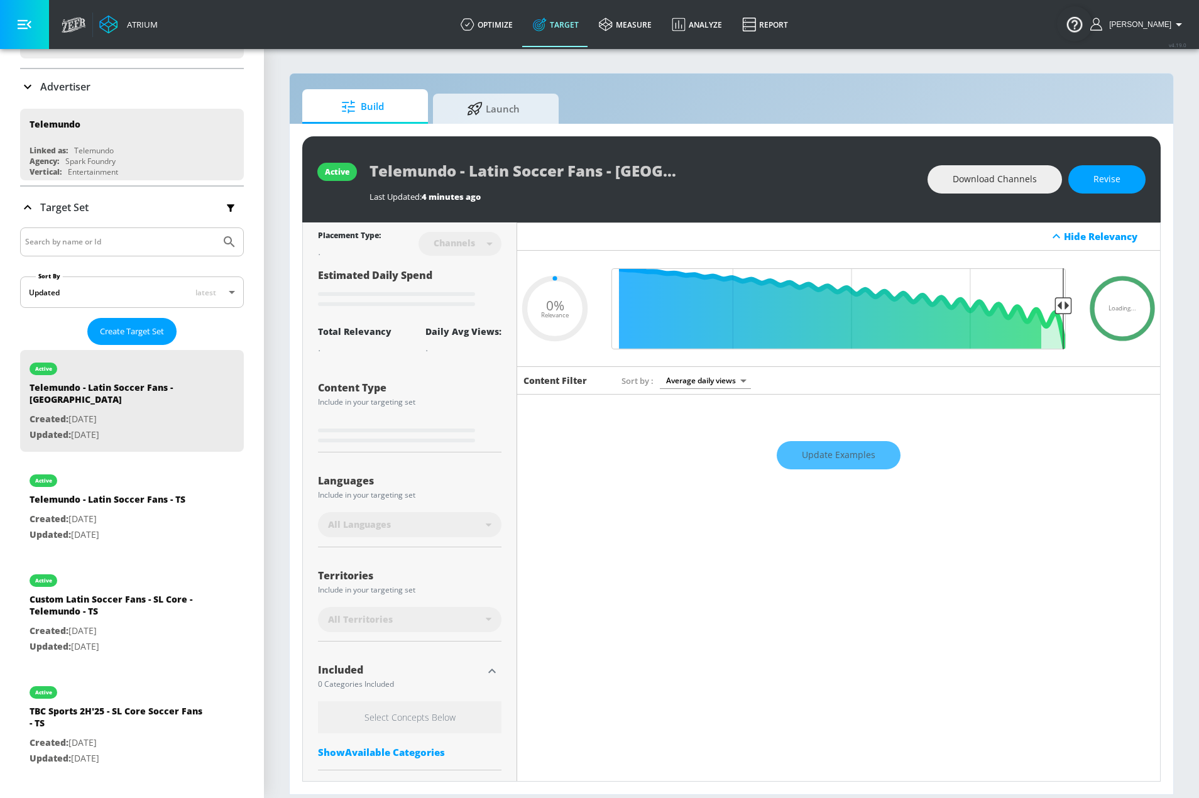
type input "0.25"
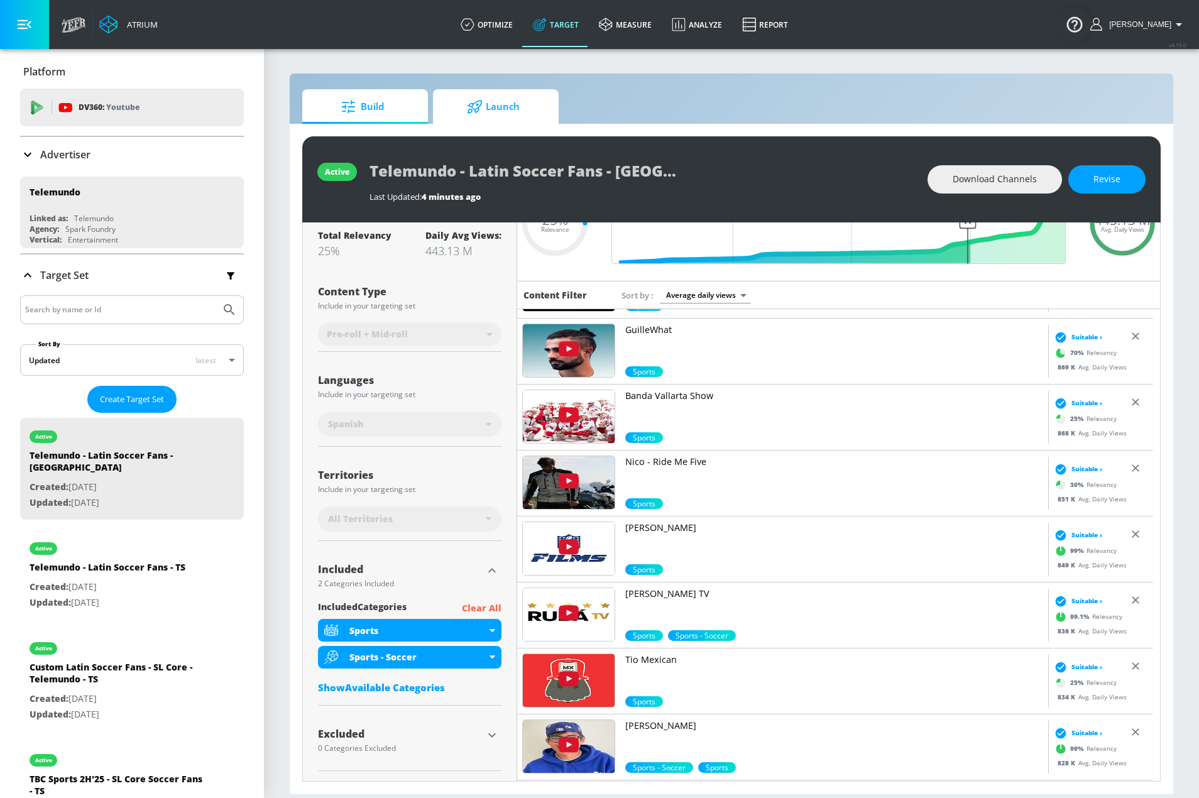
click at [520, 101] on span "Launch" at bounding box center [492, 107] width 95 height 30
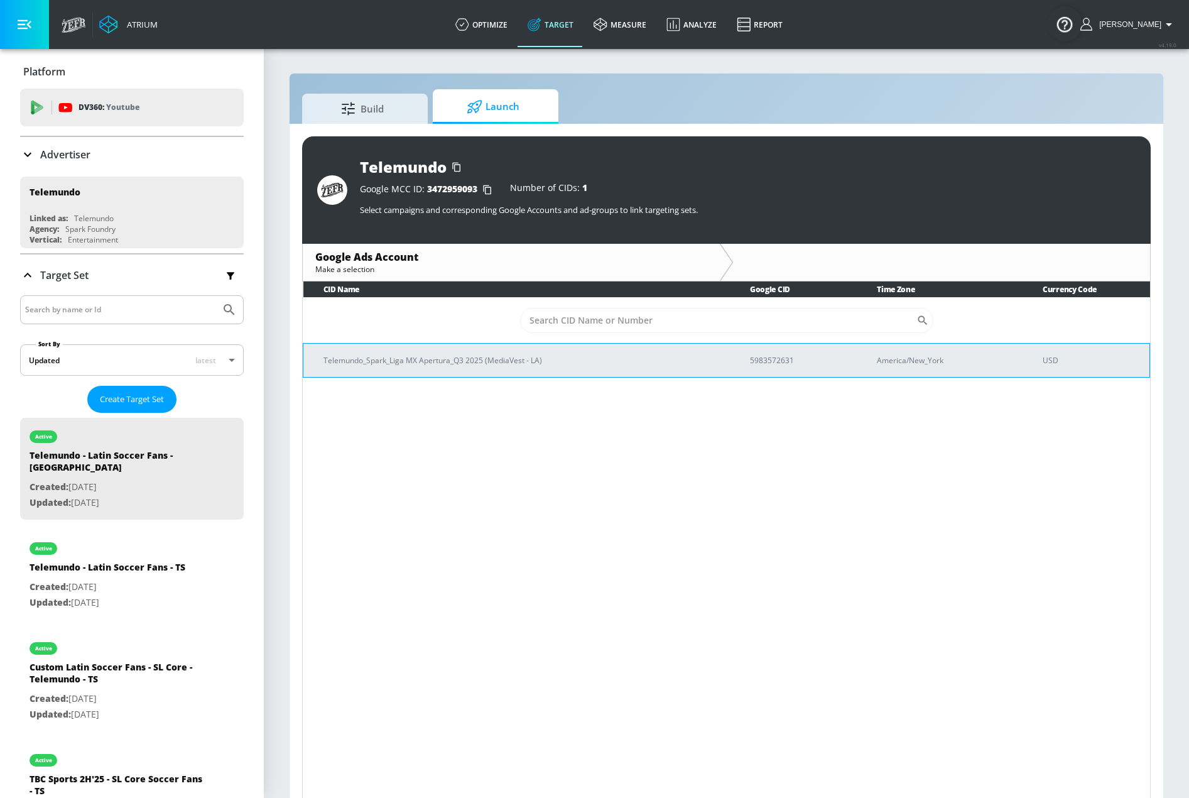
click at [423, 359] on p "Telemundo_Spark_Liga MX Apertura_Q3 2025 (MediaVest - LA)" at bounding box center [522, 360] width 396 height 13
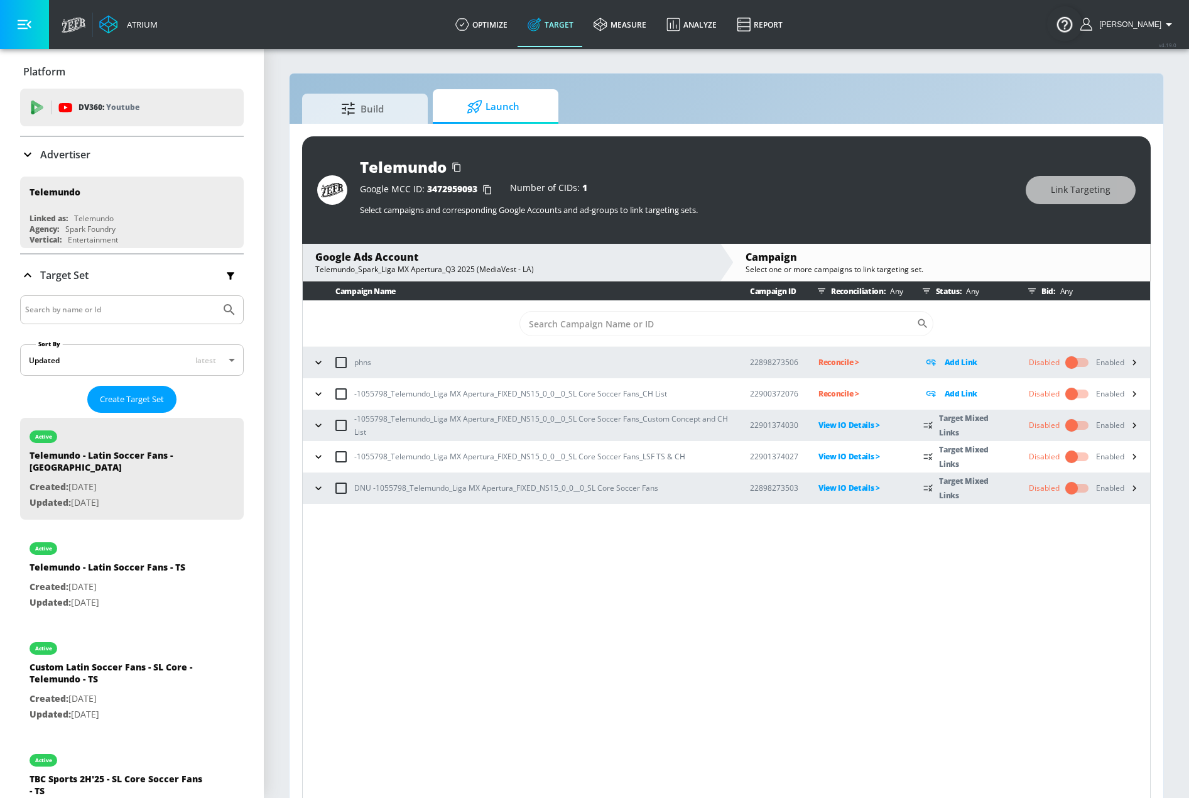
click at [456, 449] on div "-1055798_Telemundo_Liga MX Apertura_FIXED_NS15_0_0__0_SL Core Soccer Fans_LSF T…" at bounding box center [519, 457] width 421 height 26
click at [315, 454] on icon "button" at bounding box center [318, 456] width 13 height 13
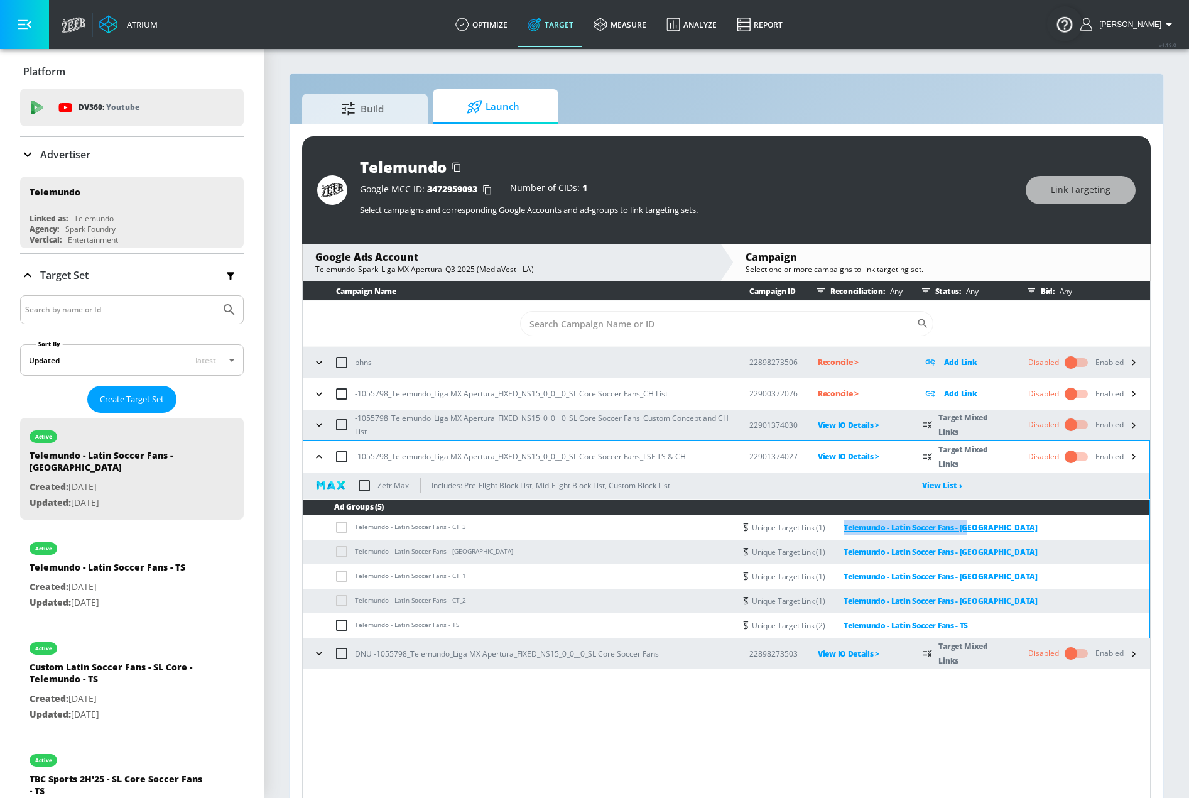
drag, startPoint x: 1005, startPoint y: 529, endPoint x: 839, endPoint y: 523, distance: 166.0
click at [837, 525] on div "Unique Target Link (1) Telemundo - Latin Soccer Fans - CT" at bounding box center [946, 527] width 406 height 14
copy link "Telemundo - Latin Soccer Fans - CT"
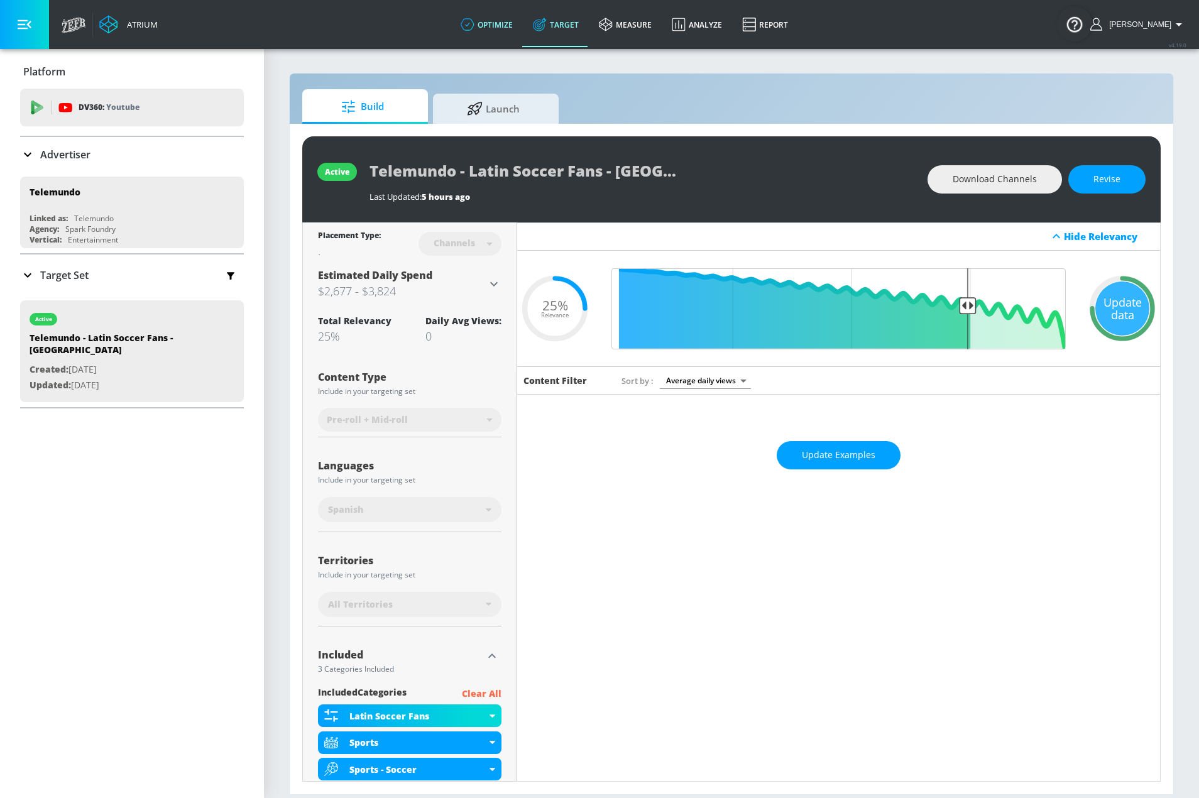
click at [511, 26] on link "optimize" at bounding box center [486, 24] width 72 height 45
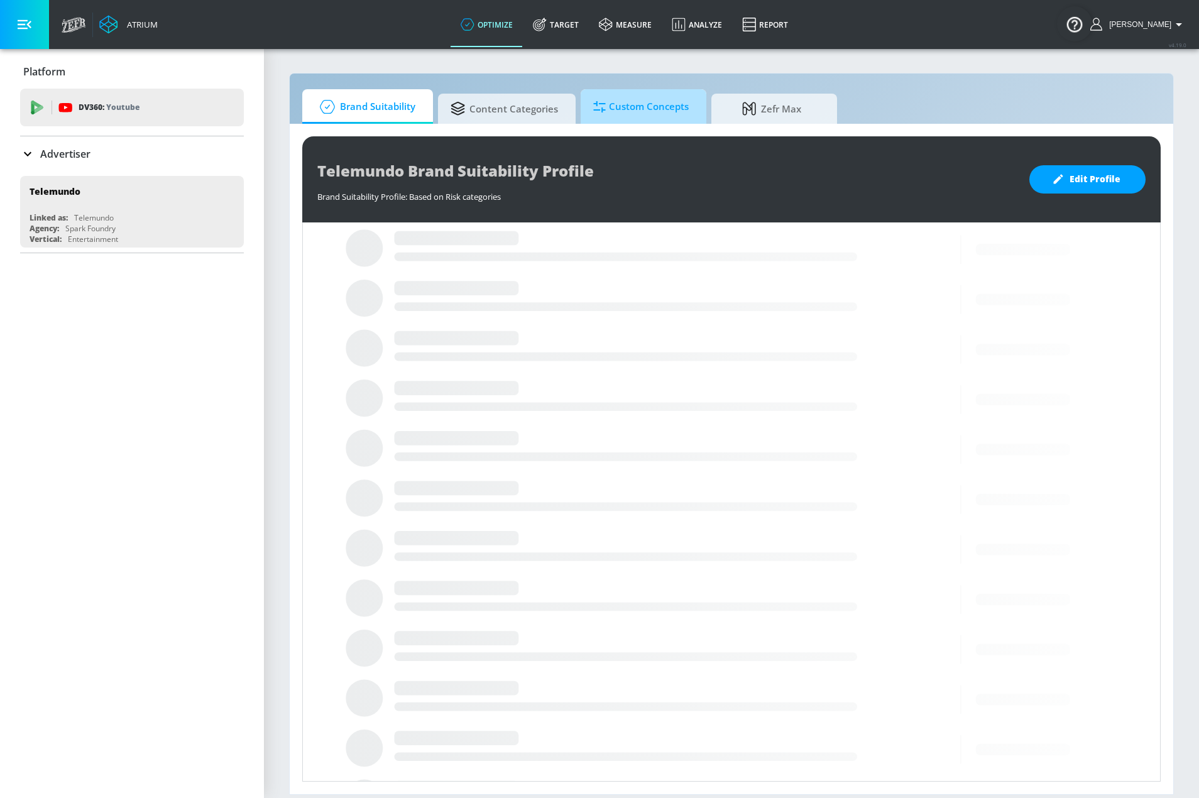
click at [611, 112] on span "Custom Concepts" at bounding box center [640, 107] width 95 height 30
